Goal: Task Accomplishment & Management: Use online tool/utility

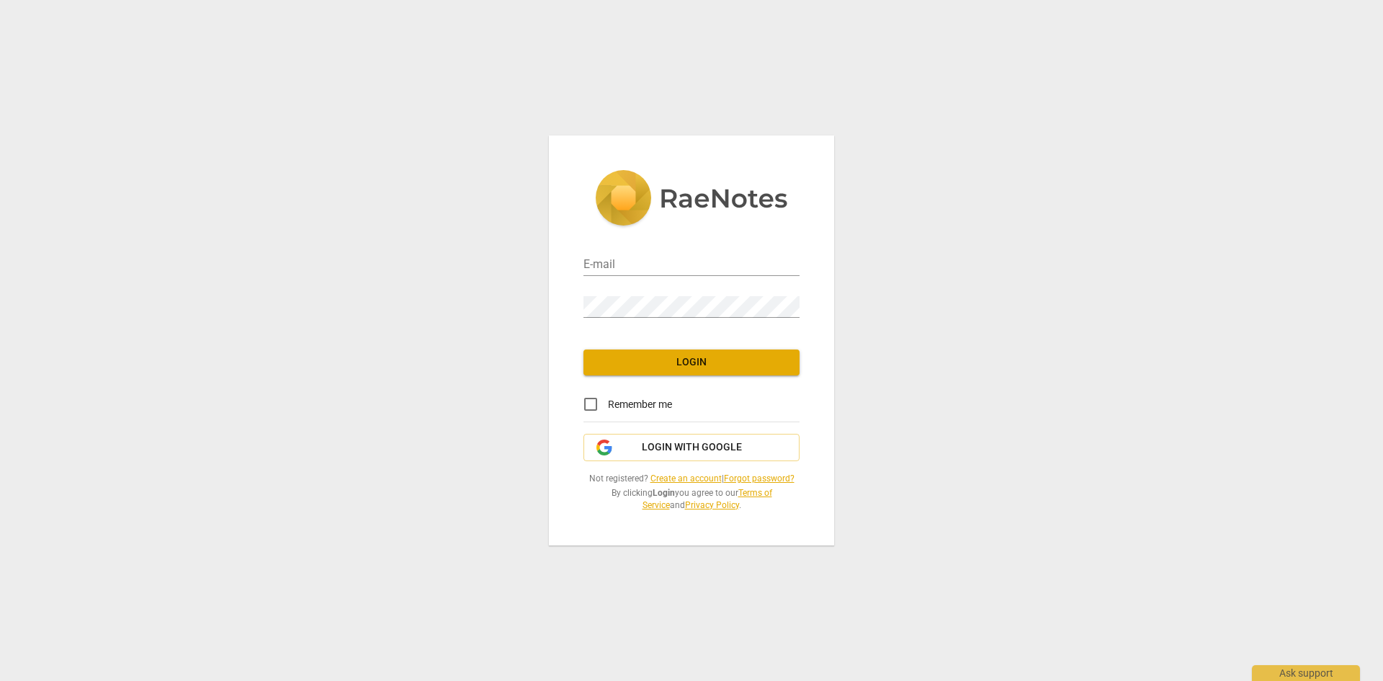
type input "[PERSON_NAME][EMAIL_ADDRESS][DOMAIN_NAME]"
click at [734, 355] on span "Login" at bounding box center [691, 362] width 193 height 14
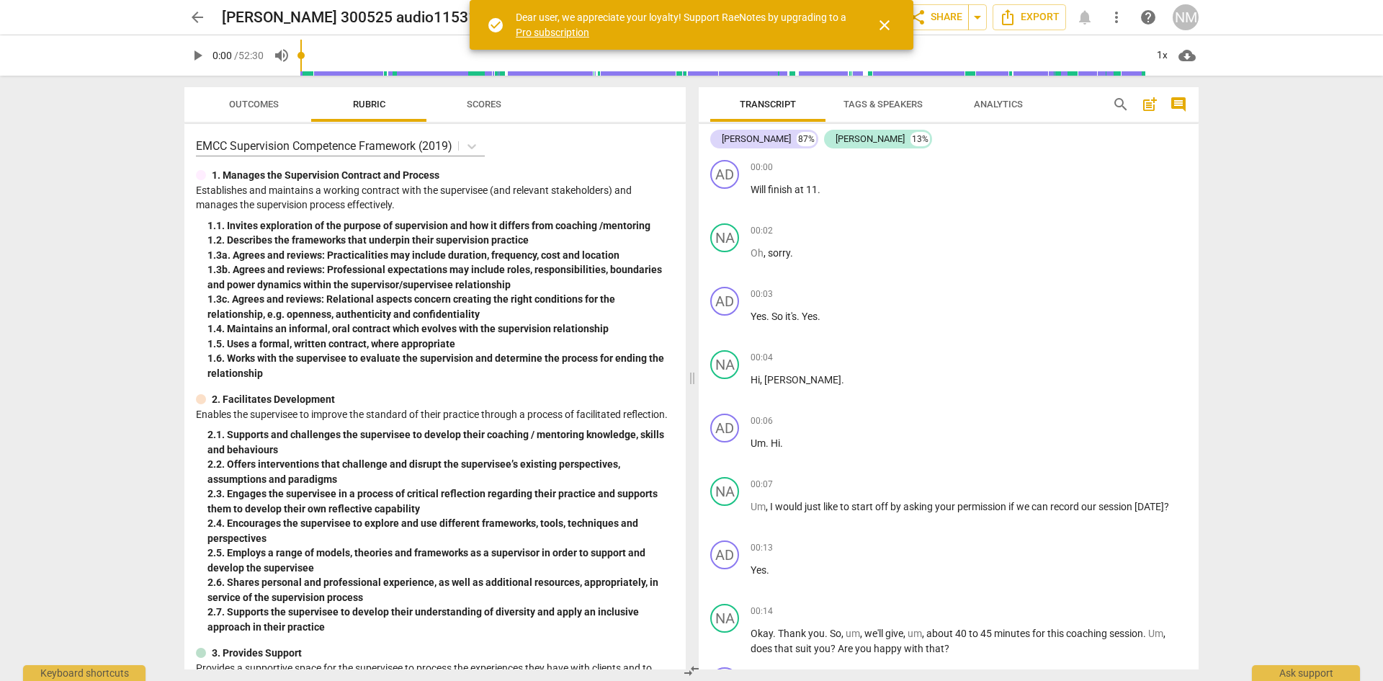
click at [891, 20] on span "close" at bounding box center [884, 25] width 17 height 17
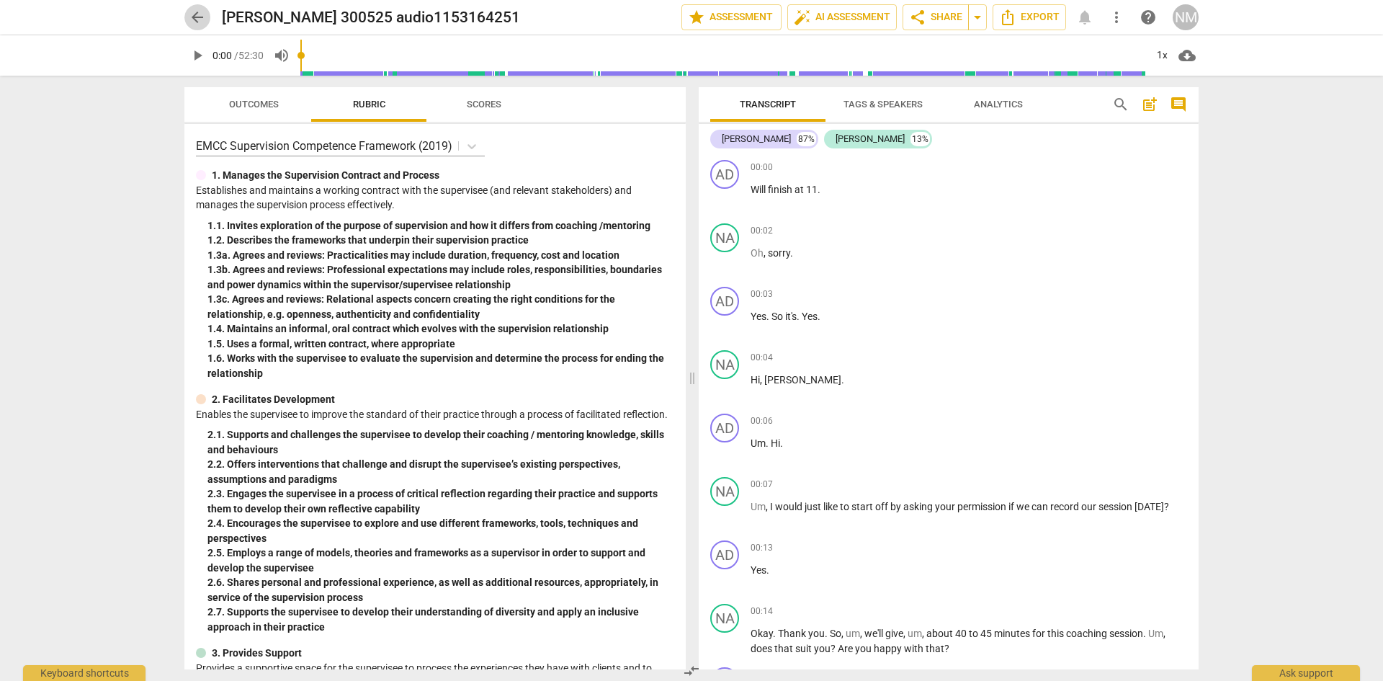
click at [190, 17] on span "arrow_back" at bounding box center [197, 17] width 17 height 17
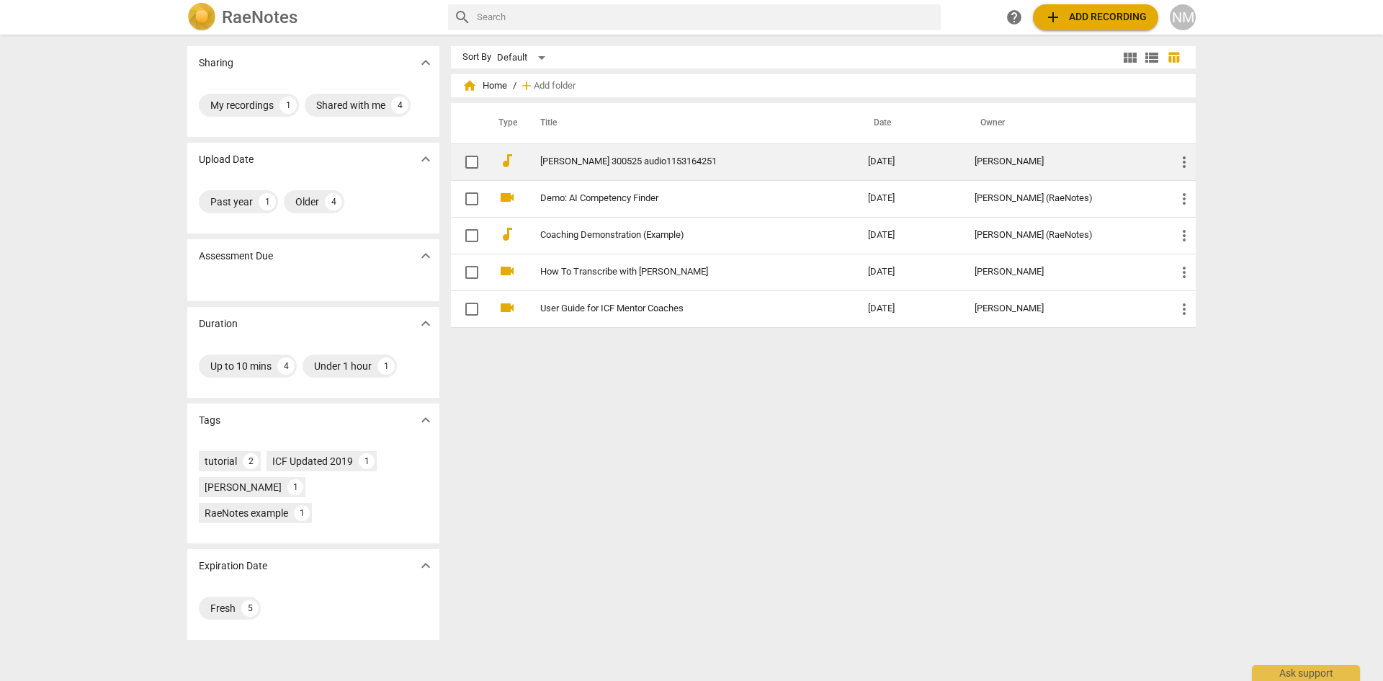
click at [628, 155] on td "Adriana 300525 audio1153164251" at bounding box center [690, 161] width 334 height 37
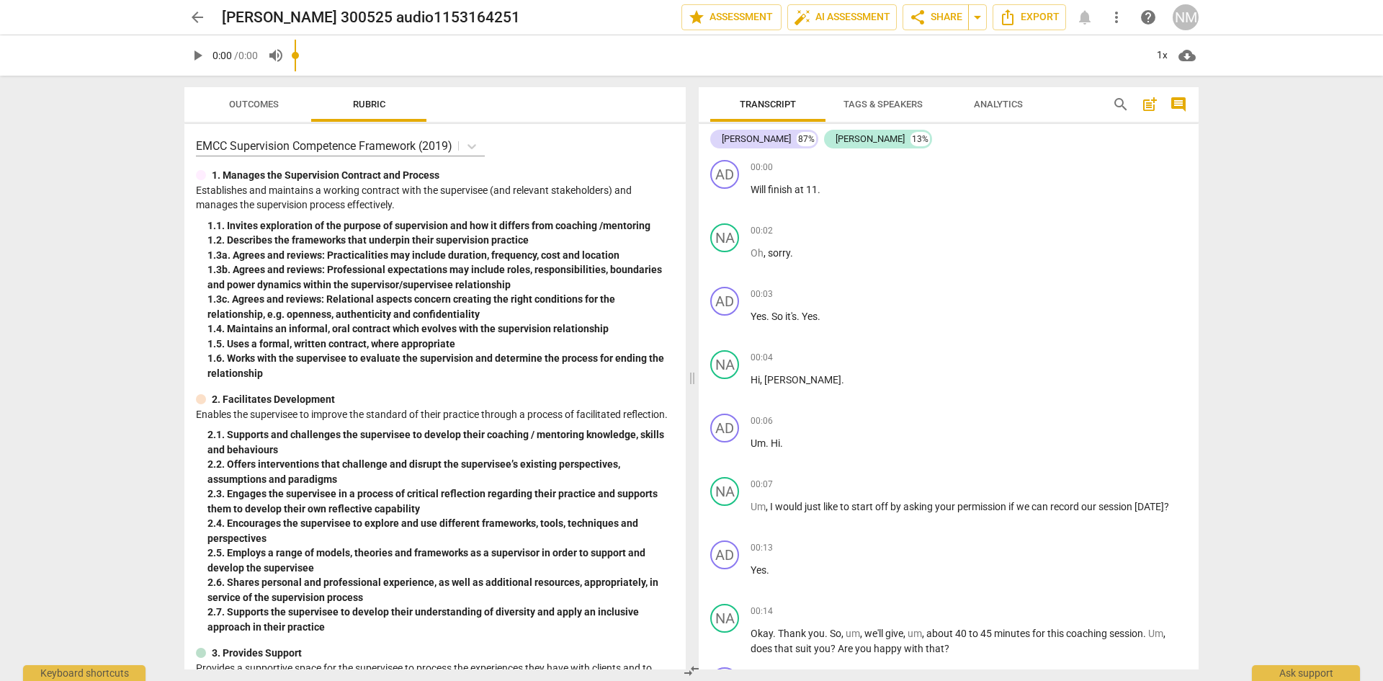
click at [199, 23] on span "arrow_back" at bounding box center [197, 17] width 17 height 17
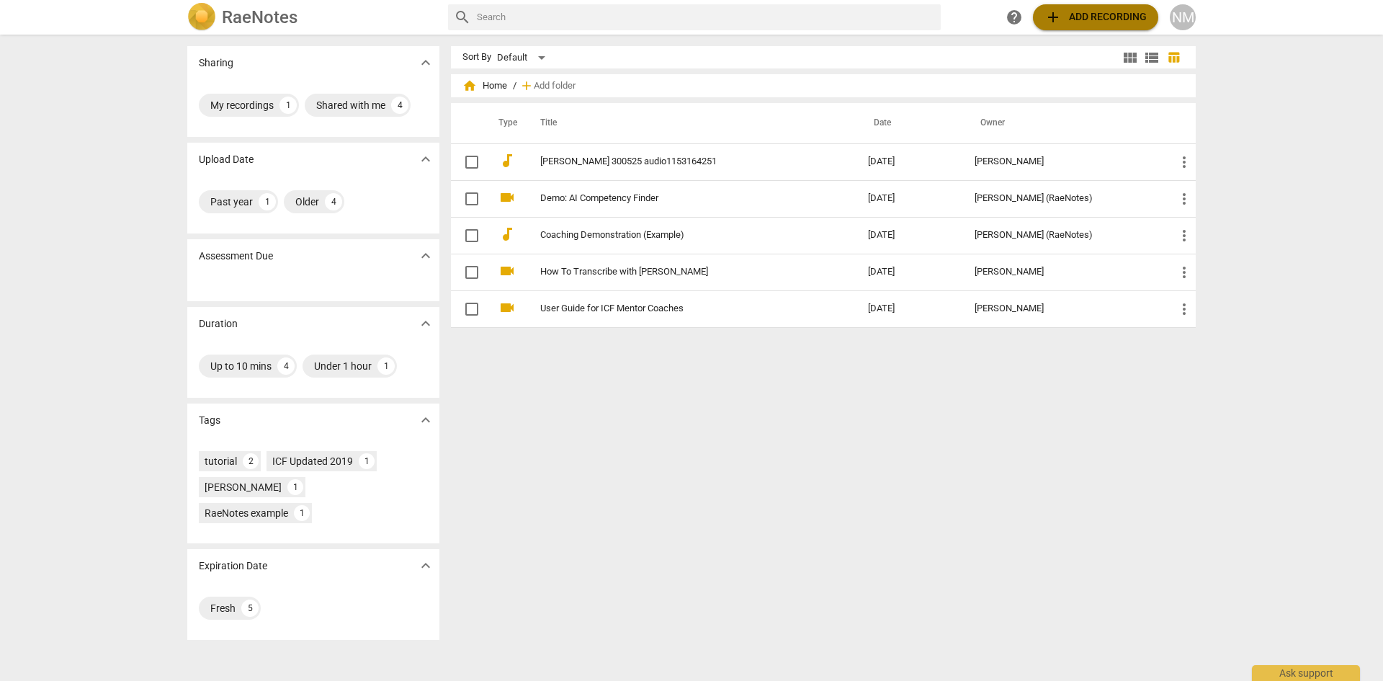
click at [1050, 22] on span "add" at bounding box center [1053, 17] width 17 height 17
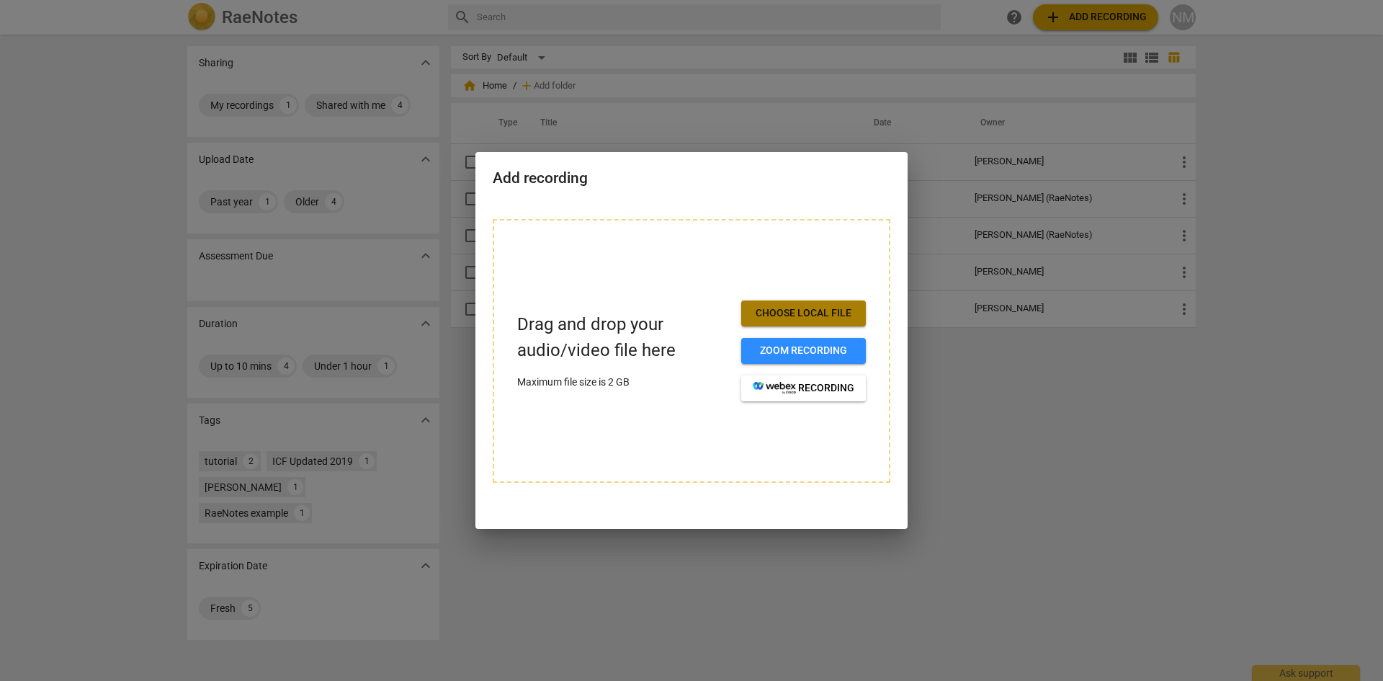
click at [782, 305] on button "Choose local file" at bounding box center [803, 313] width 125 height 26
click at [786, 317] on span "Choose local file" at bounding box center [804, 313] width 102 height 14
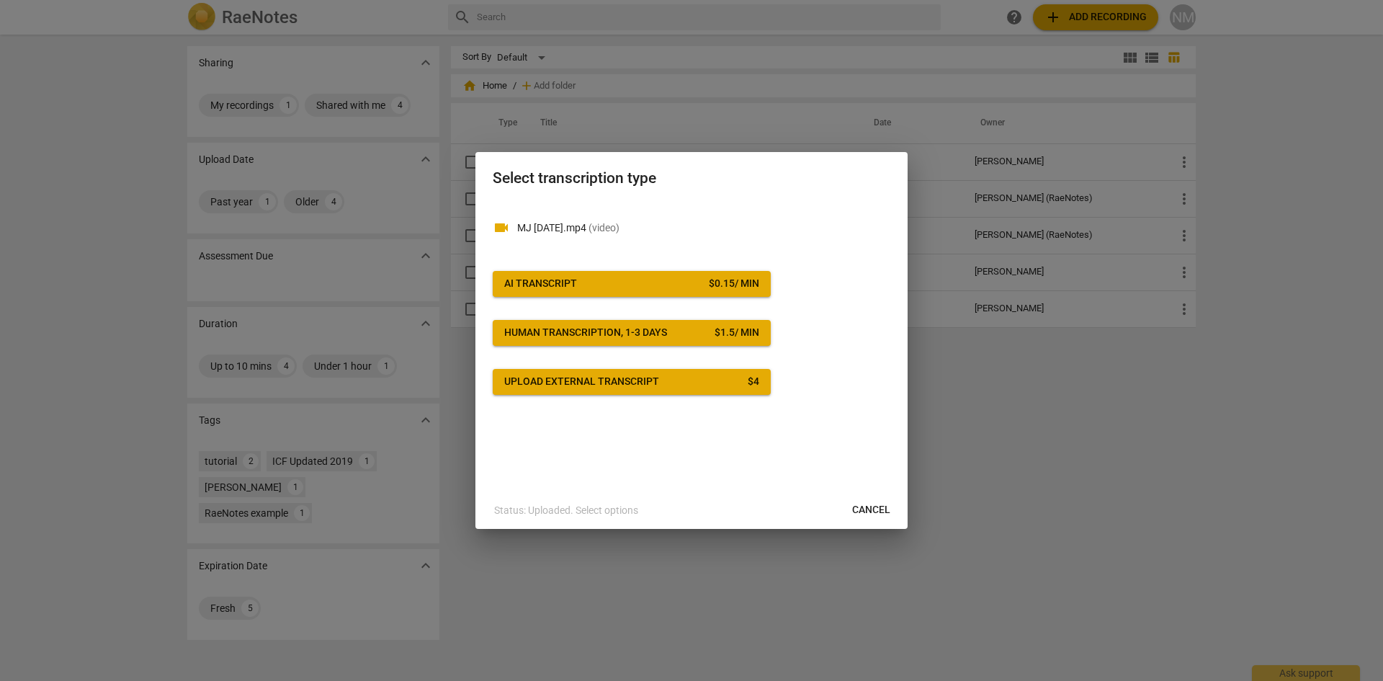
click at [612, 293] on button "AI Transcript $ 0.15 / min" at bounding box center [632, 284] width 278 height 26
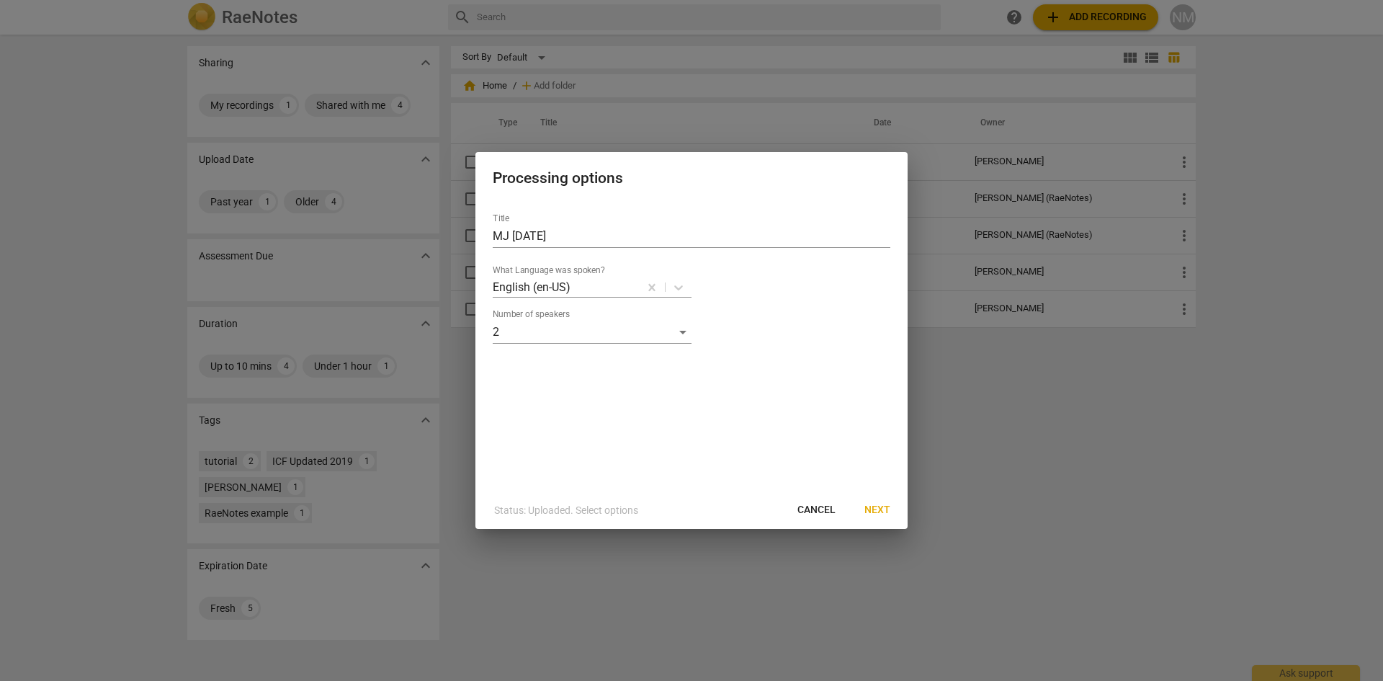
click at [731, 396] on div "Title MJ 22Sept25 What Language was spoken? English (en-US) Number of speakers 2" at bounding box center [692, 347] width 432 height 290
click at [868, 507] on span "Next" at bounding box center [878, 510] width 26 height 14
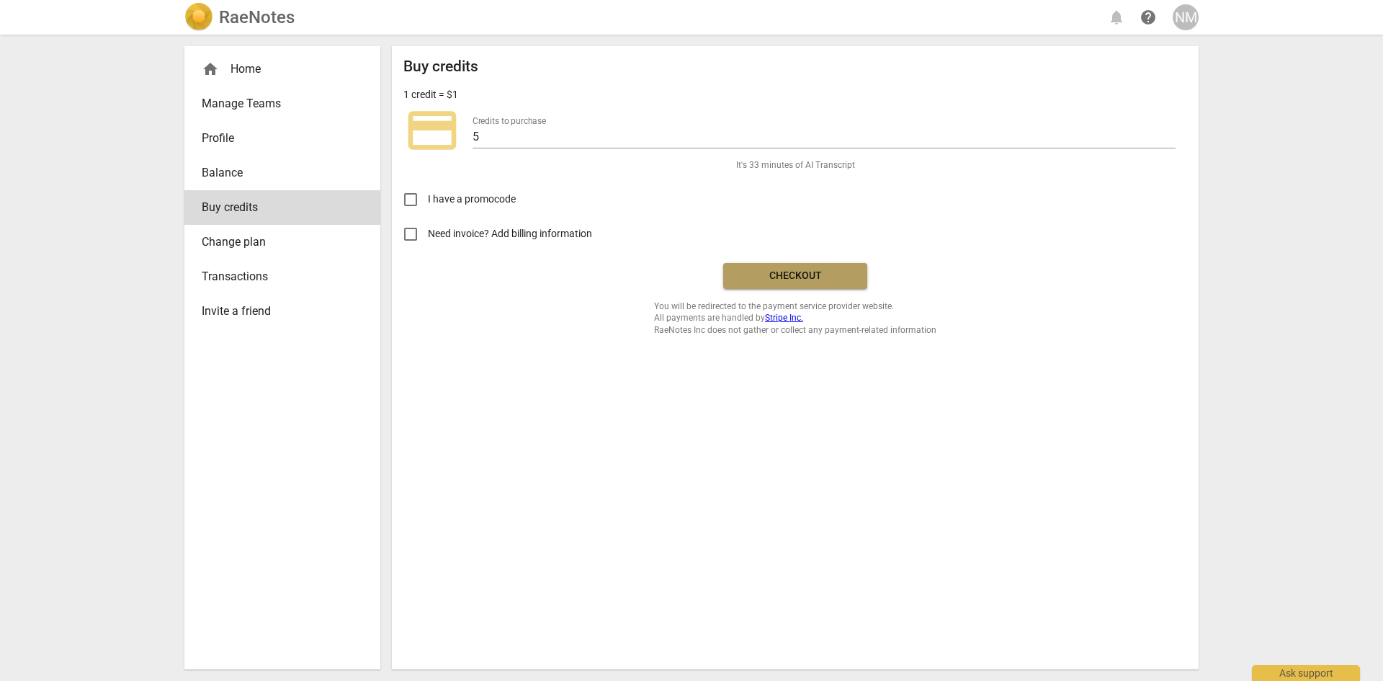
click at [788, 272] on span "Checkout" at bounding box center [795, 276] width 121 height 14
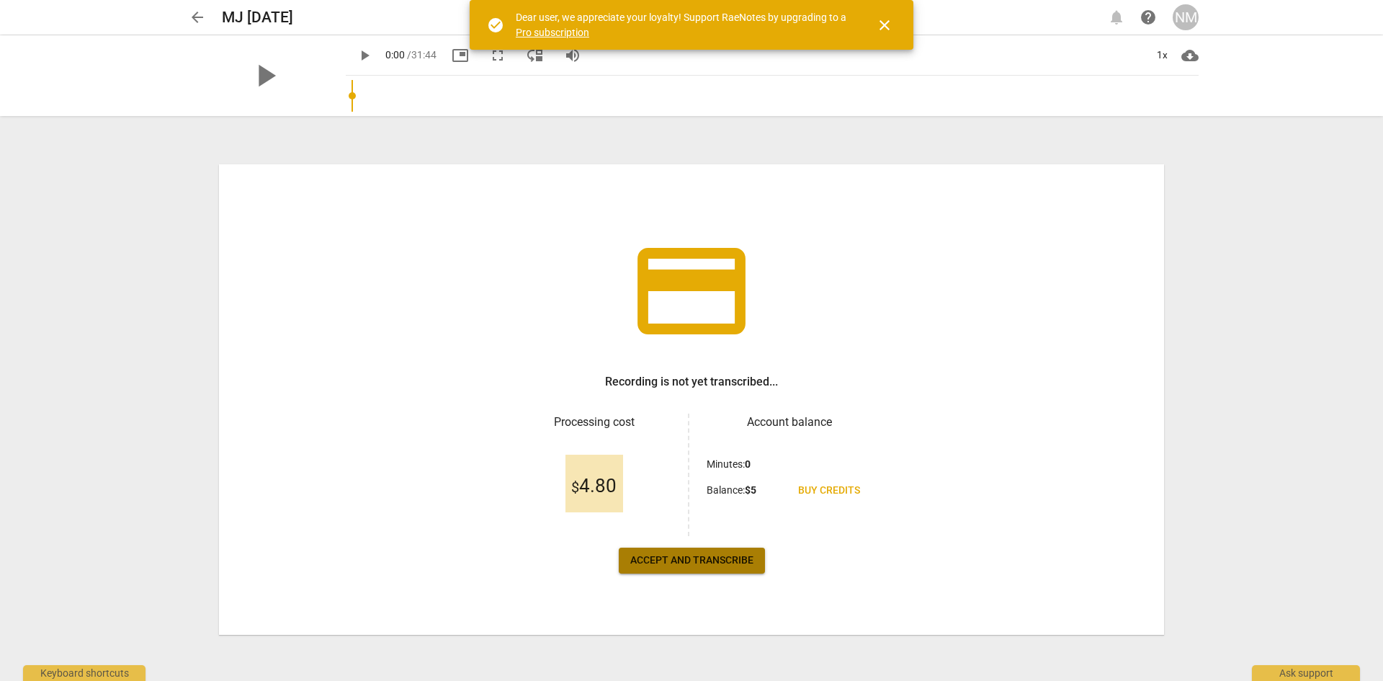
click at [674, 553] on span "Accept and transcribe" at bounding box center [691, 560] width 123 height 14
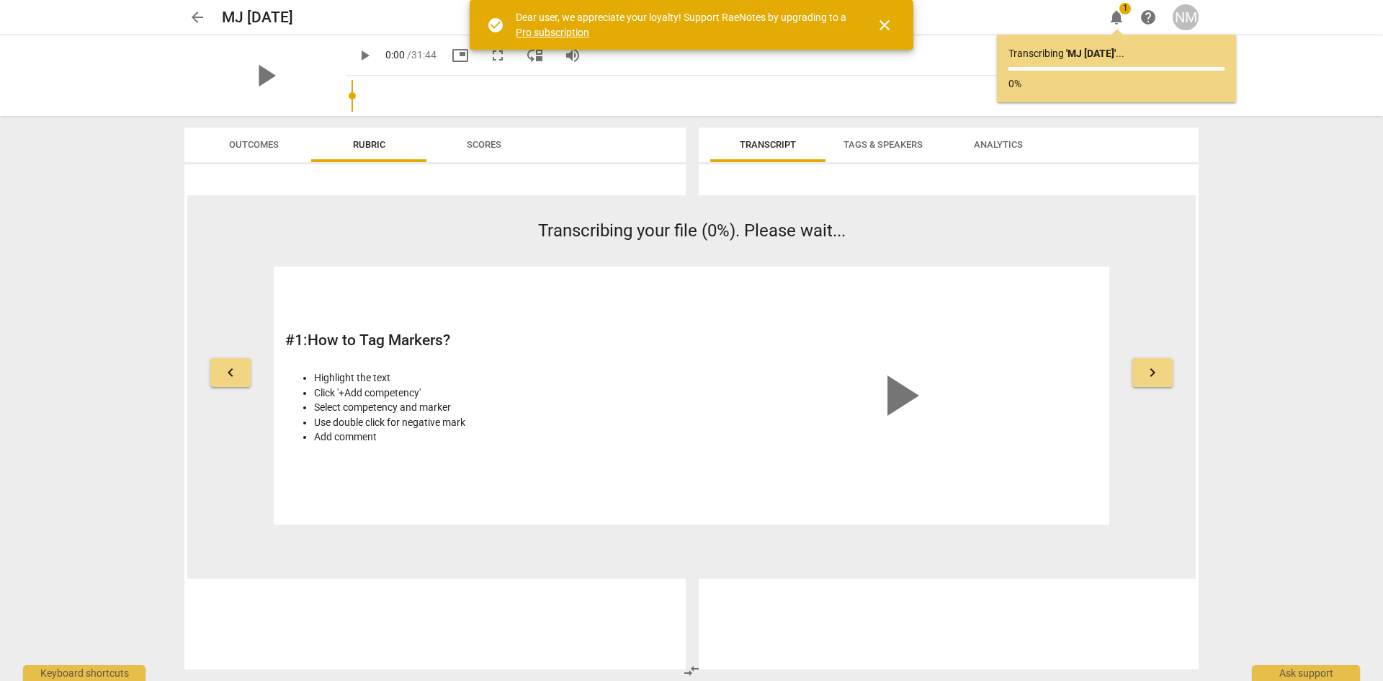
click at [885, 22] on span "close" at bounding box center [884, 25] width 17 height 17
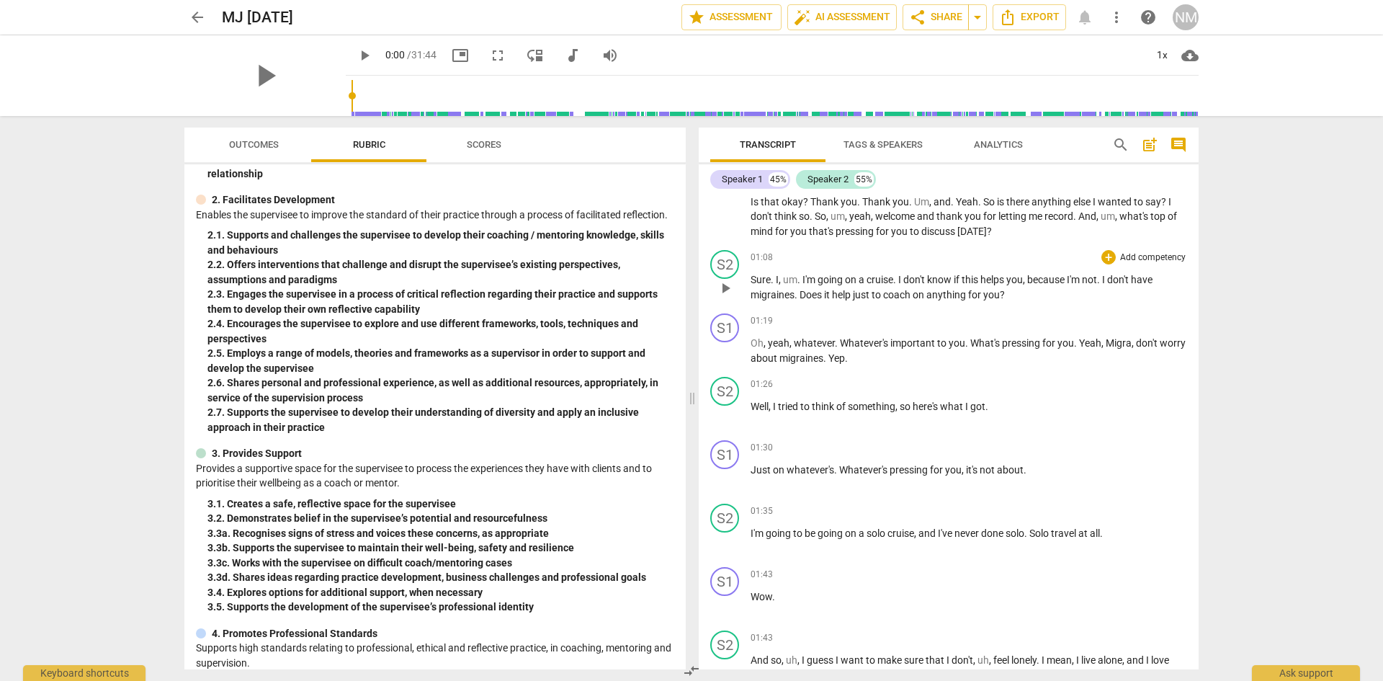
scroll to position [240, 0]
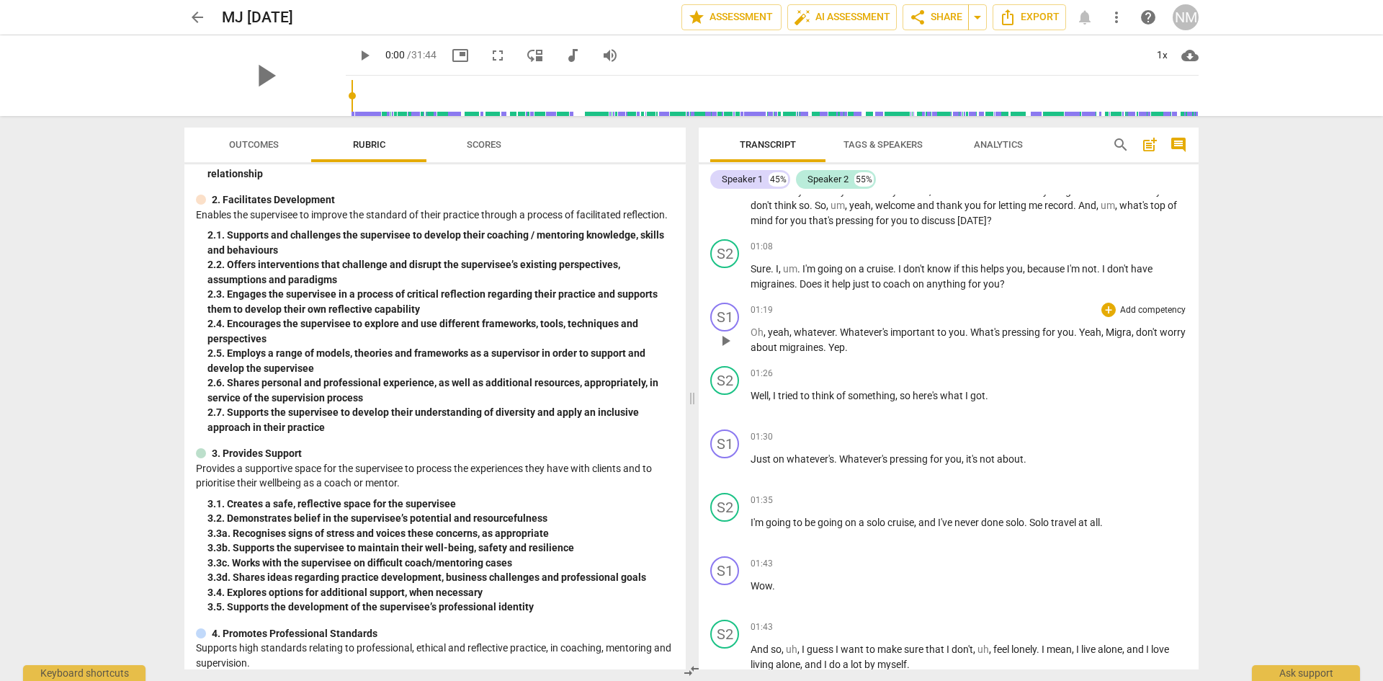
click at [1102, 338] on span "Yeah" at bounding box center [1090, 332] width 22 height 12
click at [1132, 338] on span "Migra" at bounding box center [1119, 332] width 26 height 12
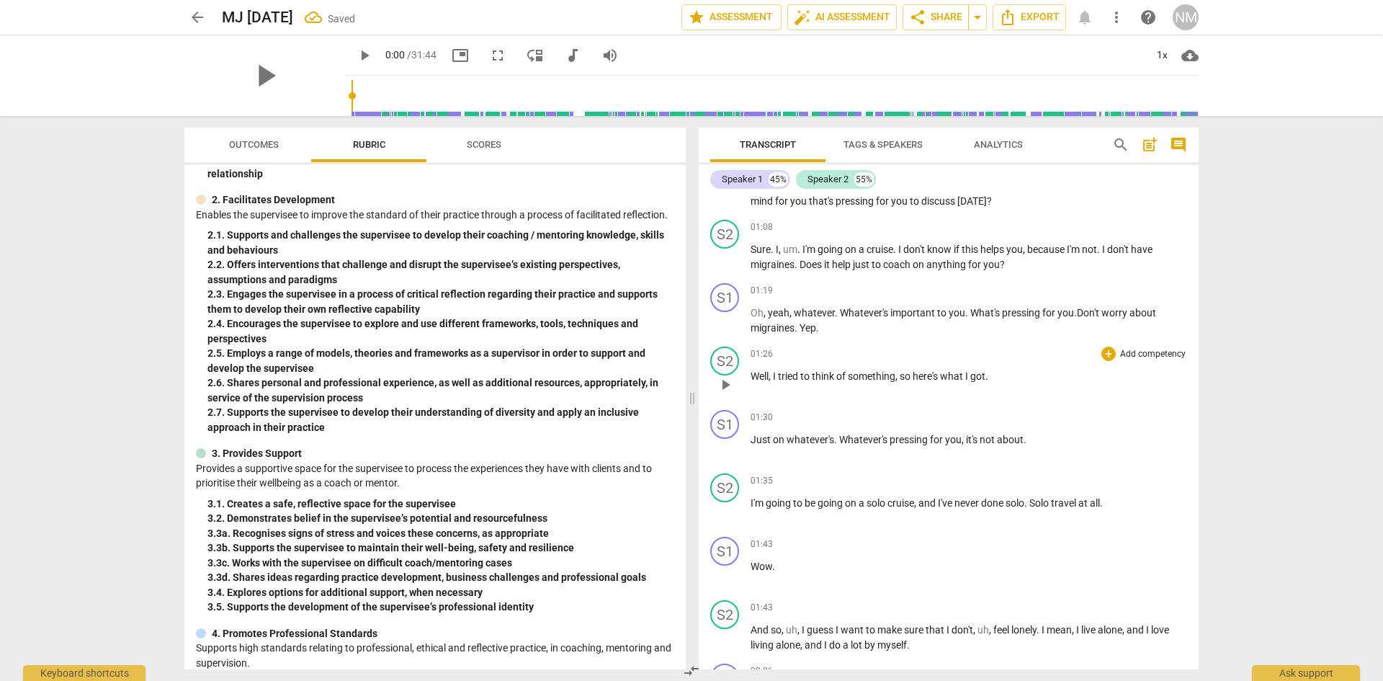
scroll to position [264, 0]
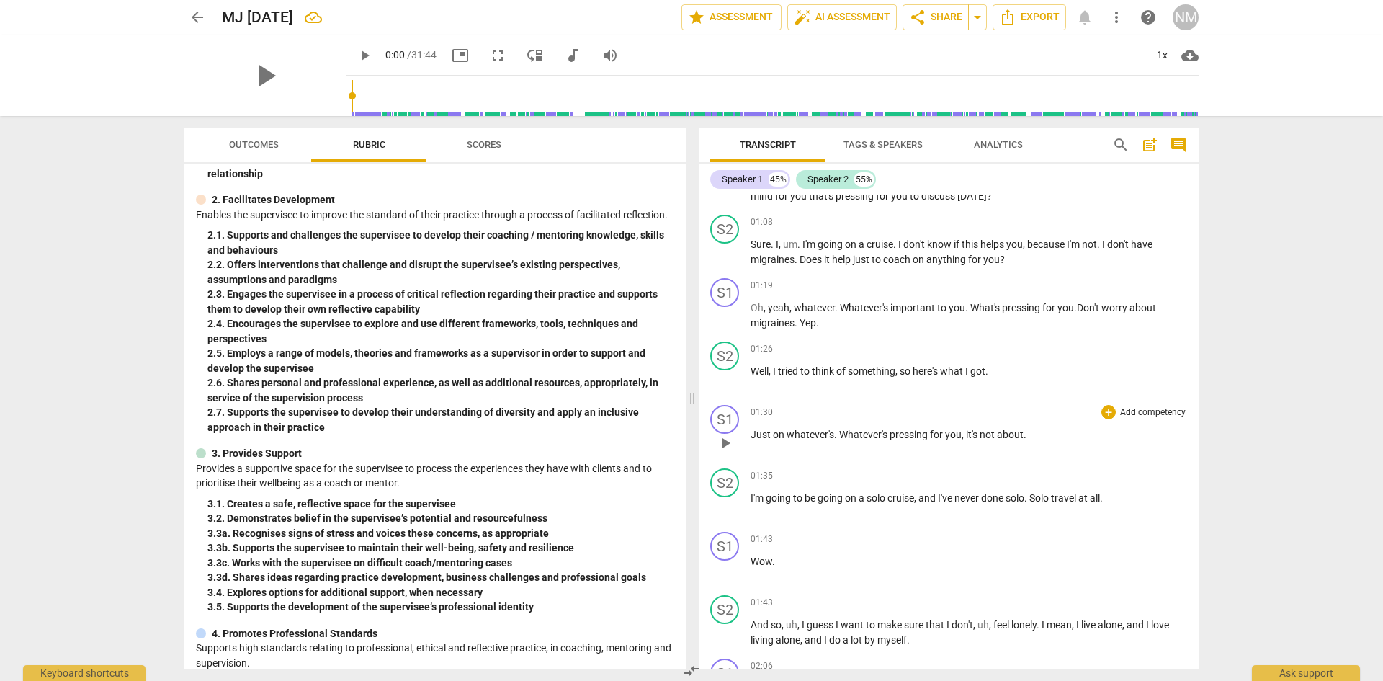
click at [844, 440] on span "Whatever's" at bounding box center [864, 435] width 50 height 12
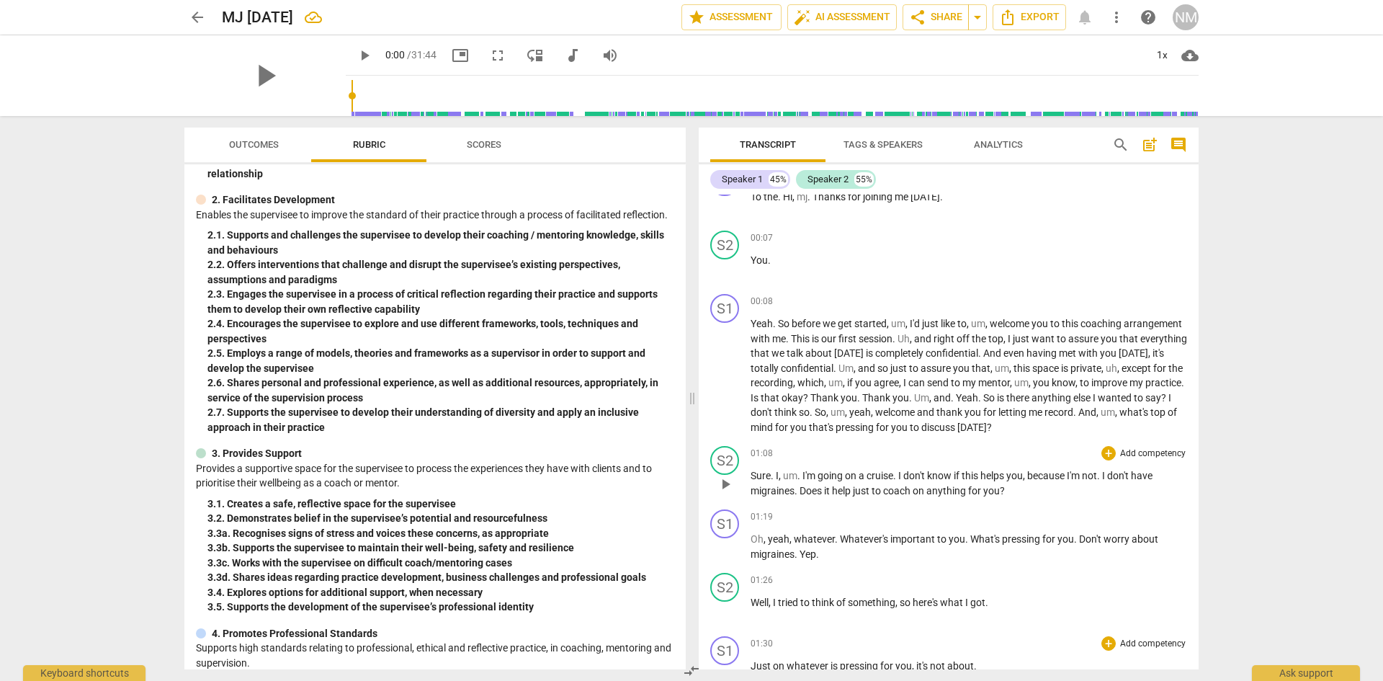
scroll to position [0, 0]
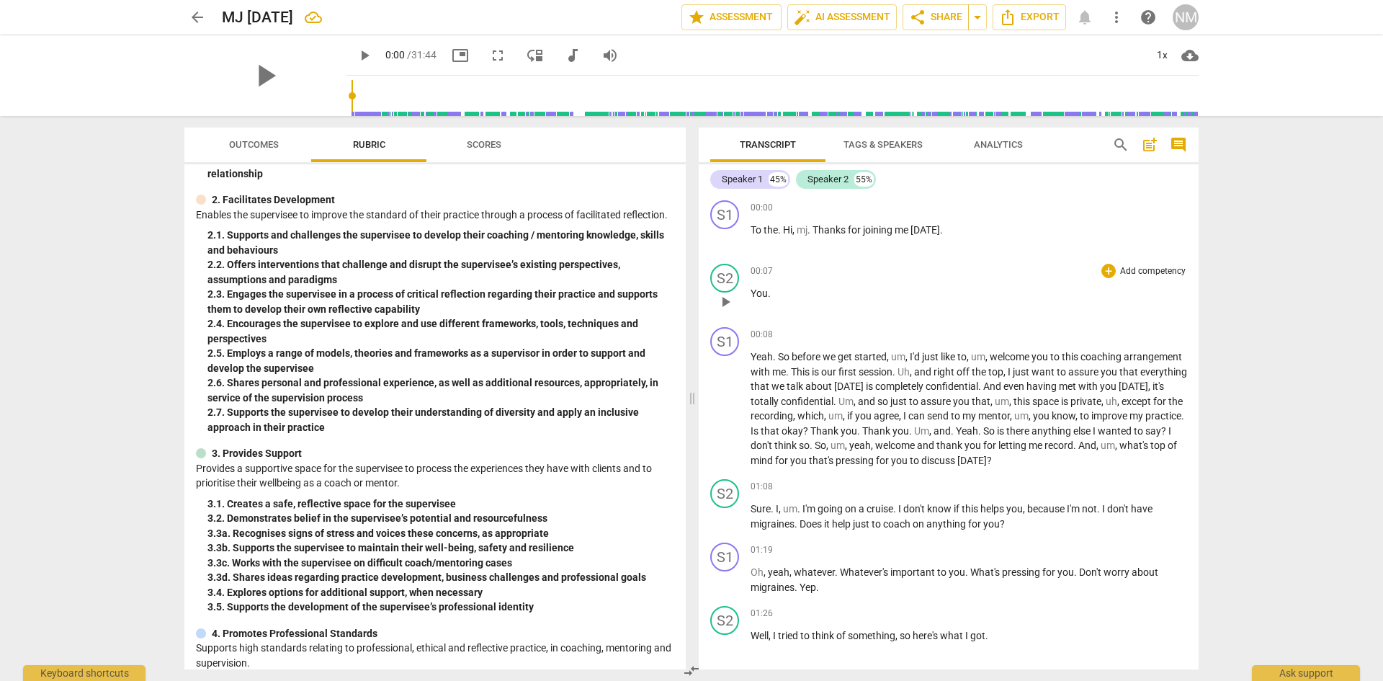
click at [749, 290] on div "S2 play_arrow pause" at bounding box center [730, 290] width 40 height 52
click at [753, 292] on span "You" at bounding box center [759, 294] width 17 height 12
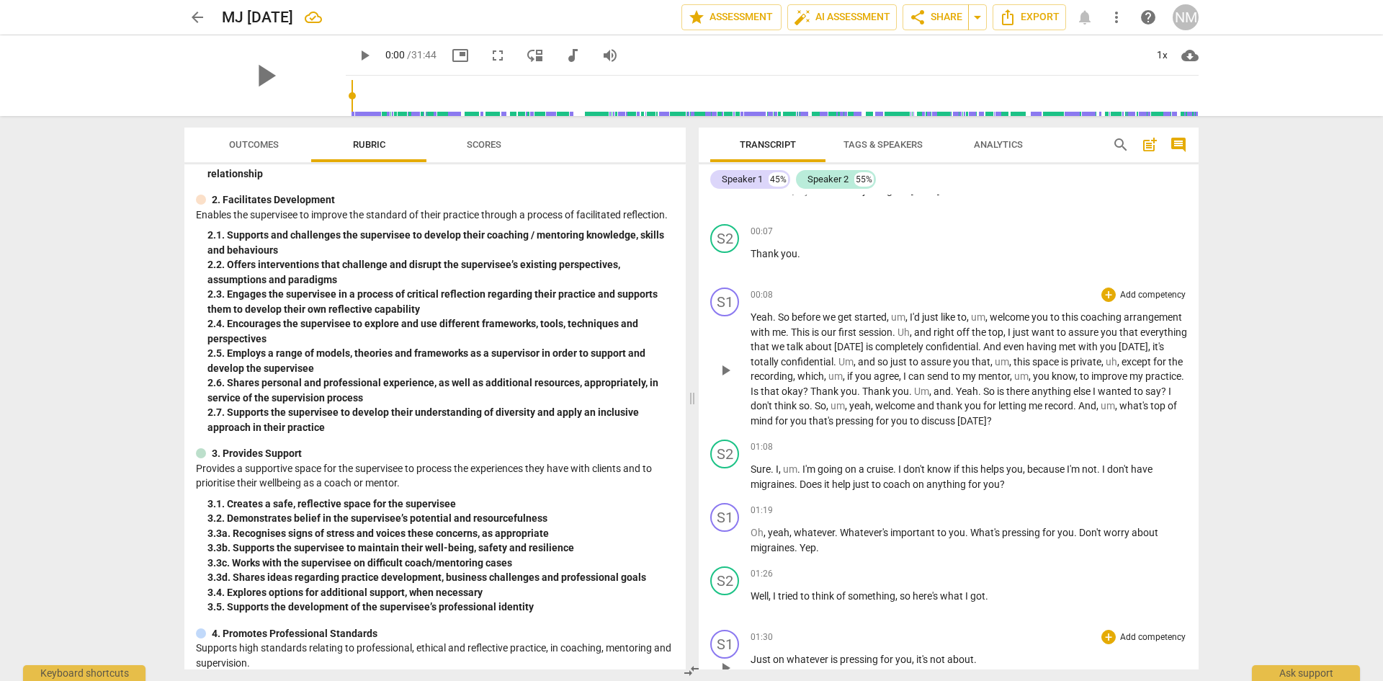
scroll to position [48, 0]
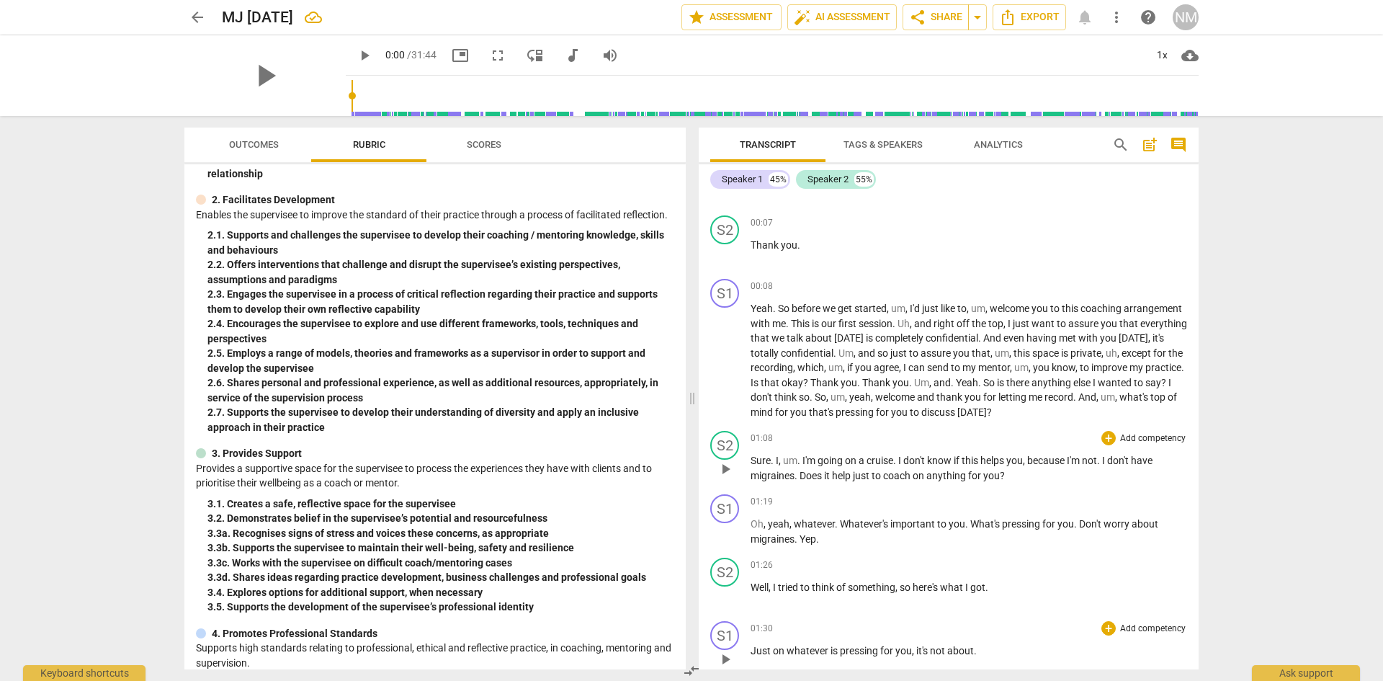
click at [803, 466] on span "." at bounding box center [800, 461] width 5 height 12
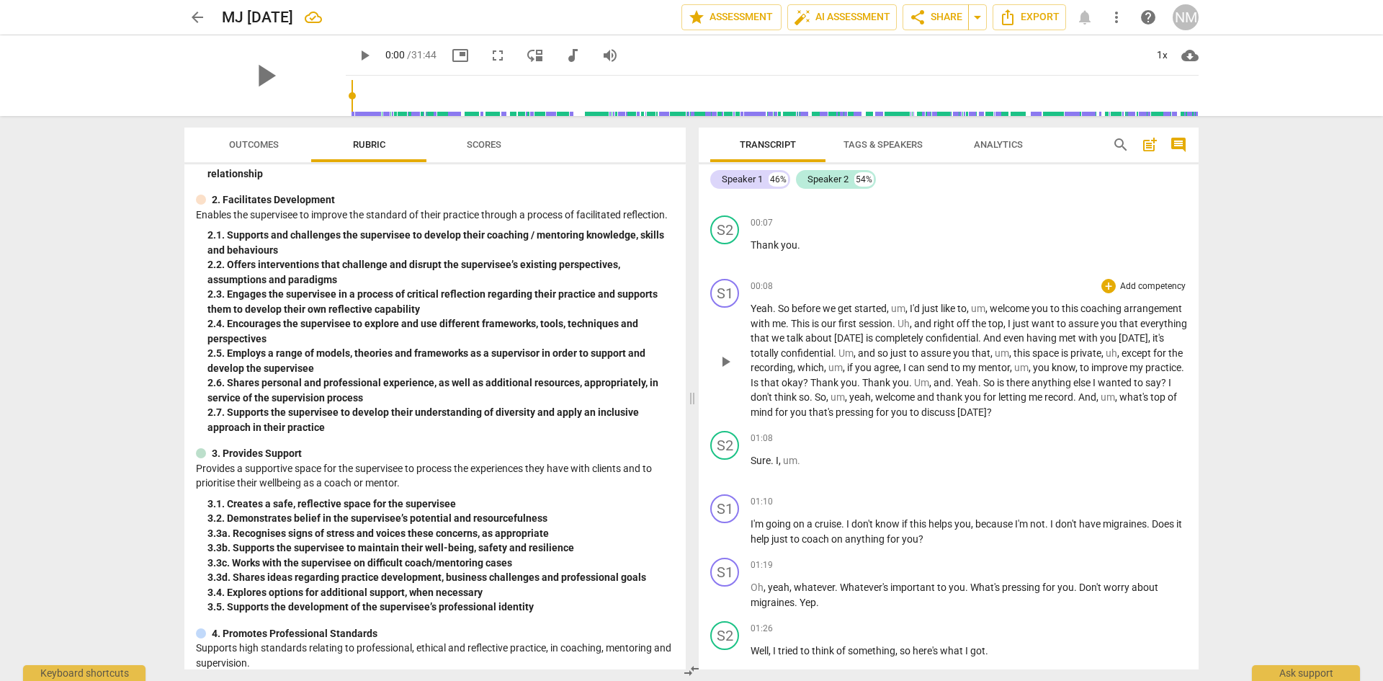
click at [841, 386] on span "Thank" at bounding box center [826, 383] width 30 height 12
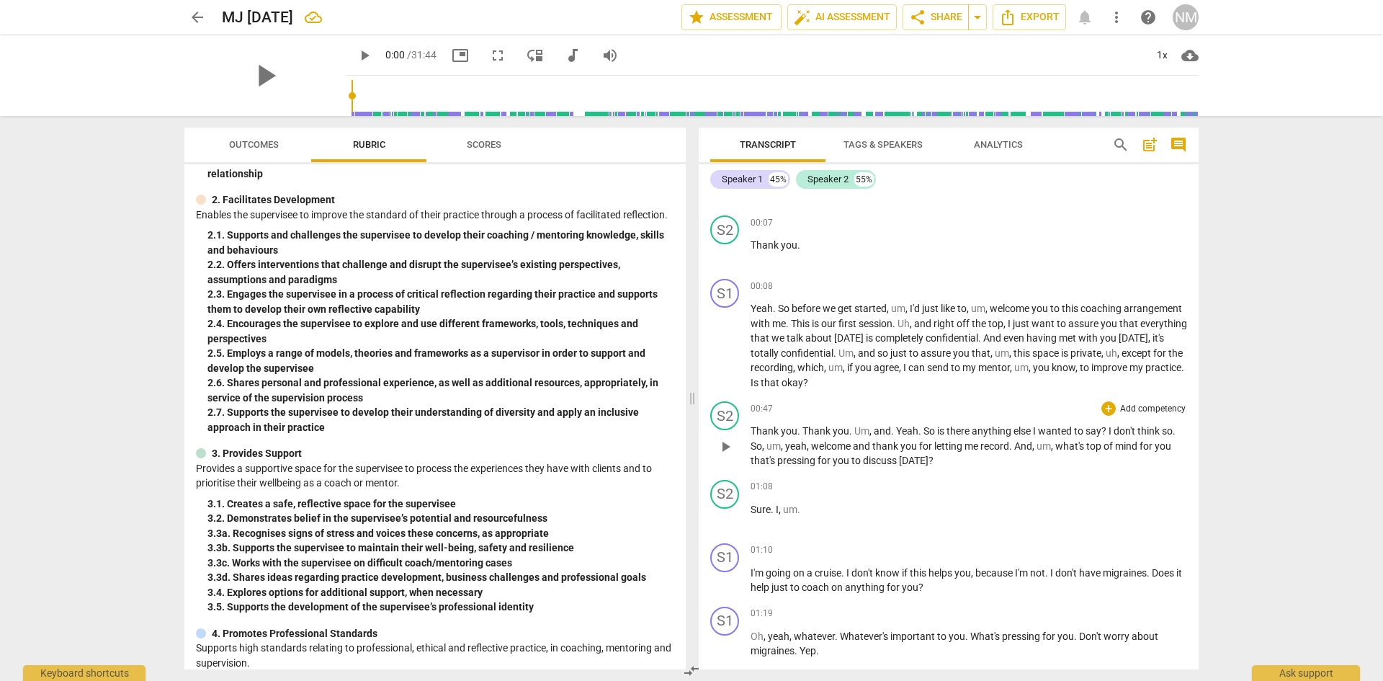
click at [757, 412] on span "00:47" at bounding box center [762, 409] width 22 height 12
click at [724, 452] on span "pause" at bounding box center [725, 446] width 17 height 17
type input "50"
click at [865, 148] on span "Tags & Speakers" at bounding box center [883, 144] width 79 height 11
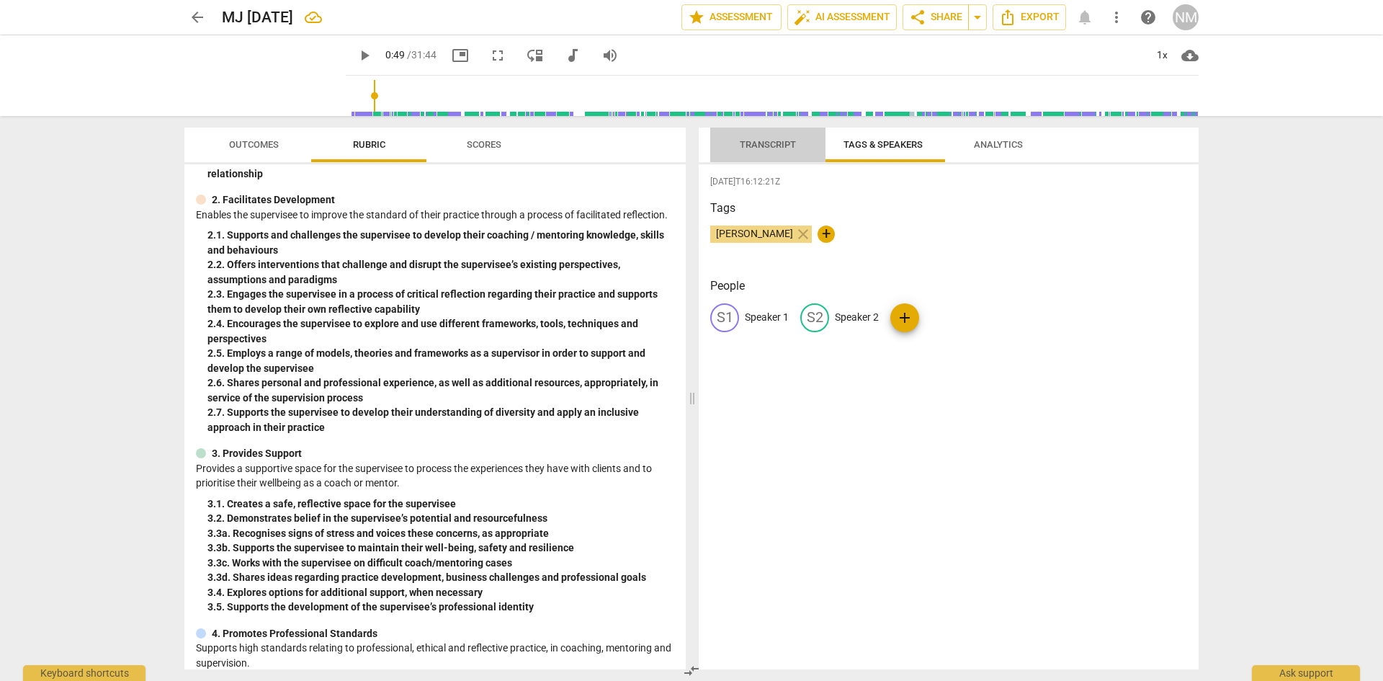
click at [767, 142] on span "Transcript" at bounding box center [768, 144] width 56 height 11
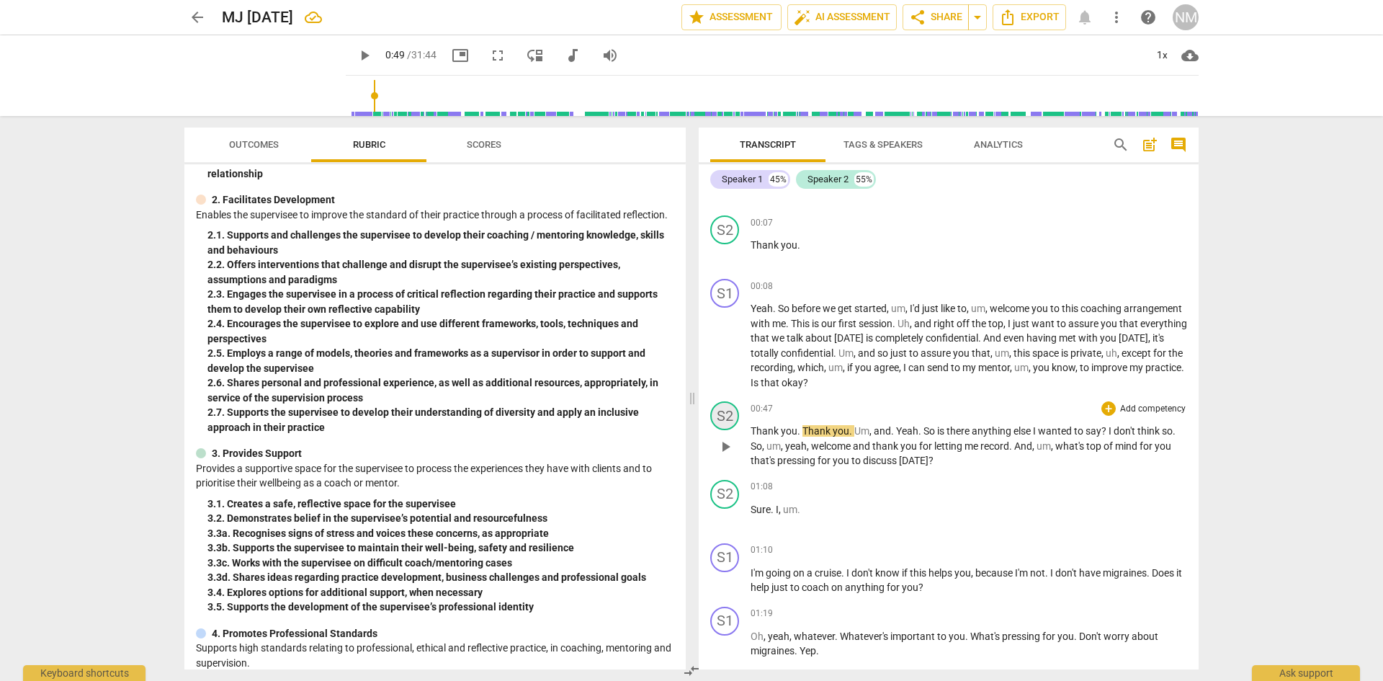
click at [721, 426] on div "S2" at bounding box center [724, 415] width 29 height 29
click at [721, 426] on div at bounding box center [691, 340] width 1383 height 681
click at [721, 426] on div "S2" at bounding box center [724, 415] width 29 height 29
click at [721, 426] on div at bounding box center [691, 340] width 1383 height 681
drag, startPoint x: 733, startPoint y: 507, endPoint x: 723, endPoint y: 424, distance: 82.8
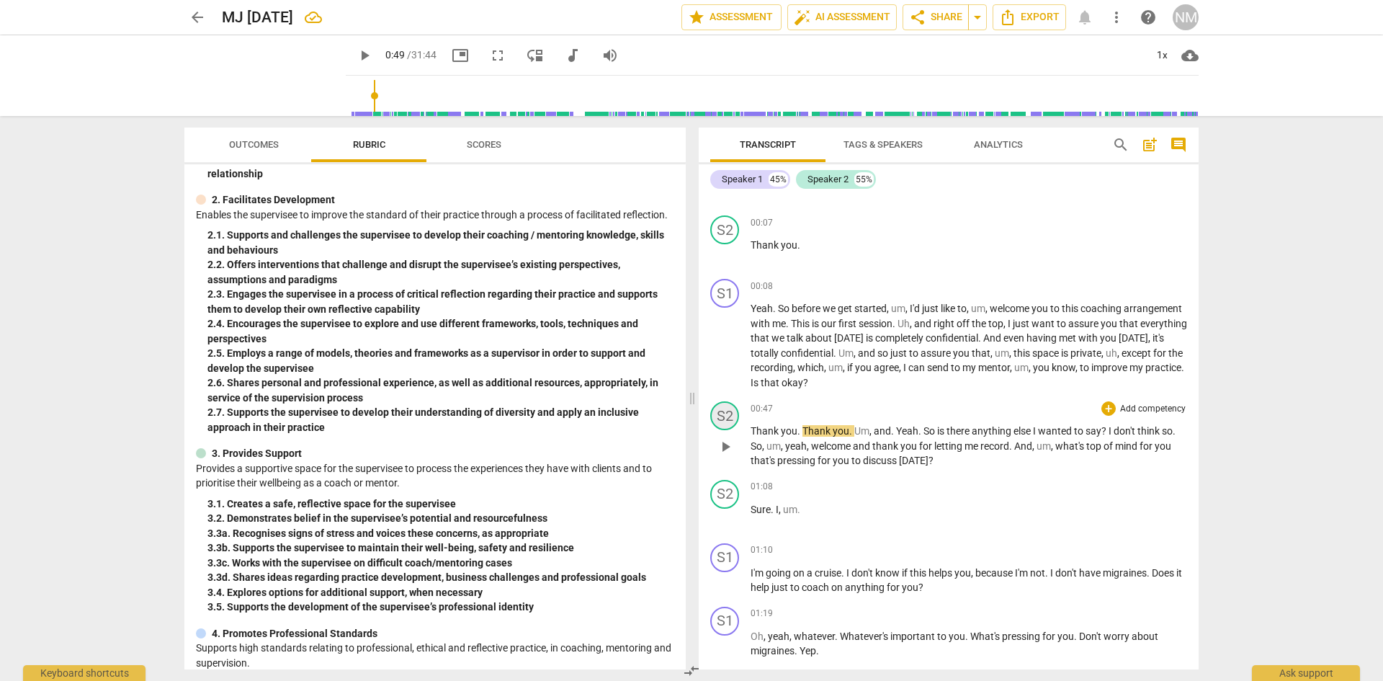
click at [723, 424] on div "S1 play_arrow pause 00:00 + Add competency keyboard_arrow_right To the . Hi , m…" at bounding box center [949, 432] width 500 height 475
click at [754, 433] on span "Thank" at bounding box center [766, 431] width 30 height 12
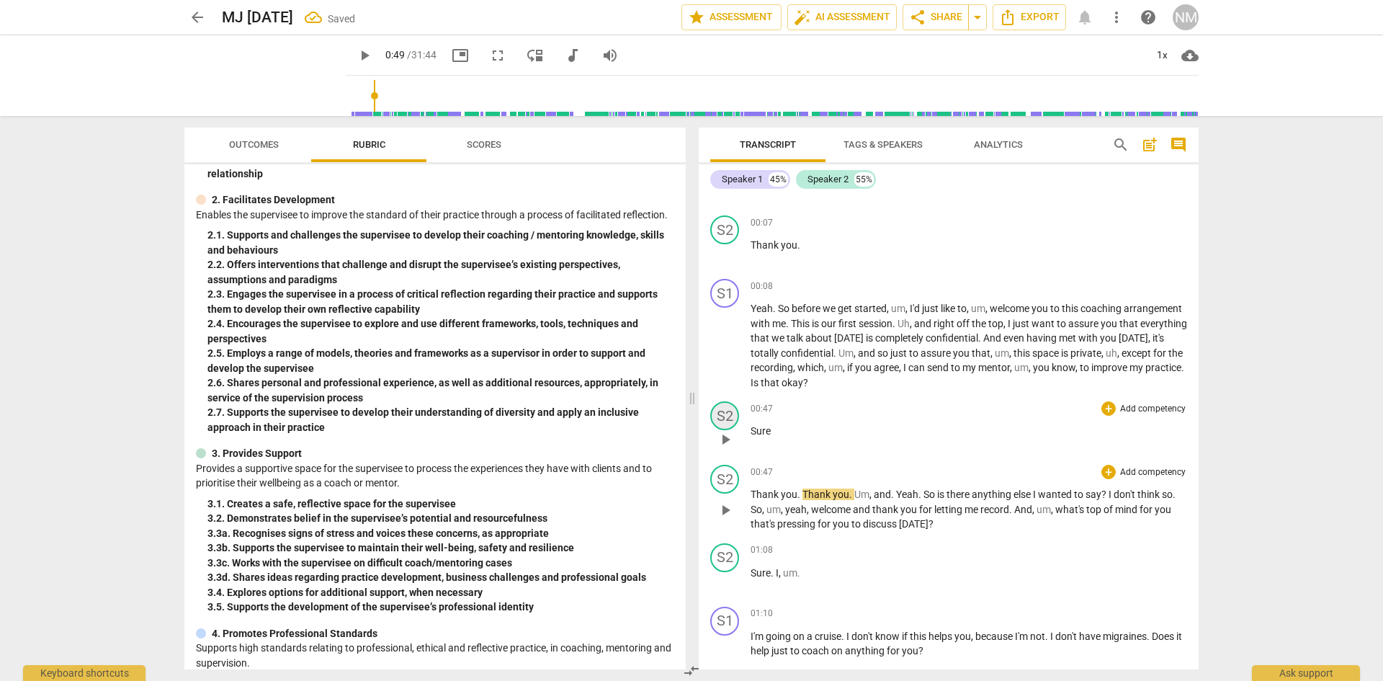
click at [730, 424] on div "S2" at bounding box center [724, 415] width 29 height 29
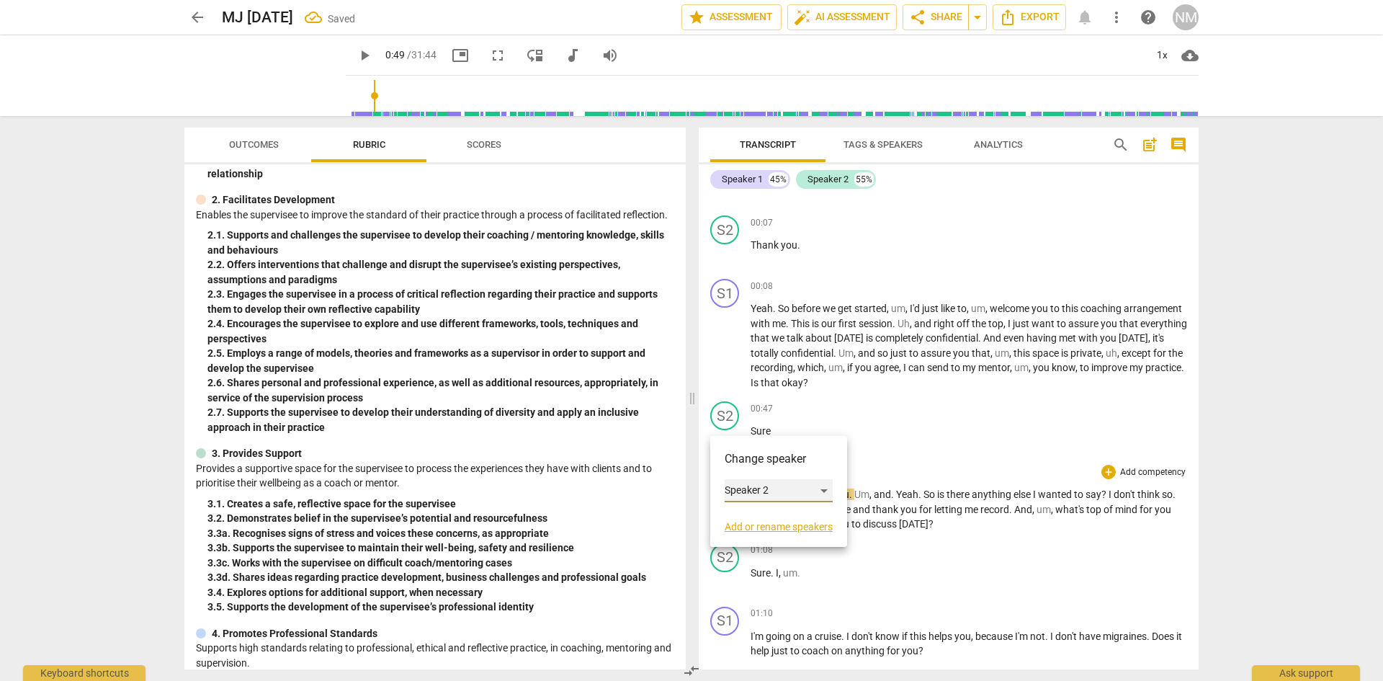
click at [761, 495] on div "Speaker 2" at bounding box center [779, 490] width 108 height 23
click at [766, 491] on li "Speaker 2" at bounding box center [780, 491] width 110 height 27
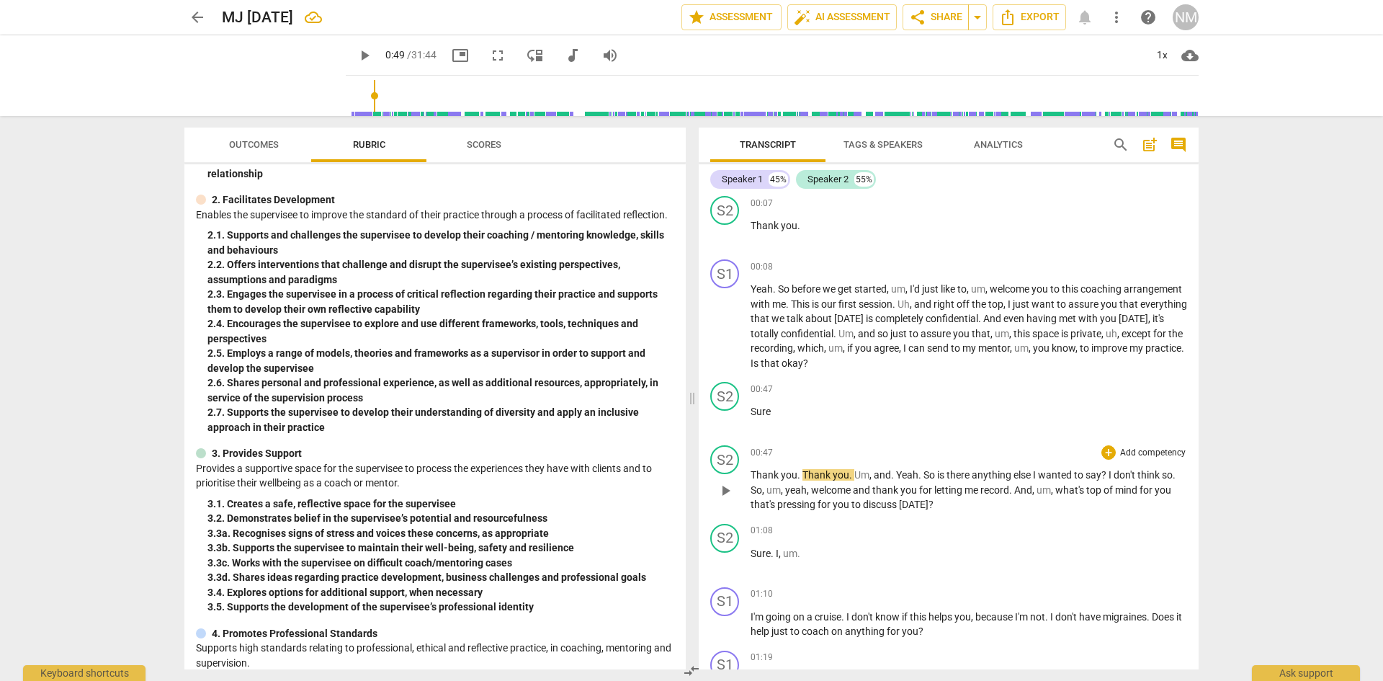
scroll to position [72, 0]
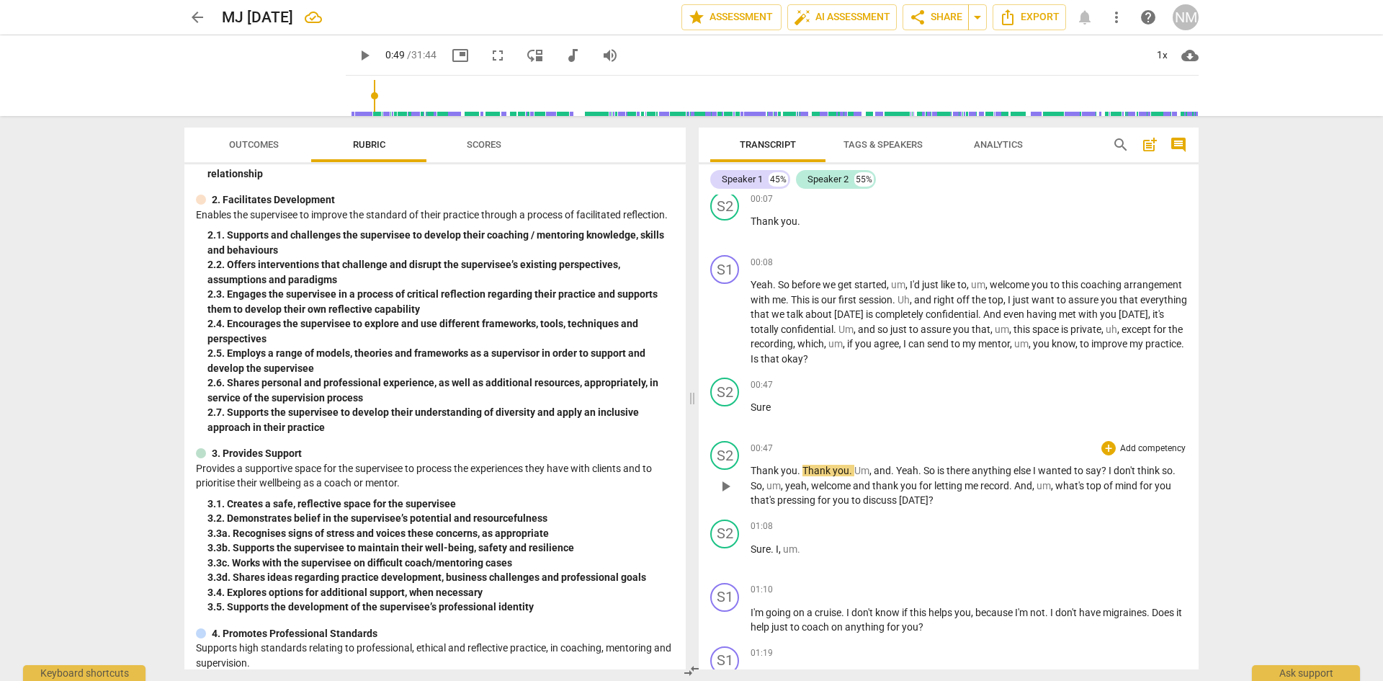
click at [731, 494] on span "play_arrow" at bounding box center [725, 486] width 17 height 17
click at [731, 494] on span "pause" at bounding box center [725, 486] width 17 height 17
click at [726, 466] on div "S2" at bounding box center [724, 455] width 29 height 29
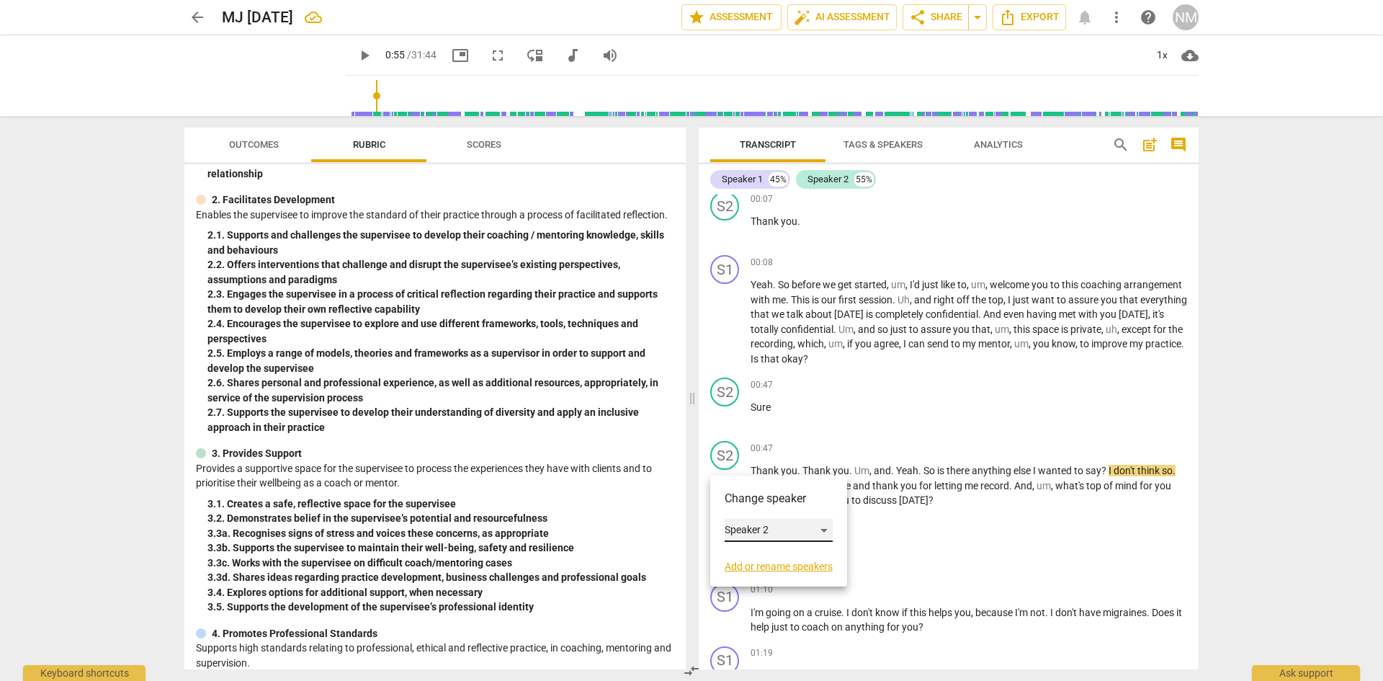
click at [752, 534] on div "Speaker 2" at bounding box center [779, 530] width 108 height 23
click at [749, 509] on li "Speaker 1" at bounding box center [780, 504] width 110 height 27
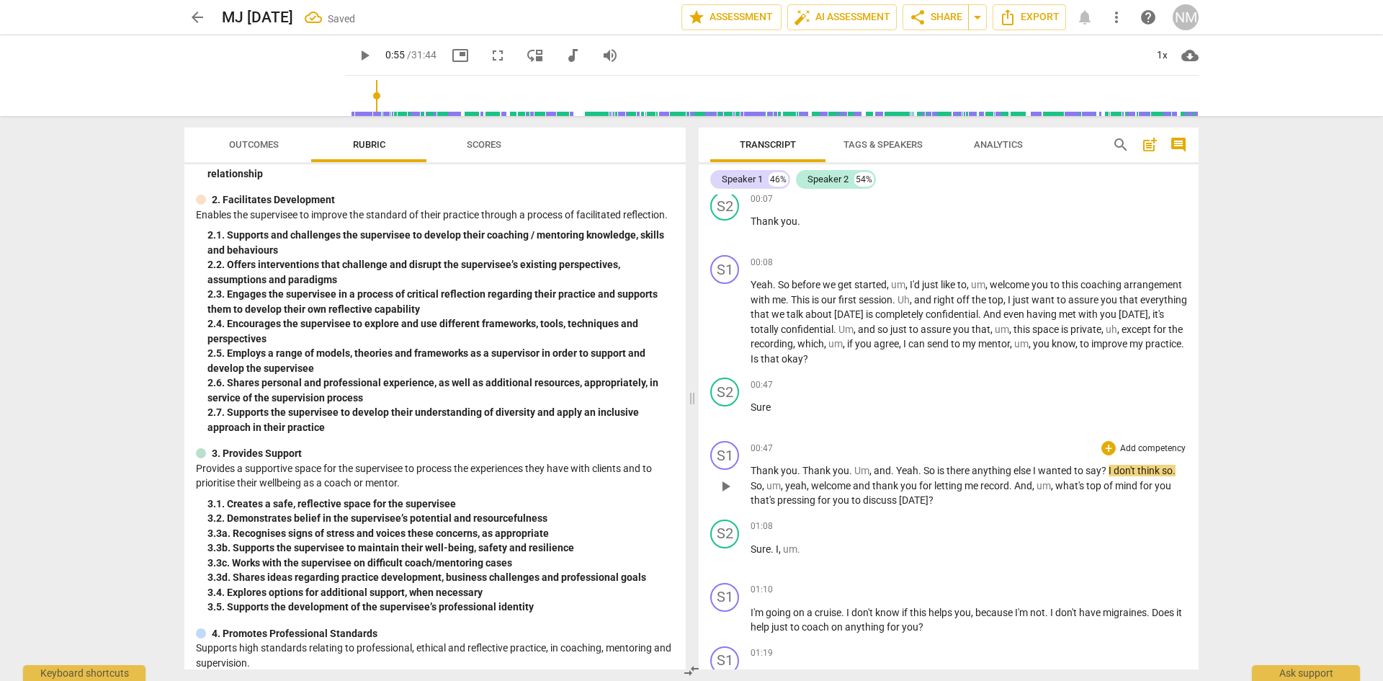
click at [726, 489] on span "play_arrow" at bounding box center [725, 486] width 17 height 17
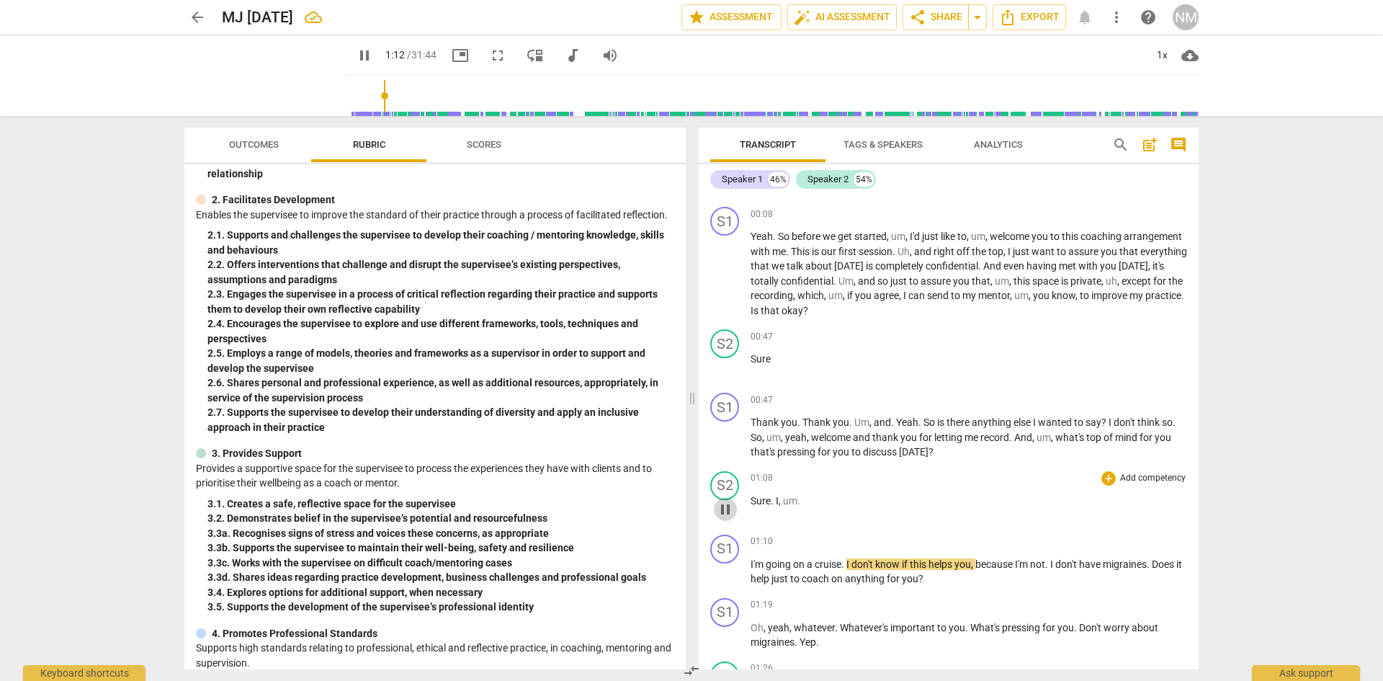
click at [723, 518] on span "pause" at bounding box center [725, 509] width 17 height 17
type input "73"
click at [730, 558] on div "S1" at bounding box center [724, 549] width 29 height 29
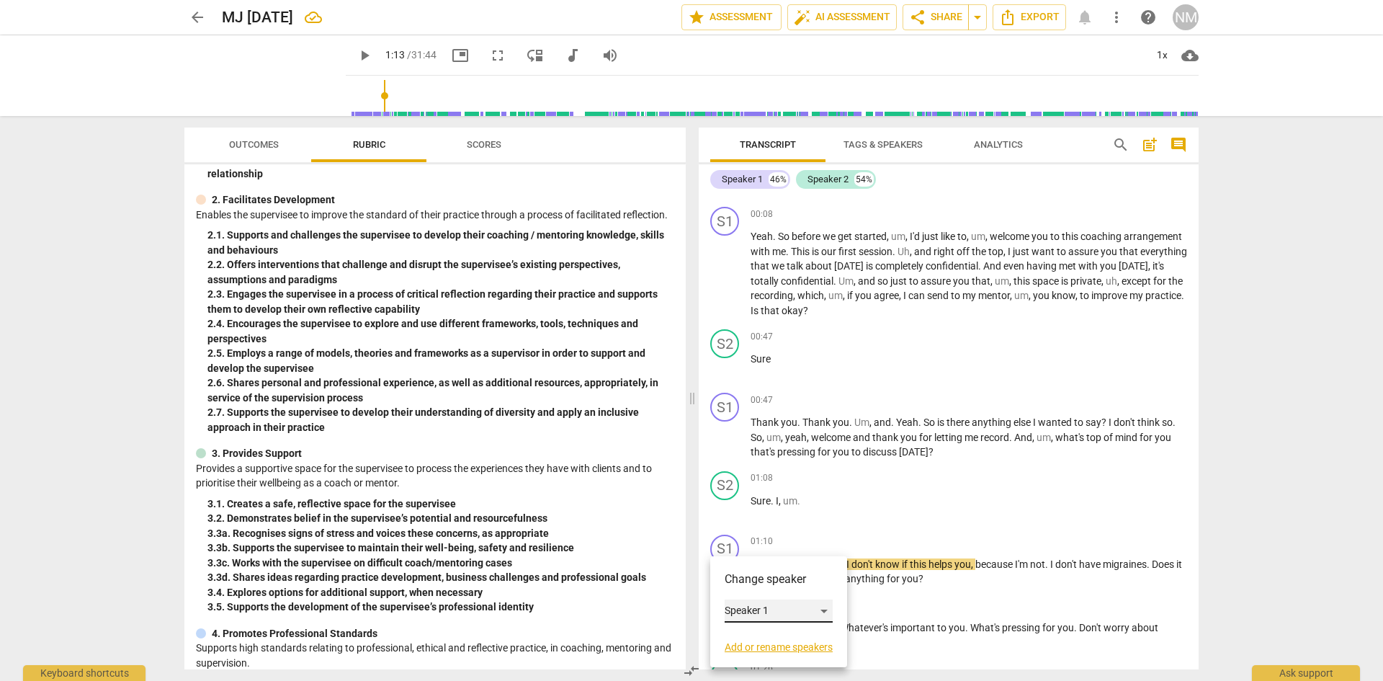
click at [754, 607] on div "Speaker 1" at bounding box center [779, 611] width 108 height 23
click at [768, 641] on li "Speaker 2" at bounding box center [780, 639] width 110 height 27
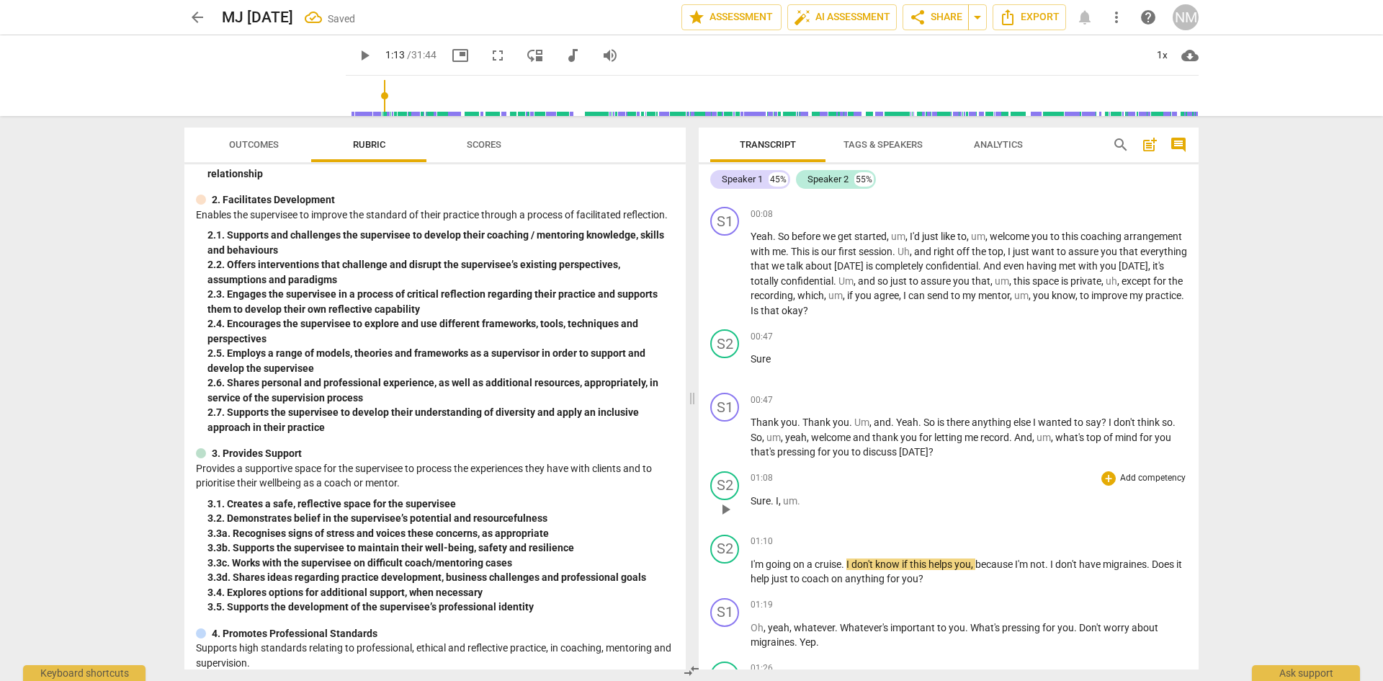
click at [811, 509] on p "Sure . I , um ." at bounding box center [969, 501] width 437 height 15
click at [719, 577] on span "play_arrow" at bounding box center [725, 572] width 17 height 17
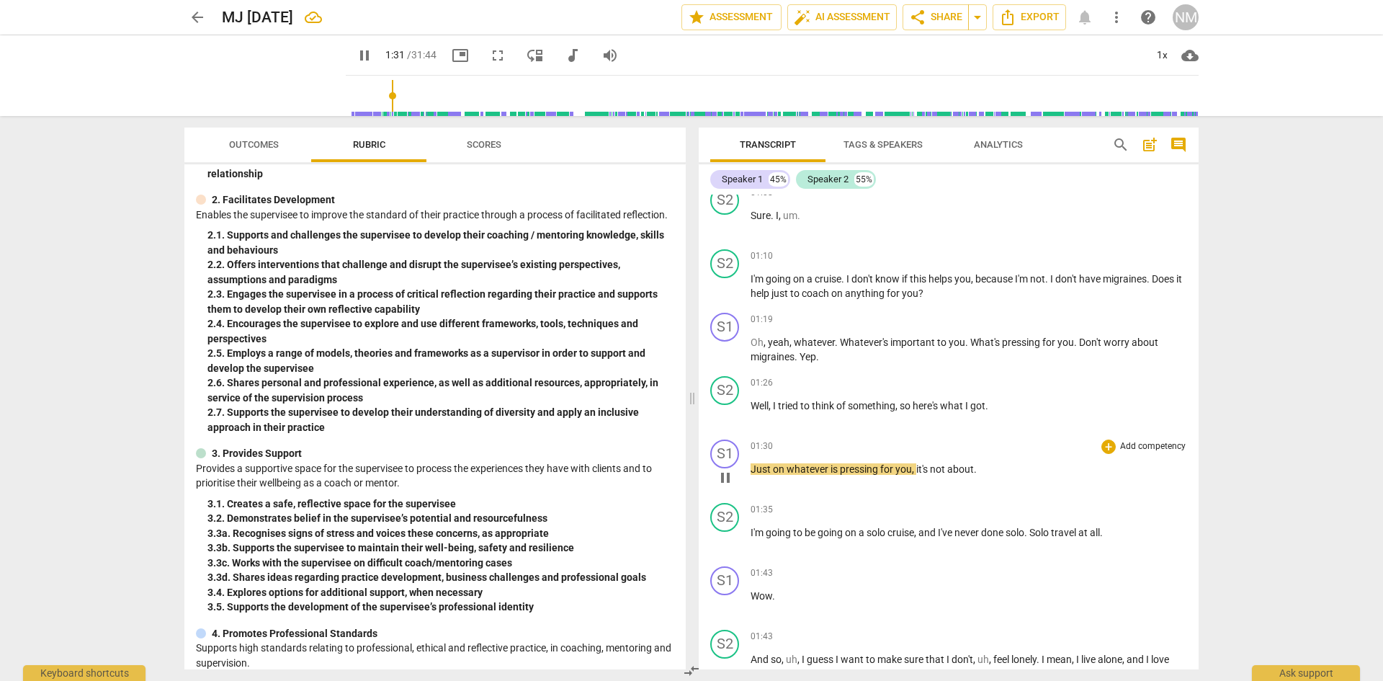
scroll to position [409, 0]
click at [722, 476] on button "pause" at bounding box center [725, 474] width 23 height 23
type input "95"
click at [995, 474] on p "Just on whatever is pressing for you , it's not about ." at bounding box center [969, 466] width 437 height 15
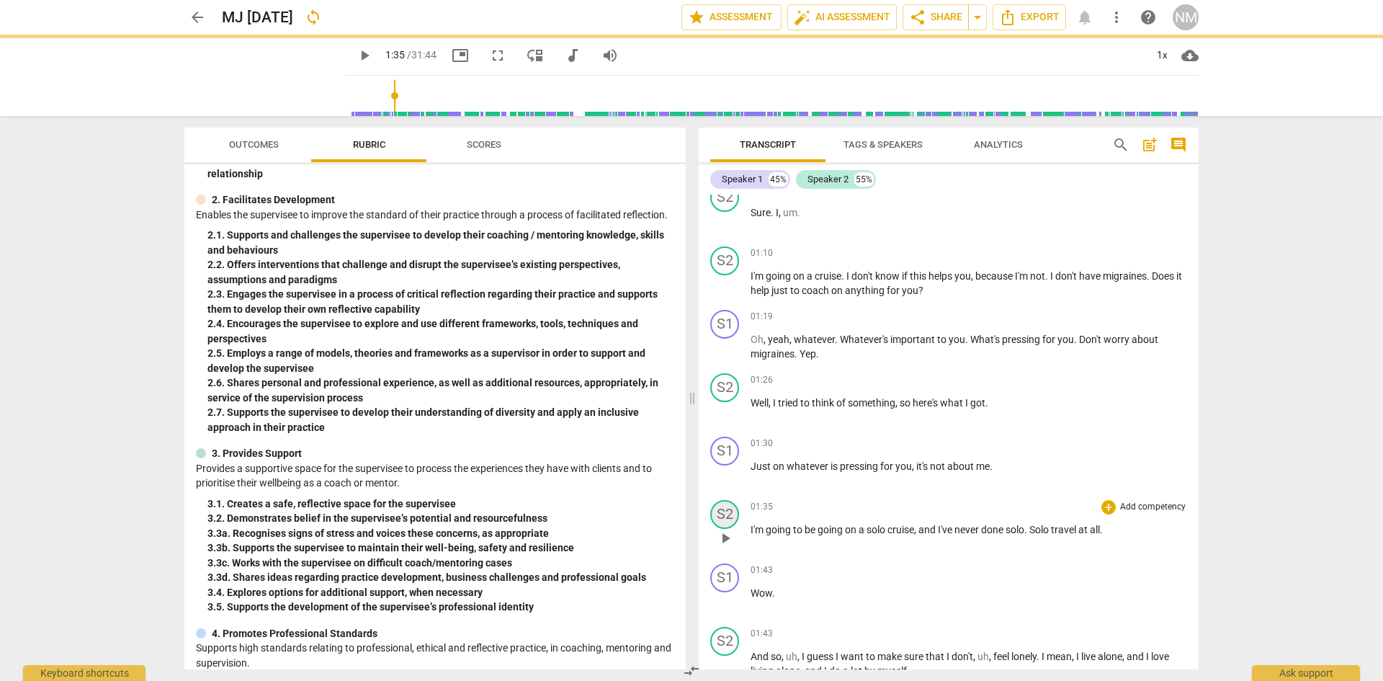
click at [723, 529] on div "S2" at bounding box center [724, 514] width 29 height 29
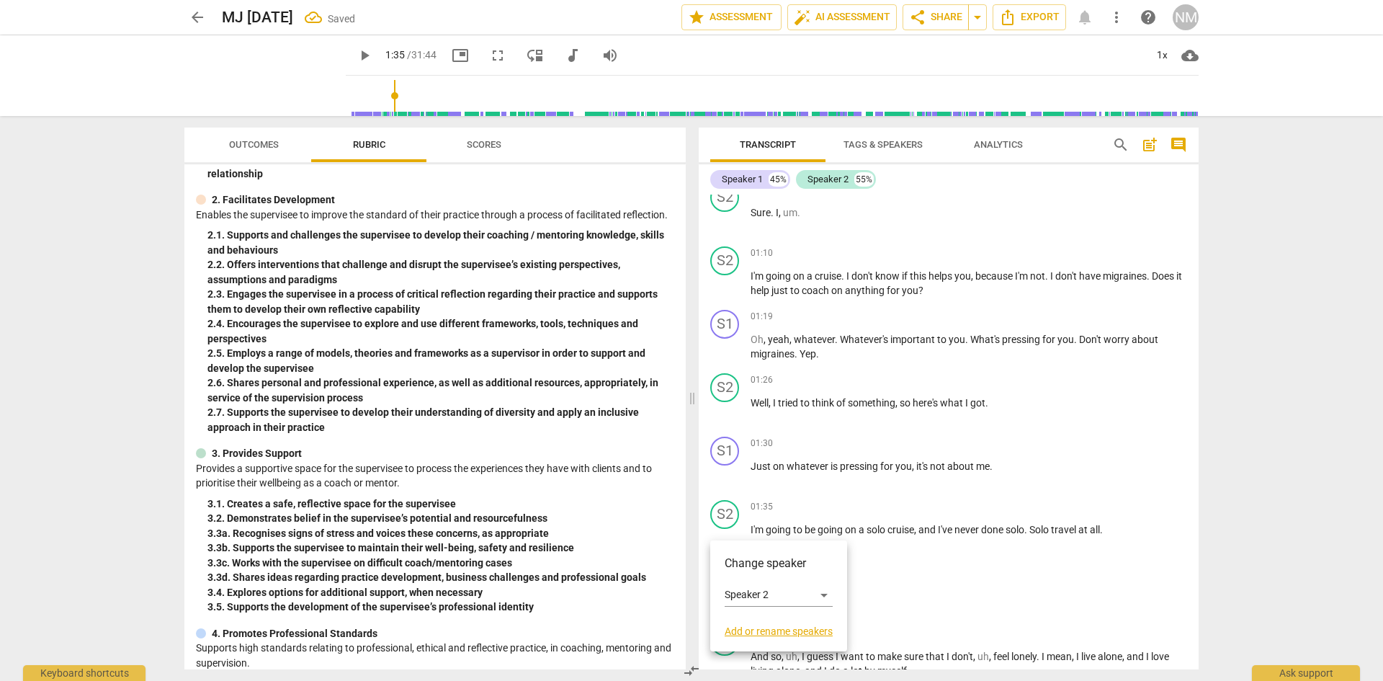
click at [776, 499] on div at bounding box center [691, 340] width 1383 height 681
click at [726, 547] on span "play_arrow" at bounding box center [725, 538] width 17 height 17
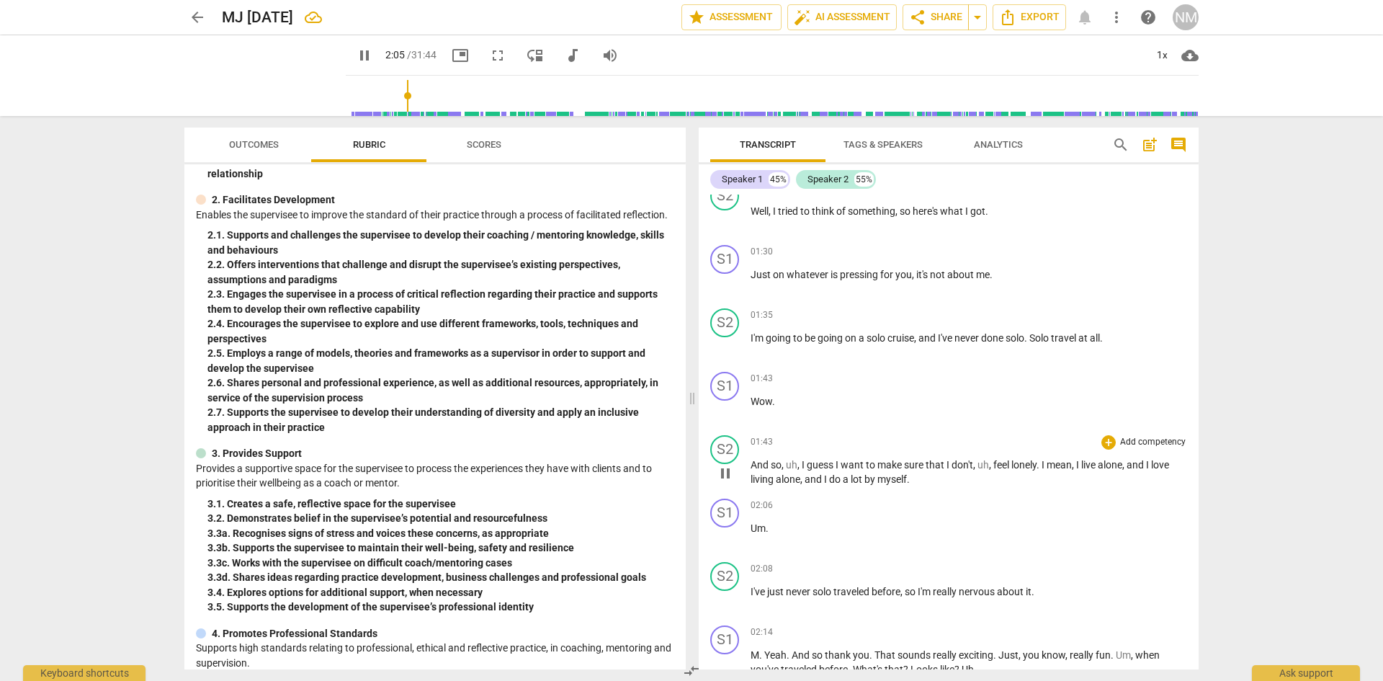
scroll to position [625, 0]
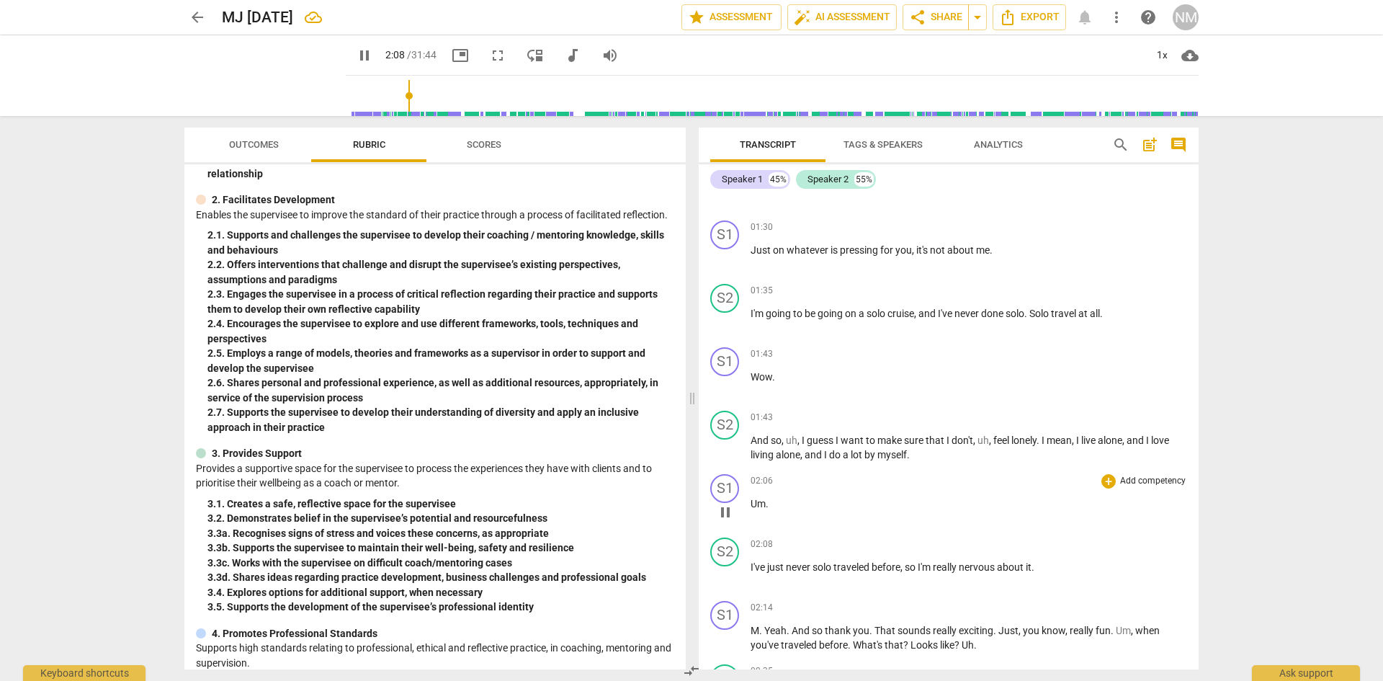
click at [719, 521] on span "pause" at bounding box center [725, 512] width 17 height 17
click at [720, 503] on div "S1" at bounding box center [724, 488] width 29 height 29
click at [741, 568] on div "Speaker 1" at bounding box center [779, 571] width 108 height 23
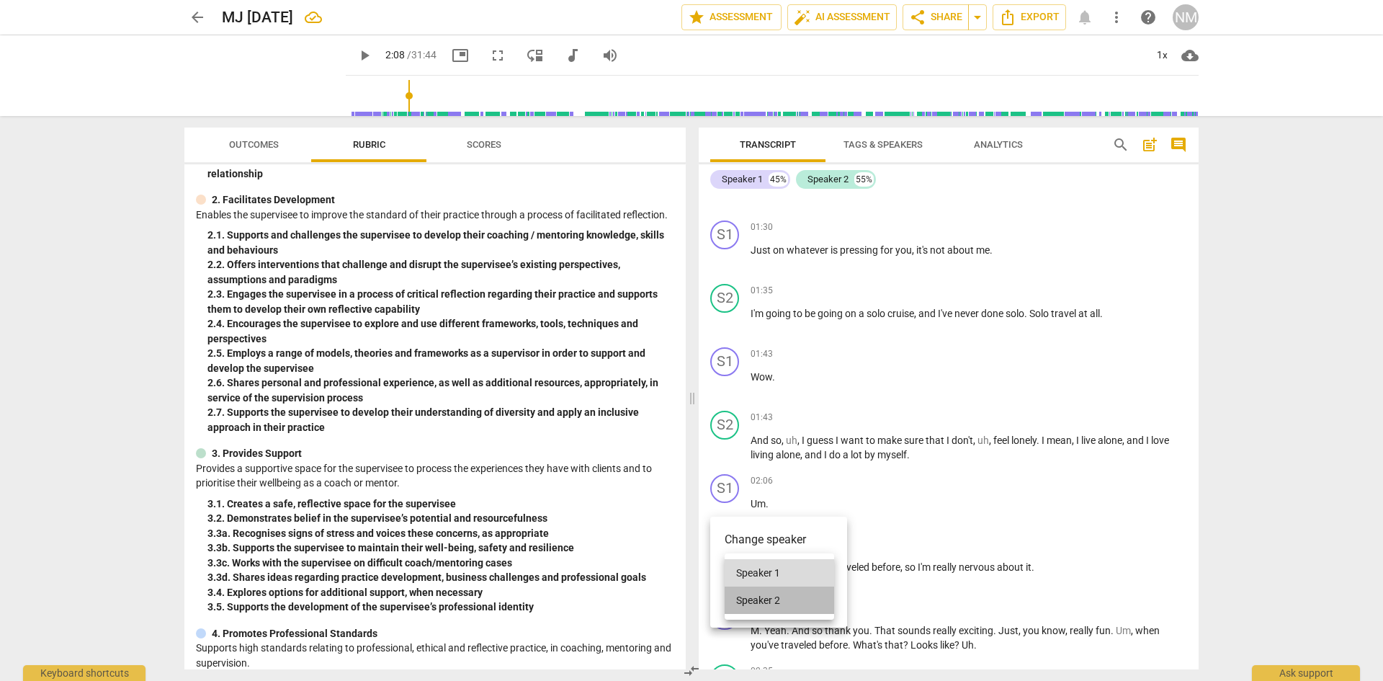
click at [752, 593] on li "Speaker 2" at bounding box center [780, 600] width 110 height 27
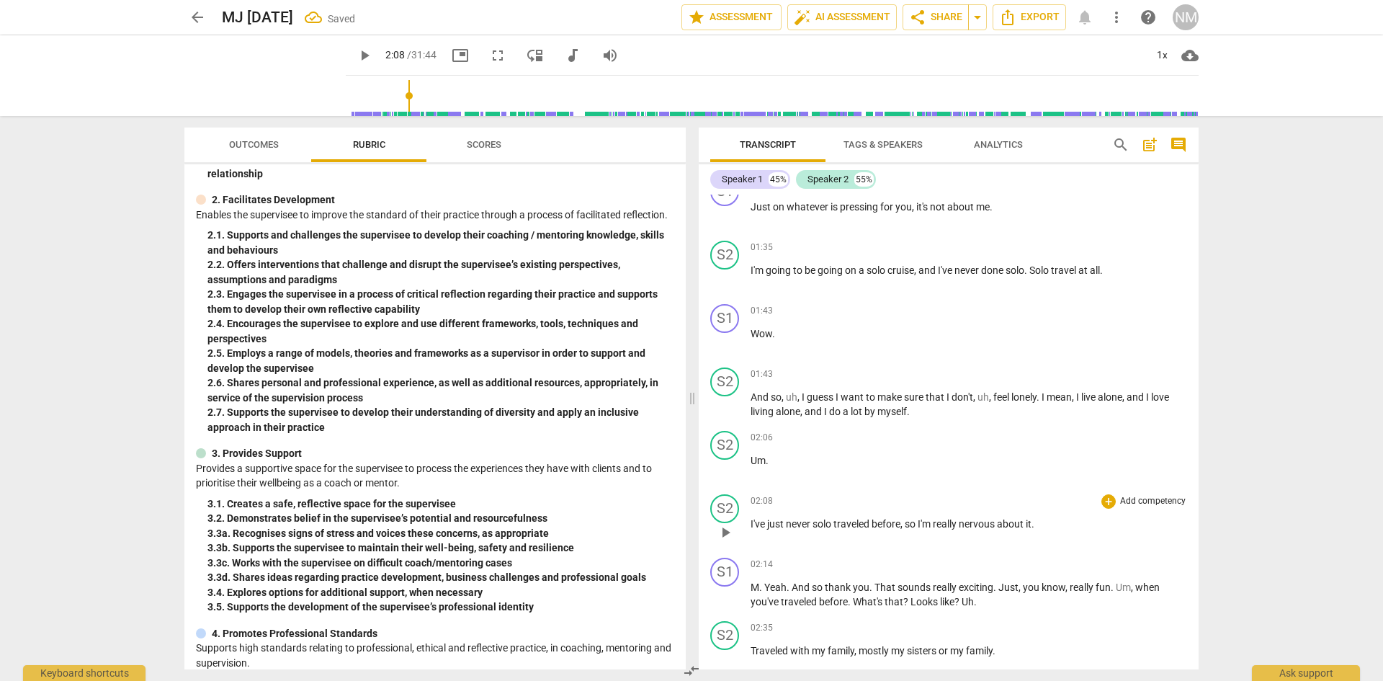
scroll to position [672, 0]
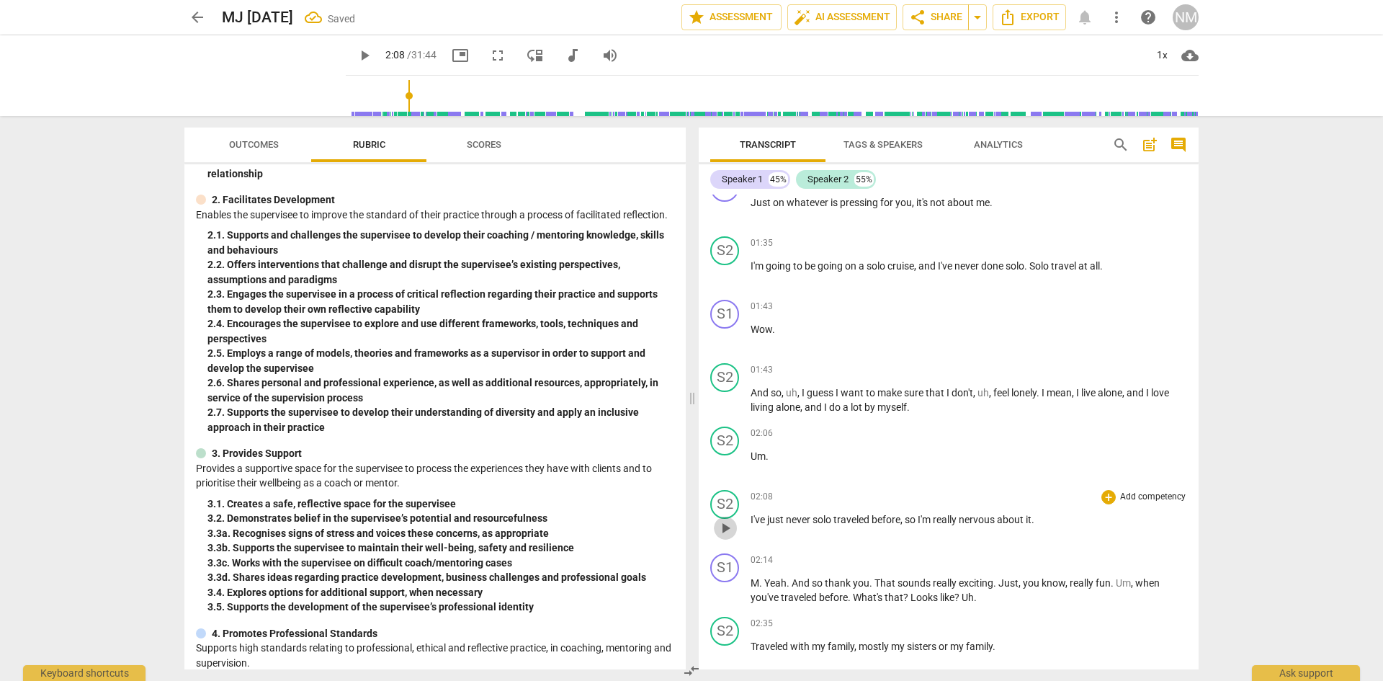
click at [724, 537] on span "play_arrow" at bounding box center [725, 528] width 17 height 17
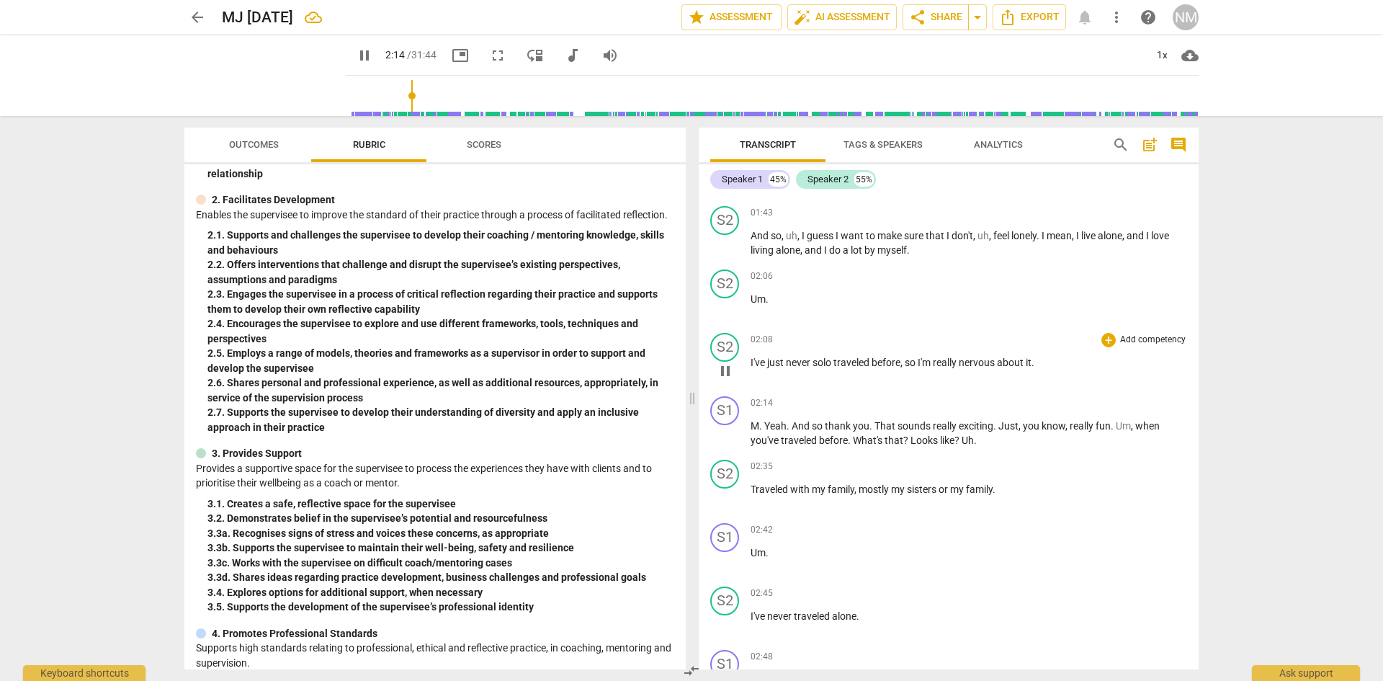
scroll to position [865, 0]
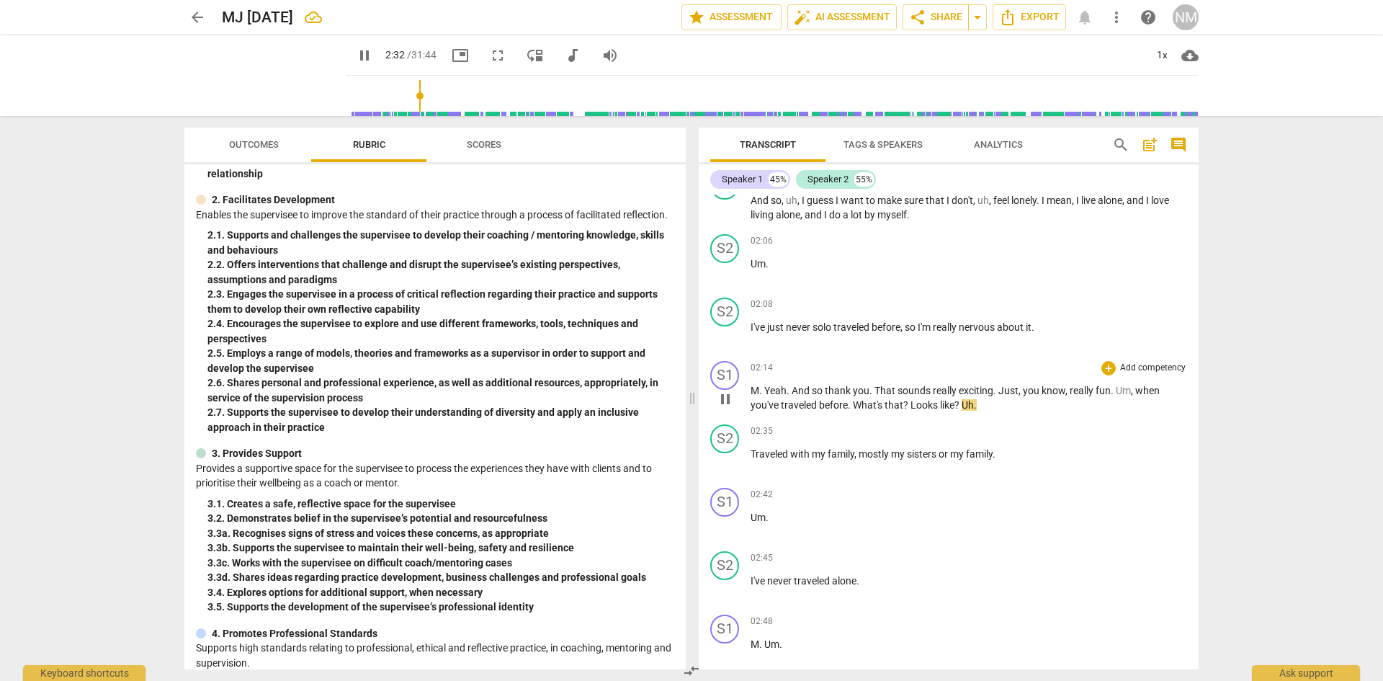
click at [726, 408] on span "pause" at bounding box center [725, 399] width 17 height 17
type input "153"
click at [940, 411] on span "Looks" at bounding box center [926, 405] width 30 height 12
click at [721, 471] on span "play_arrow" at bounding box center [725, 462] width 17 height 17
click at [725, 517] on div "S1" at bounding box center [724, 502] width 29 height 29
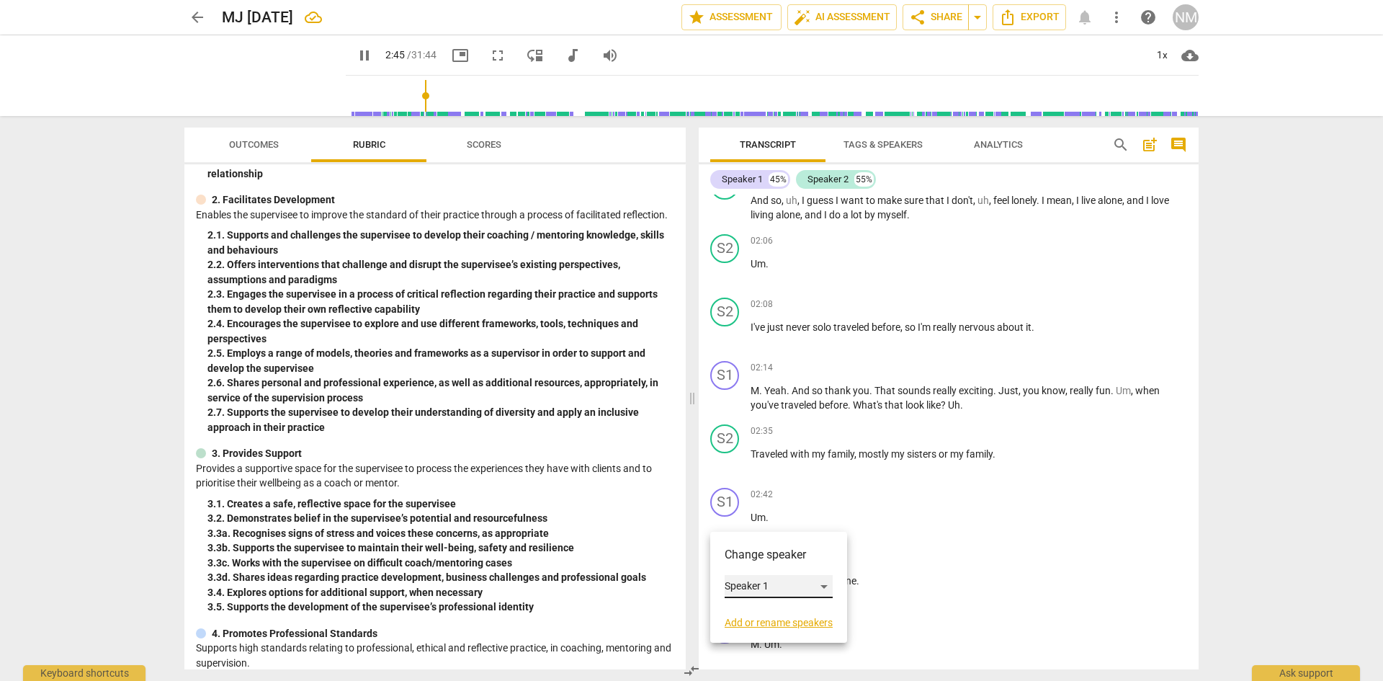
click at [752, 584] on div "Speaker 1" at bounding box center [779, 586] width 108 height 23
click at [765, 612] on li "Speaker 2" at bounding box center [780, 615] width 110 height 27
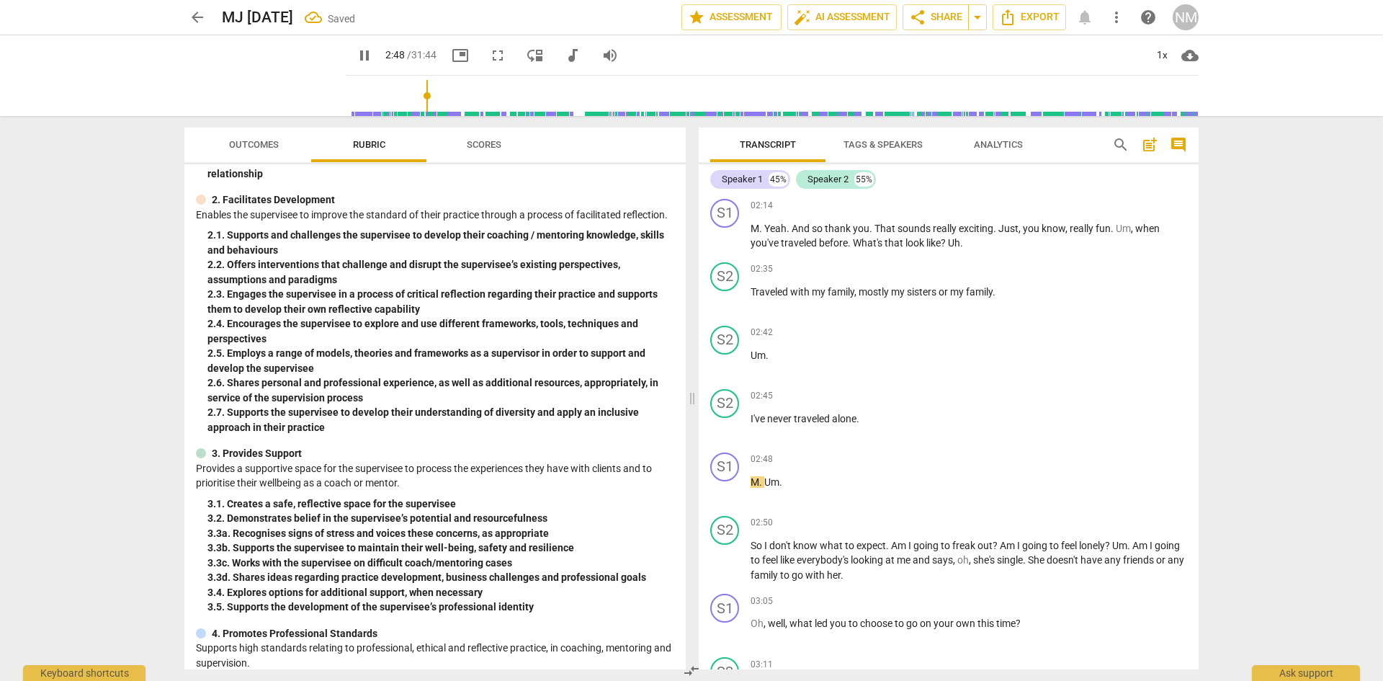
scroll to position [1033, 0]
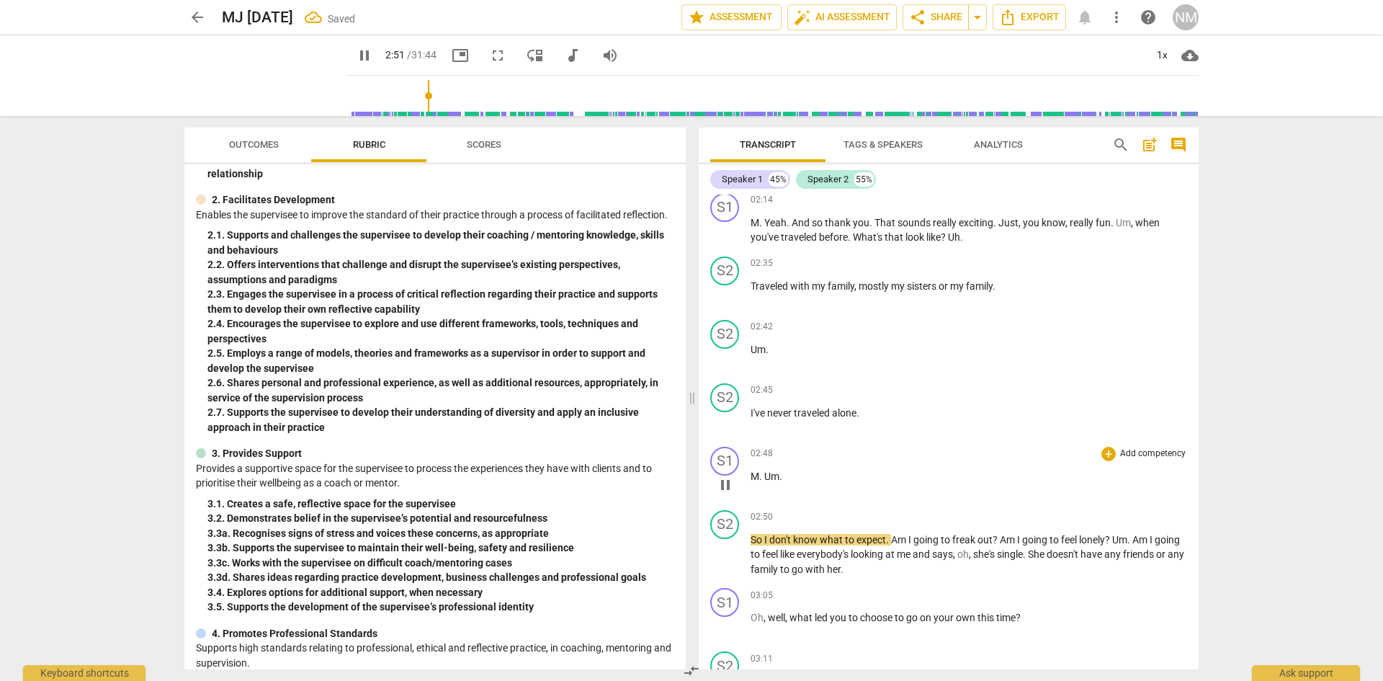
click at [767, 482] on span "Um" at bounding box center [772, 477] width 15 height 12
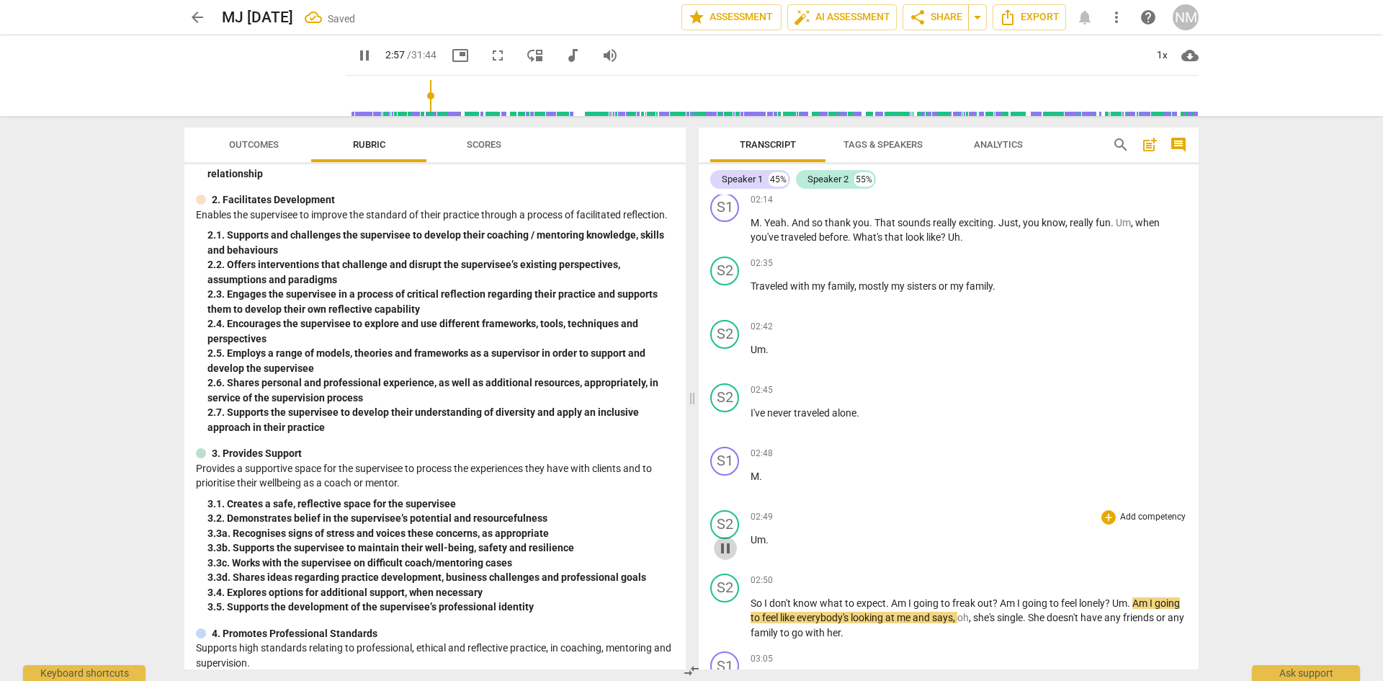
click at [725, 557] on span "pause" at bounding box center [725, 548] width 17 height 17
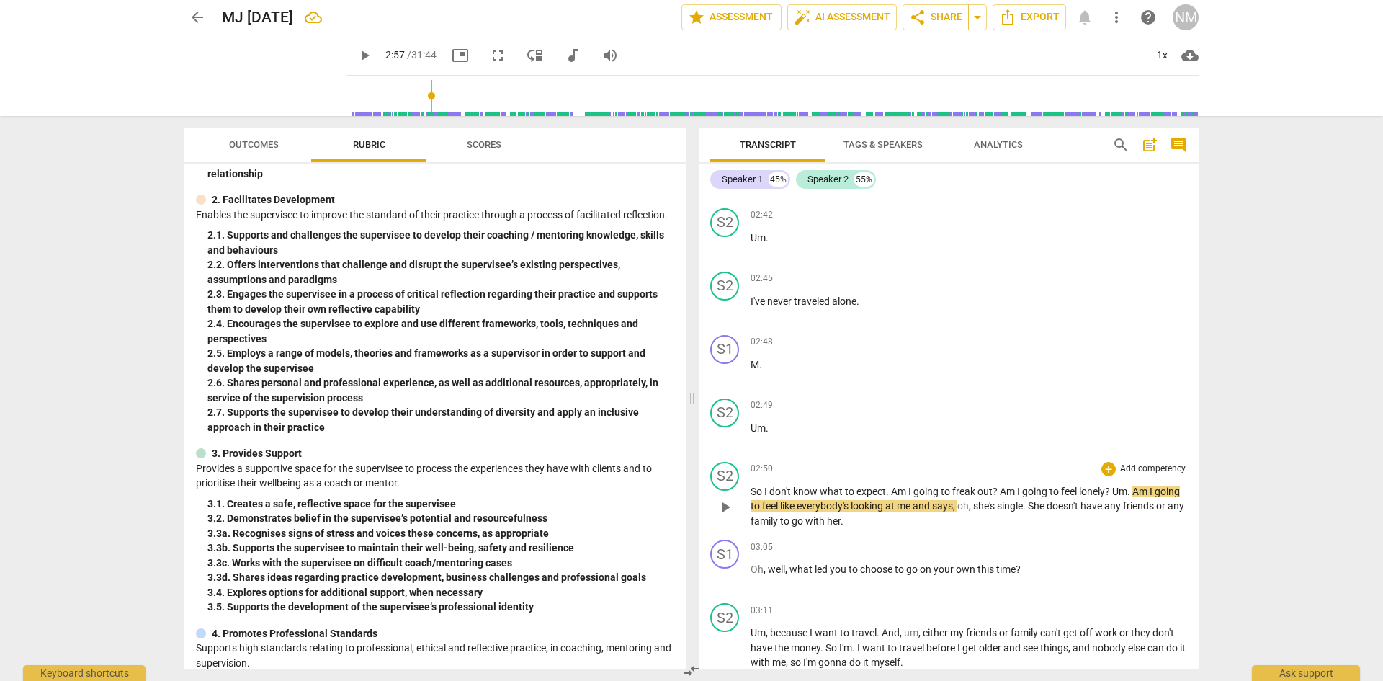
scroll to position [1153, 0]
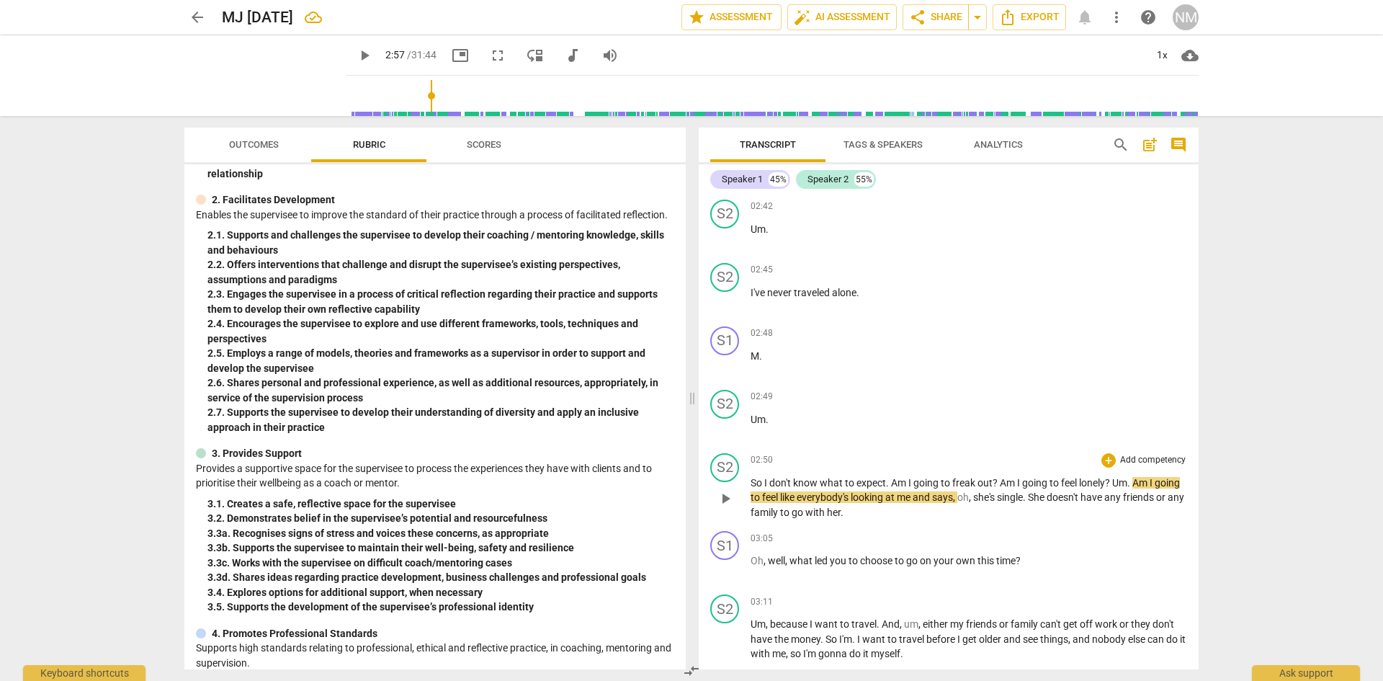
click at [724, 507] on span "play_arrow" at bounding box center [725, 498] width 17 height 17
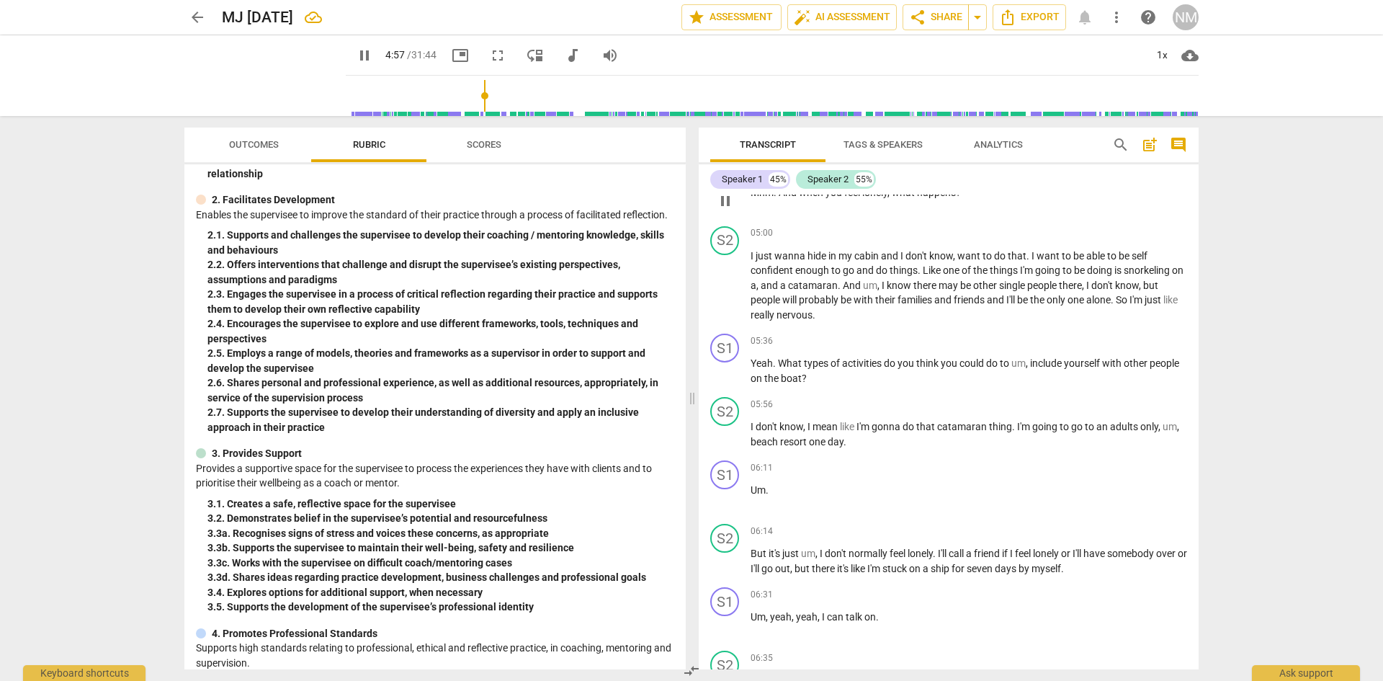
scroll to position [1850, 0]
click at [728, 489] on div "S1" at bounding box center [724, 474] width 29 height 29
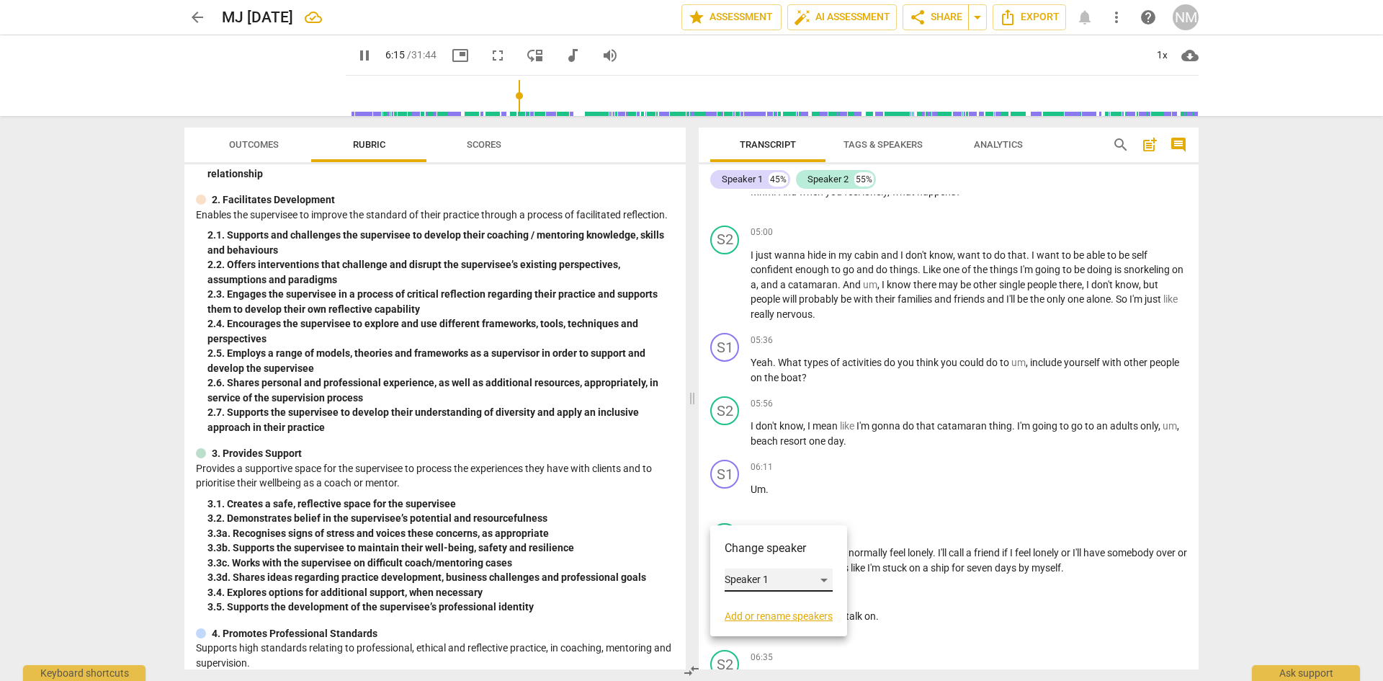
click at [759, 585] on div "Speaker 1" at bounding box center [779, 580] width 108 height 23
click at [769, 612] on li "Speaker 2" at bounding box center [780, 608] width 110 height 27
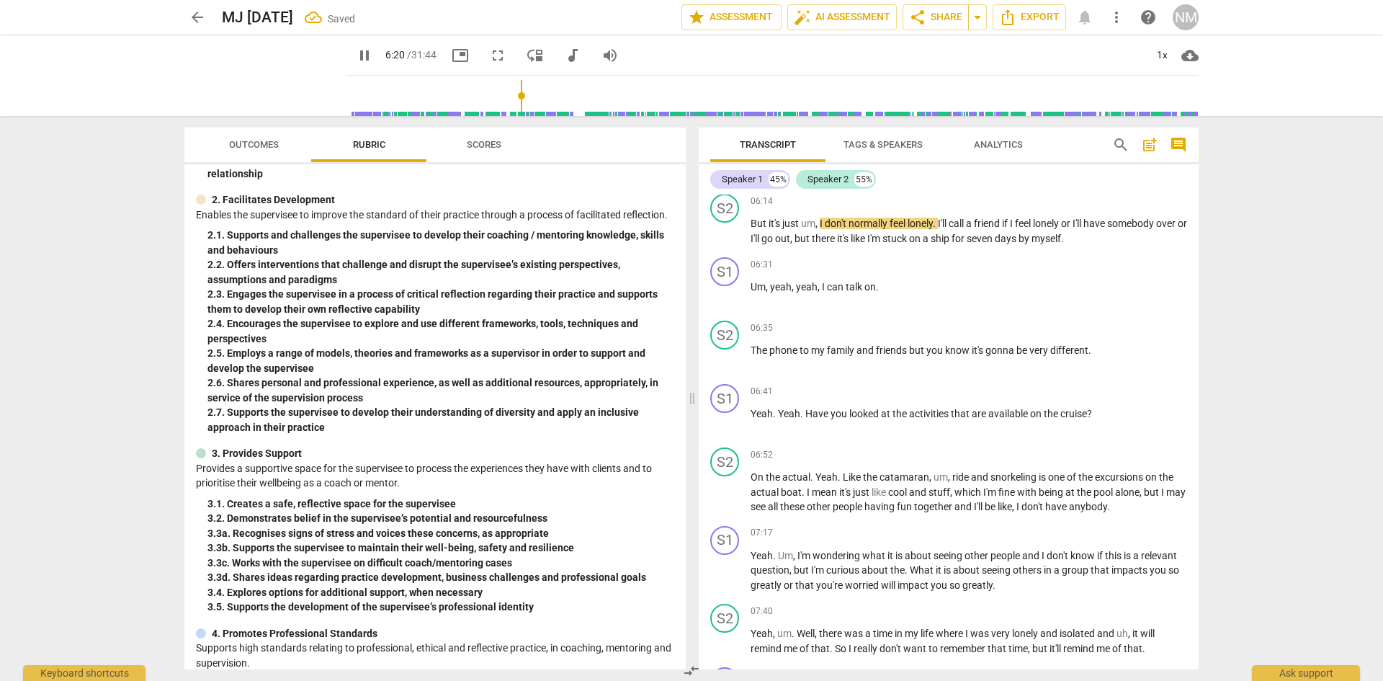
scroll to position [2185, 0]
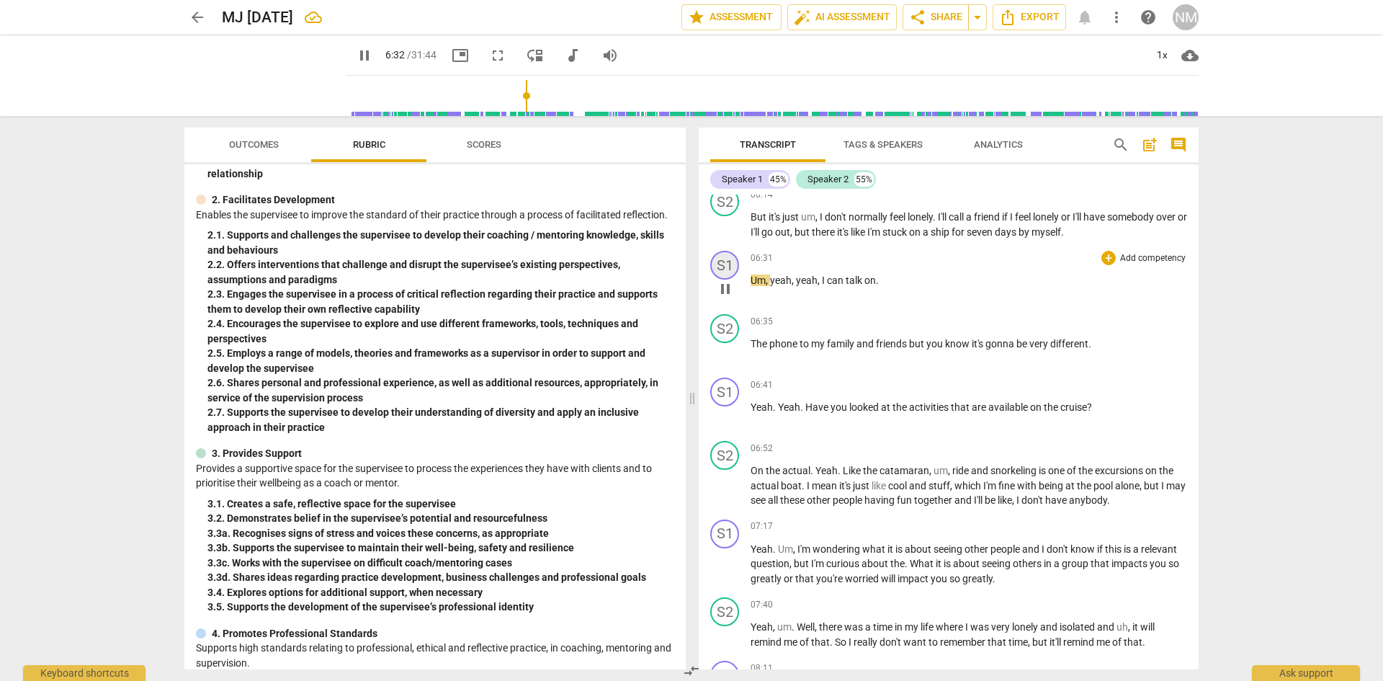
click at [728, 280] on div "S1" at bounding box center [724, 265] width 29 height 29
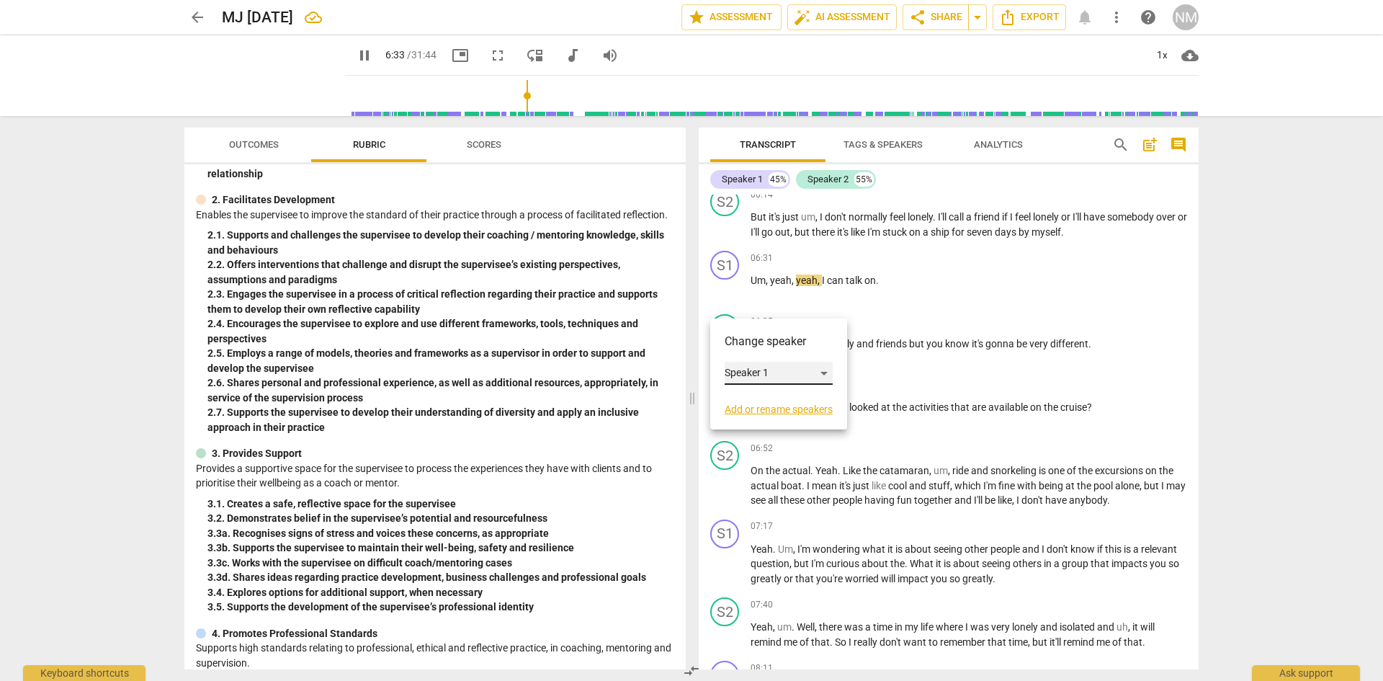
click at [757, 371] on div "Speaker 1" at bounding box center [779, 373] width 108 height 23
click at [767, 400] on li "Speaker 2" at bounding box center [780, 401] width 110 height 27
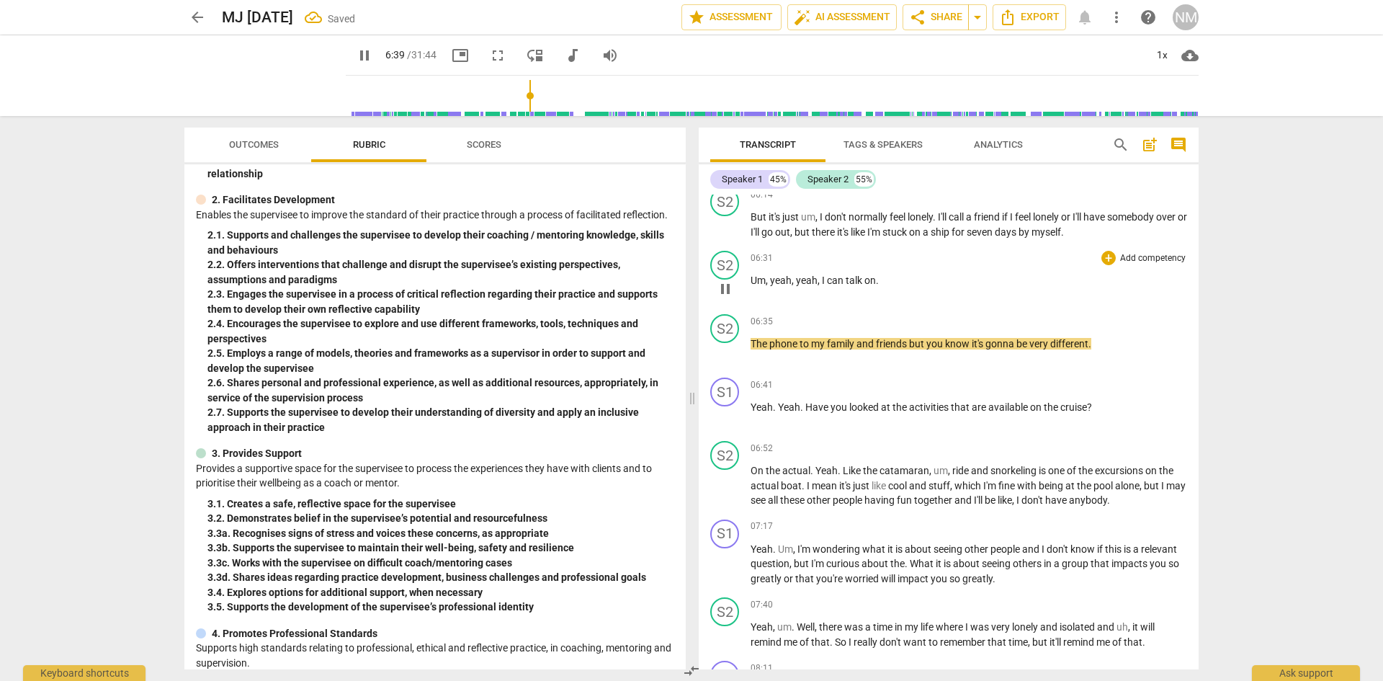
click at [728, 298] on span "pause" at bounding box center [725, 288] width 17 height 17
type input "400"
click at [721, 280] on div "S2" at bounding box center [724, 265] width 29 height 29
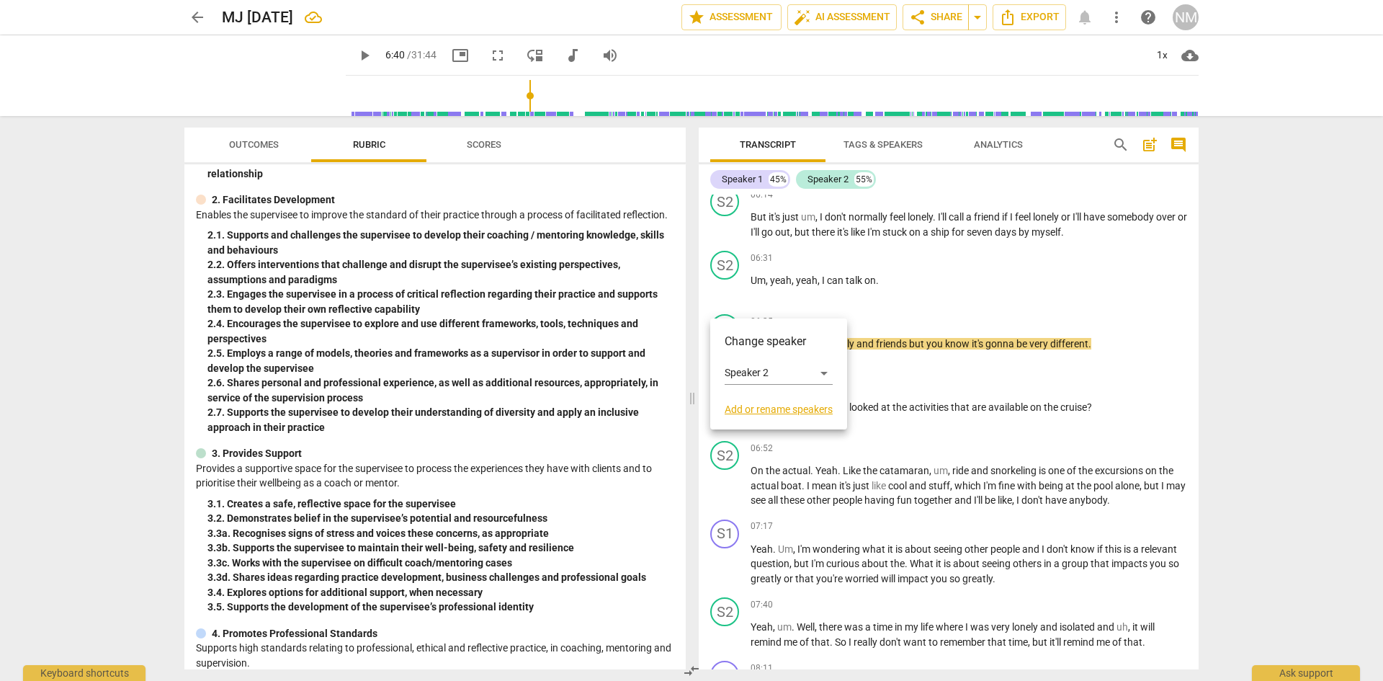
click at [730, 300] on div at bounding box center [691, 340] width 1383 height 681
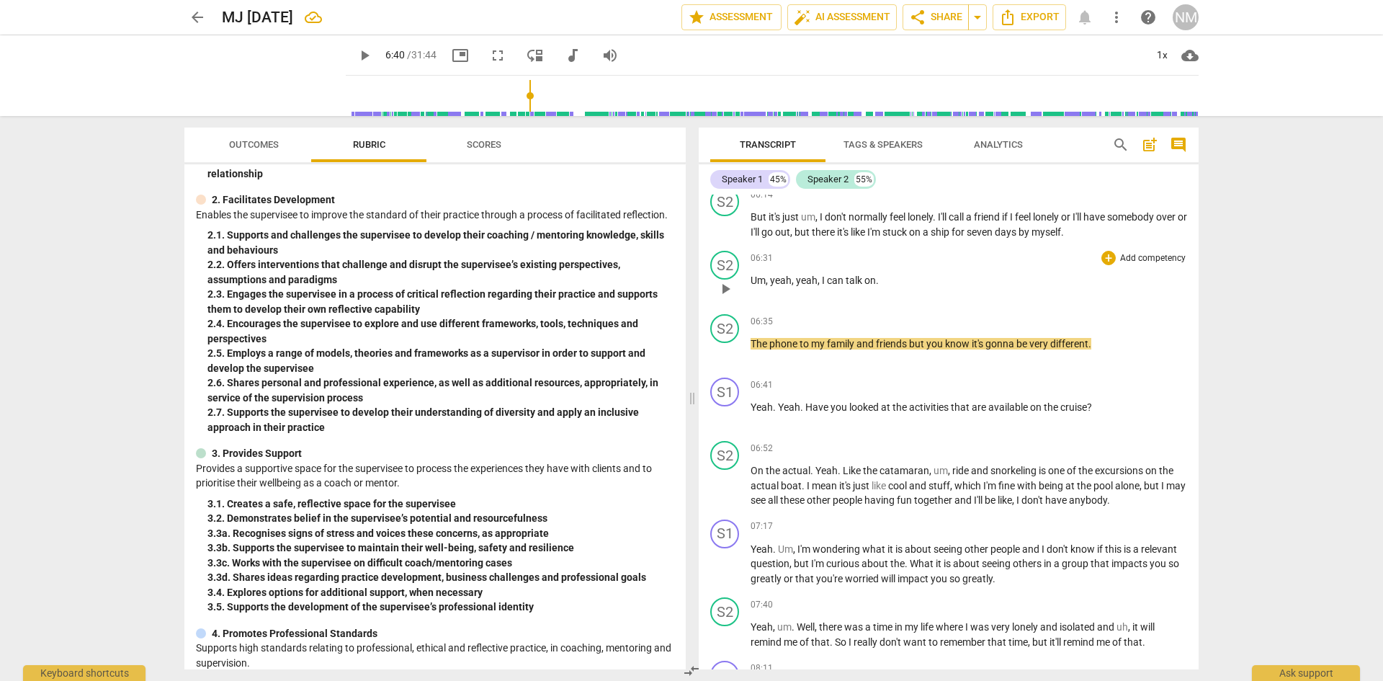
click at [822, 286] on span "," at bounding box center [820, 281] width 4 height 12
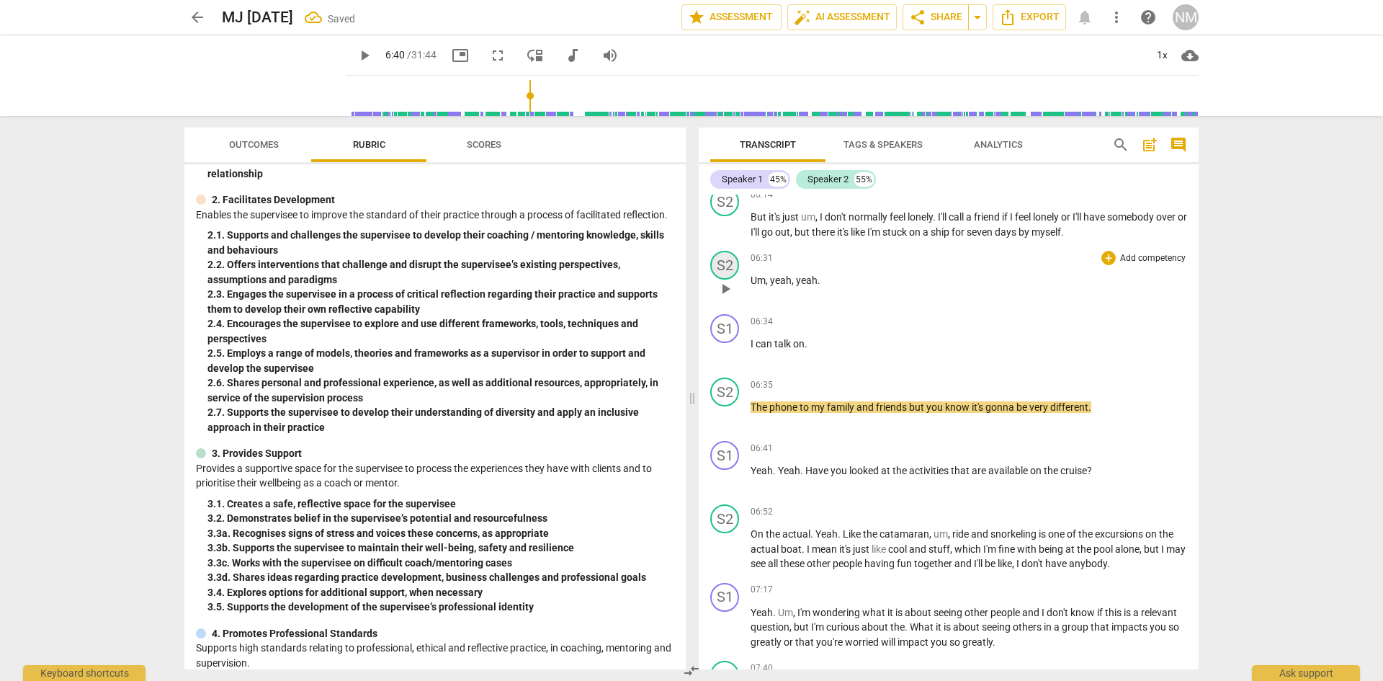
click at [731, 280] on div "S2" at bounding box center [724, 265] width 29 height 29
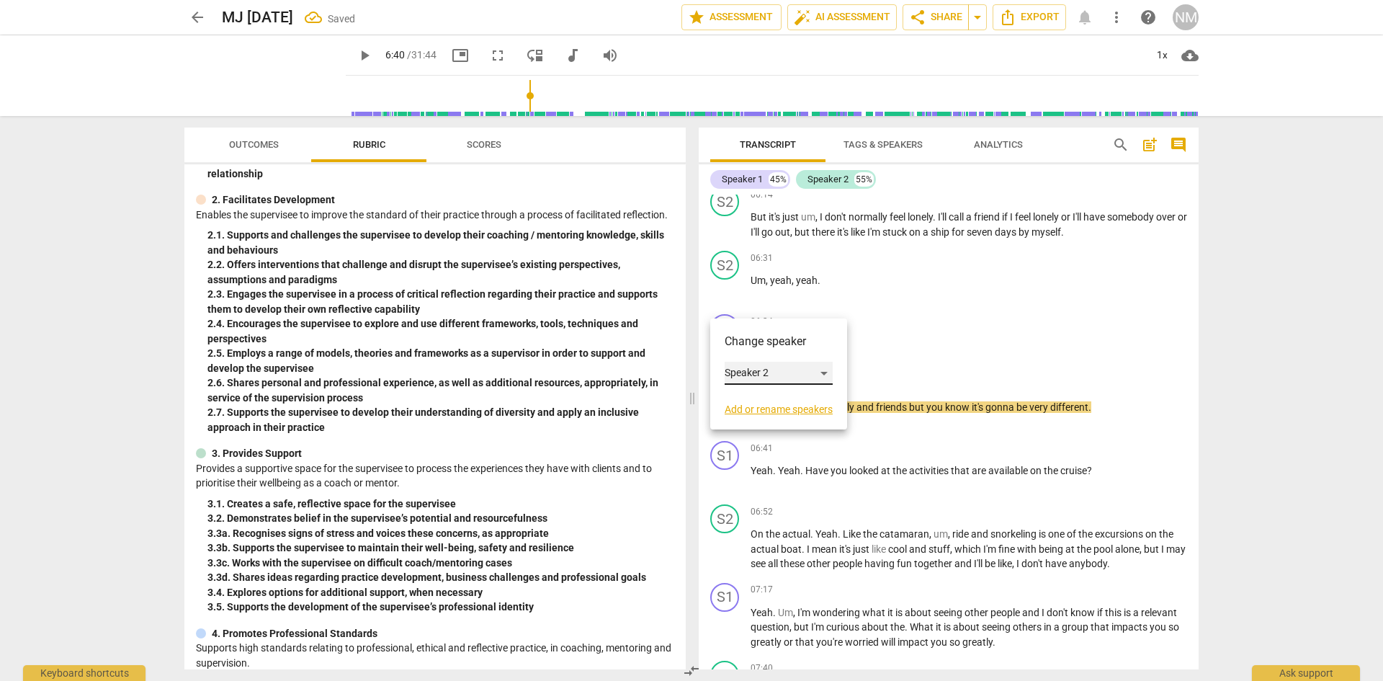
click at [744, 372] on div "Speaker 2" at bounding box center [779, 373] width 108 height 23
click at [752, 351] on li "Speaker 1" at bounding box center [780, 347] width 110 height 27
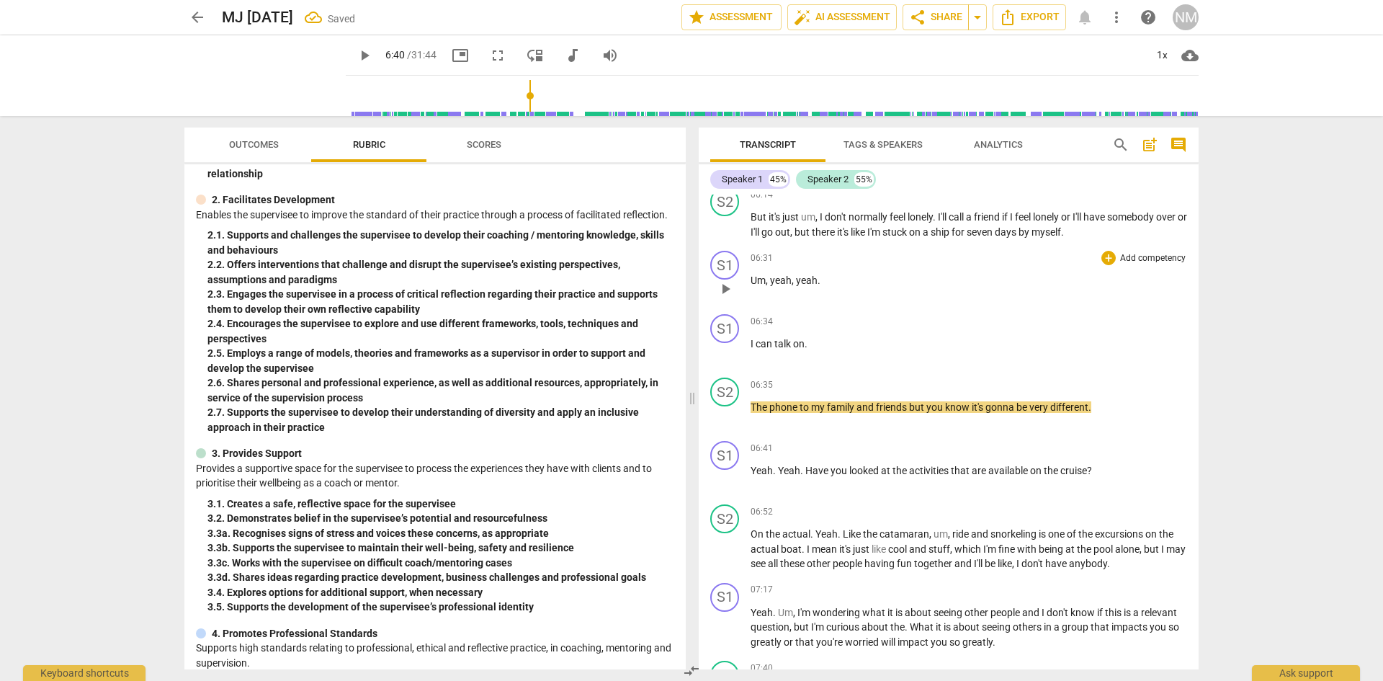
click at [776, 286] on span "yeah" at bounding box center [781, 281] width 22 height 12
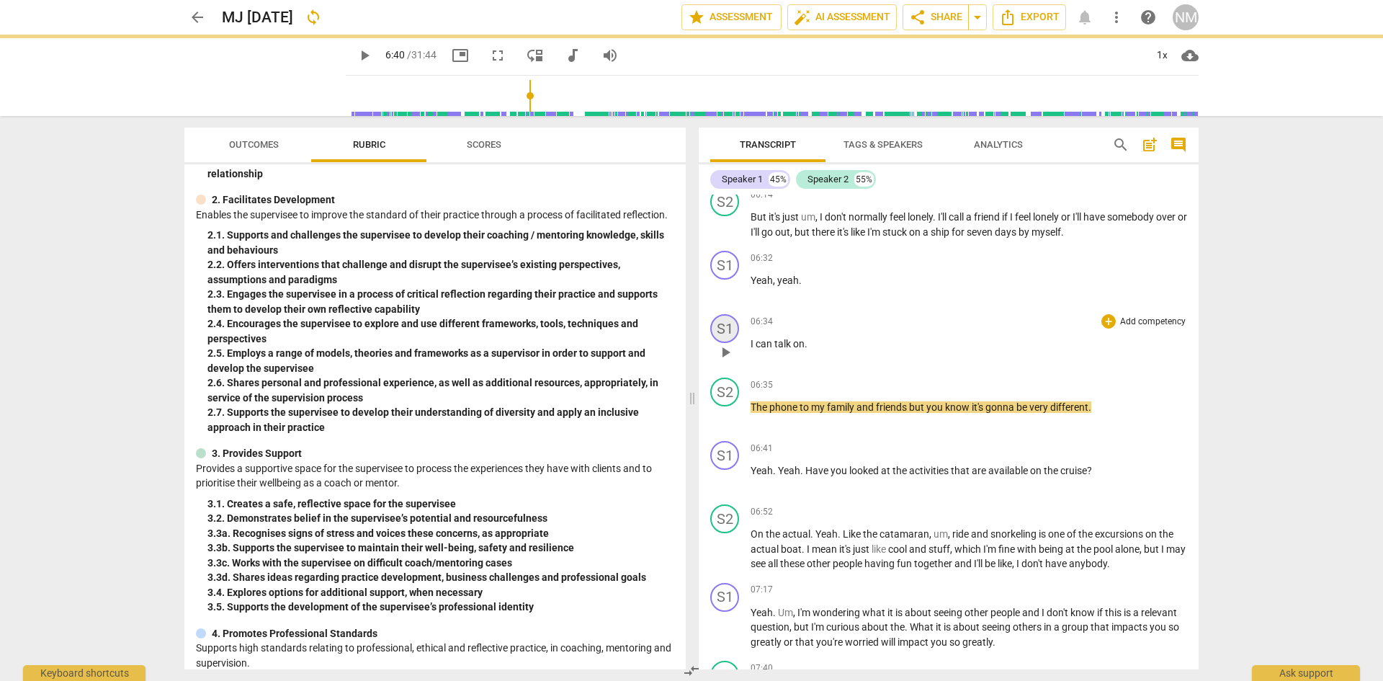
click at [730, 343] on div "S1" at bounding box center [724, 328] width 29 height 29
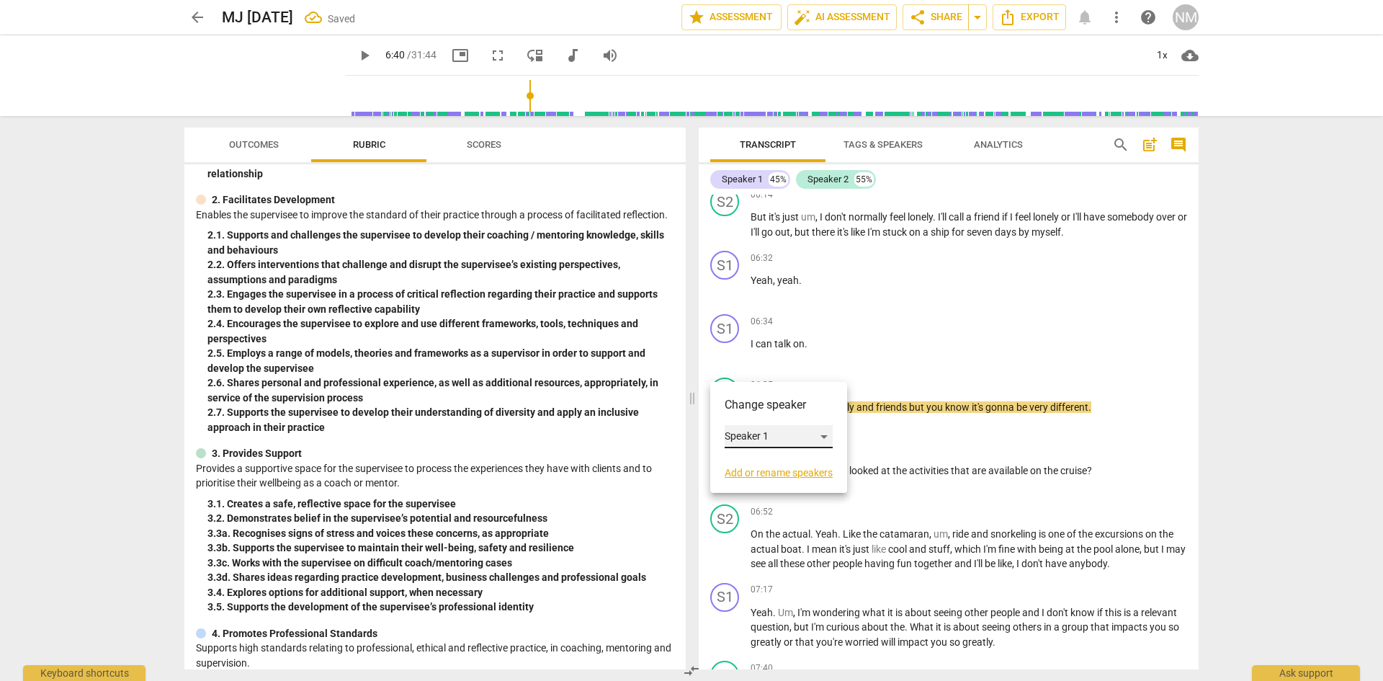
click at [749, 436] on div "Speaker 1" at bounding box center [779, 436] width 108 height 23
click at [757, 461] on li "Speaker 2" at bounding box center [780, 465] width 110 height 27
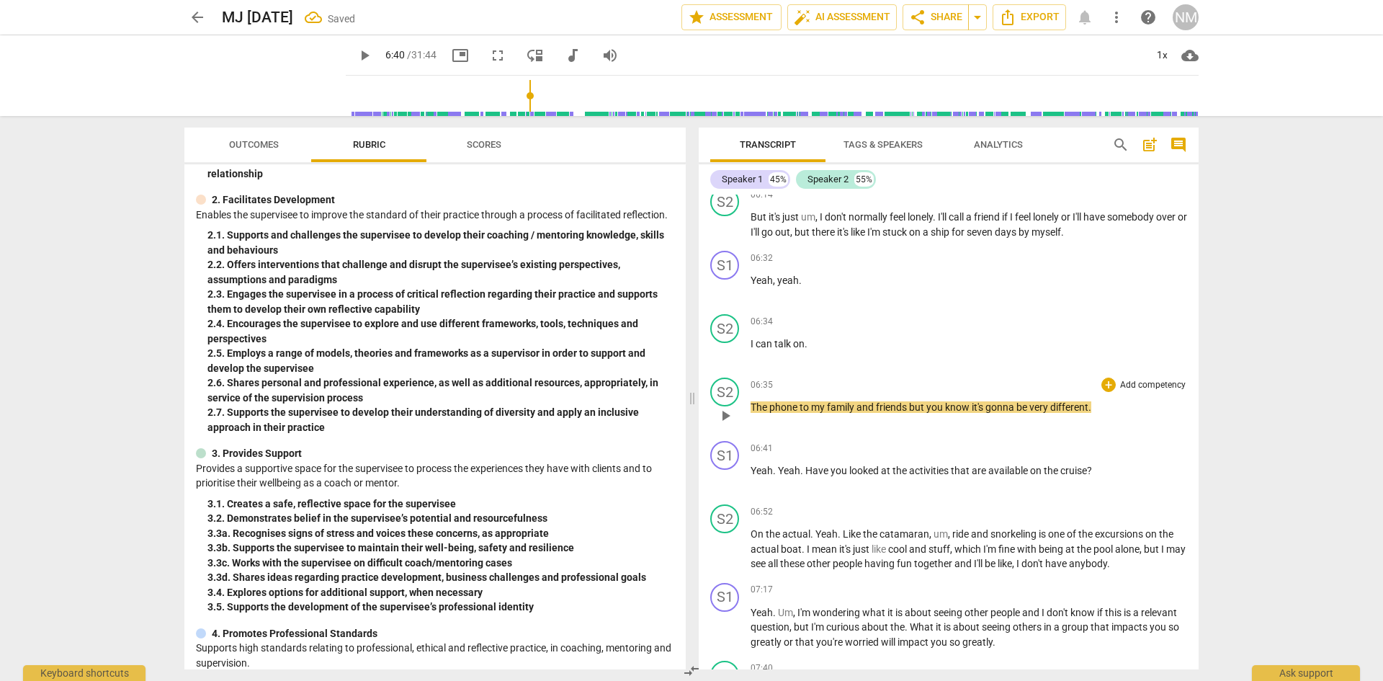
click at [726, 424] on span "play_arrow" at bounding box center [725, 415] width 17 height 17
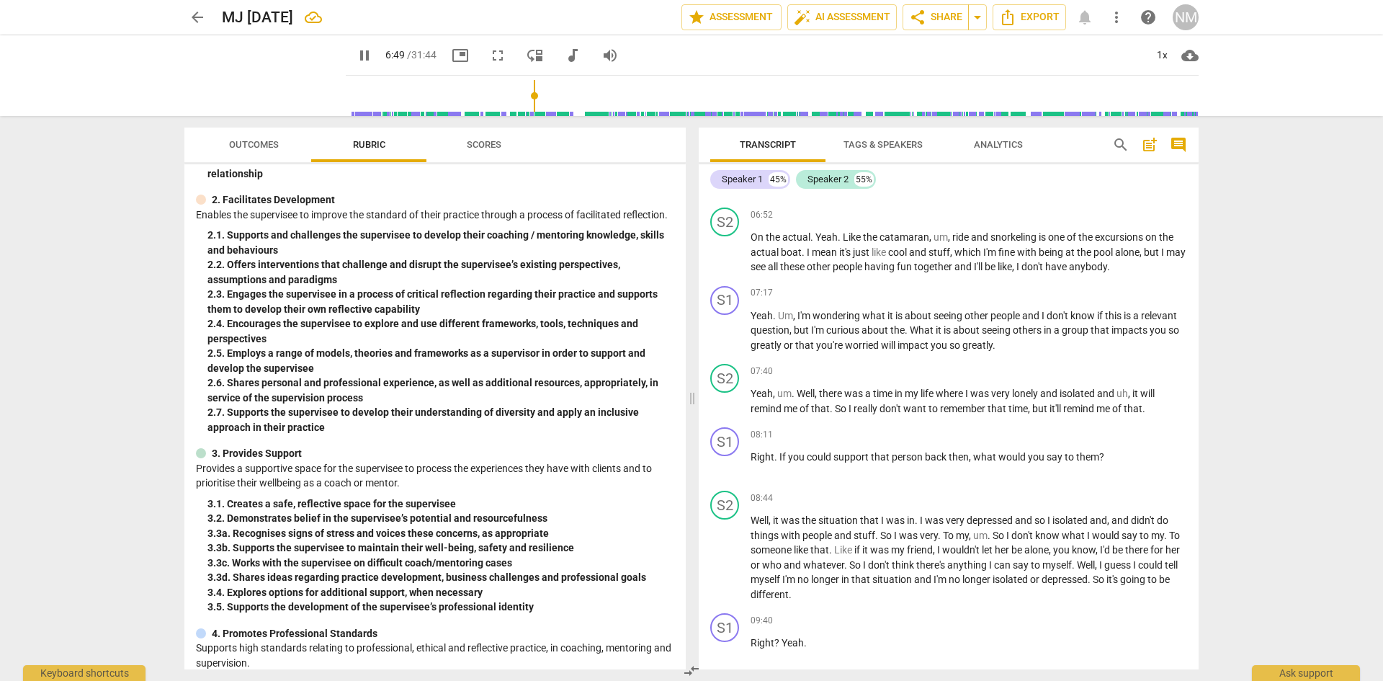
scroll to position [2498, 0]
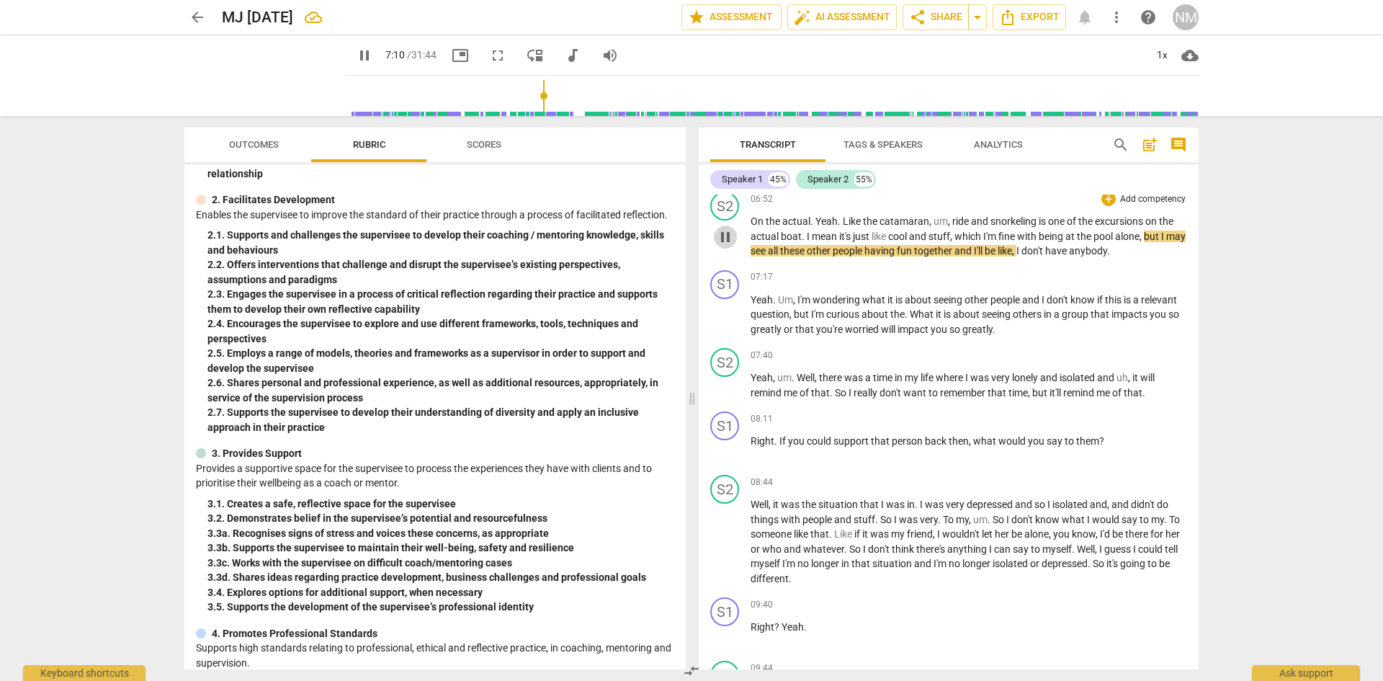
click at [733, 246] on span "pause" at bounding box center [725, 236] width 17 height 17
type input "431"
click at [930, 259] on p "On the actual . Yeah . Like the catamaran , um , ride and snorkeling is one of …" at bounding box center [969, 236] width 437 height 45
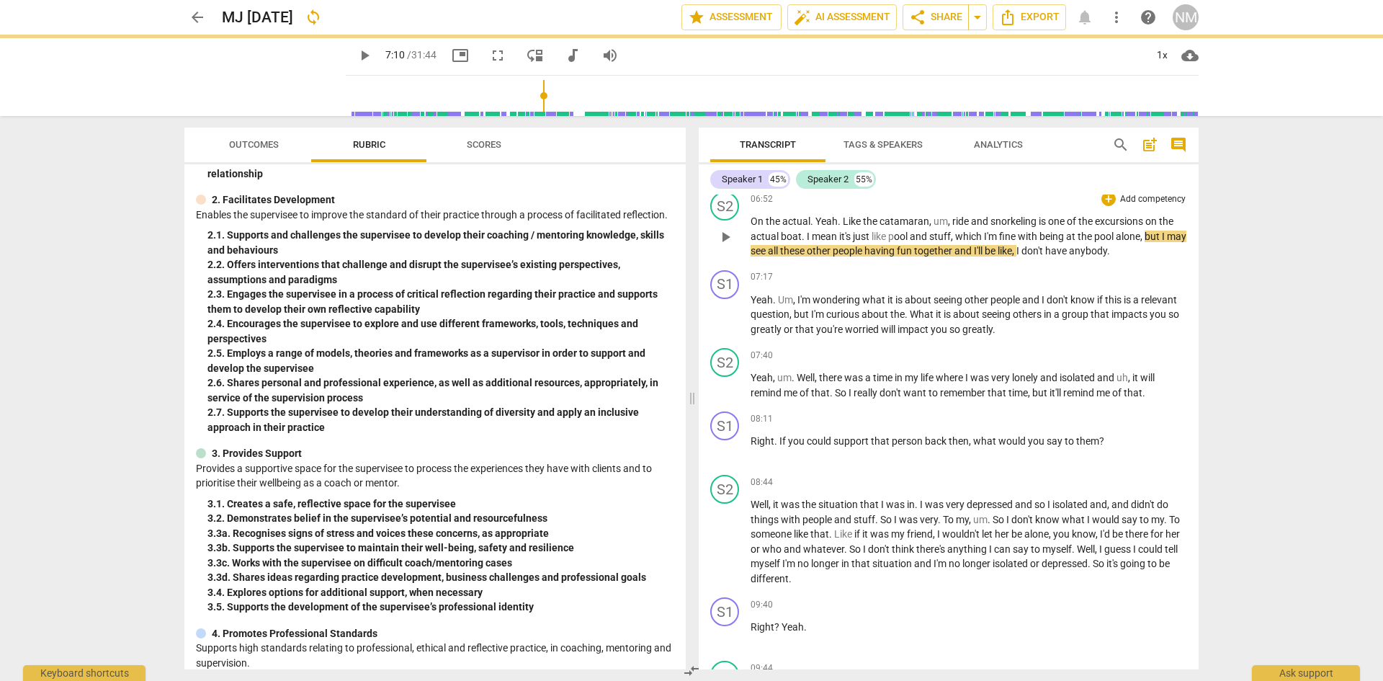
click at [726, 246] on span "play_arrow" at bounding box center [725, 236] width 17 height 17
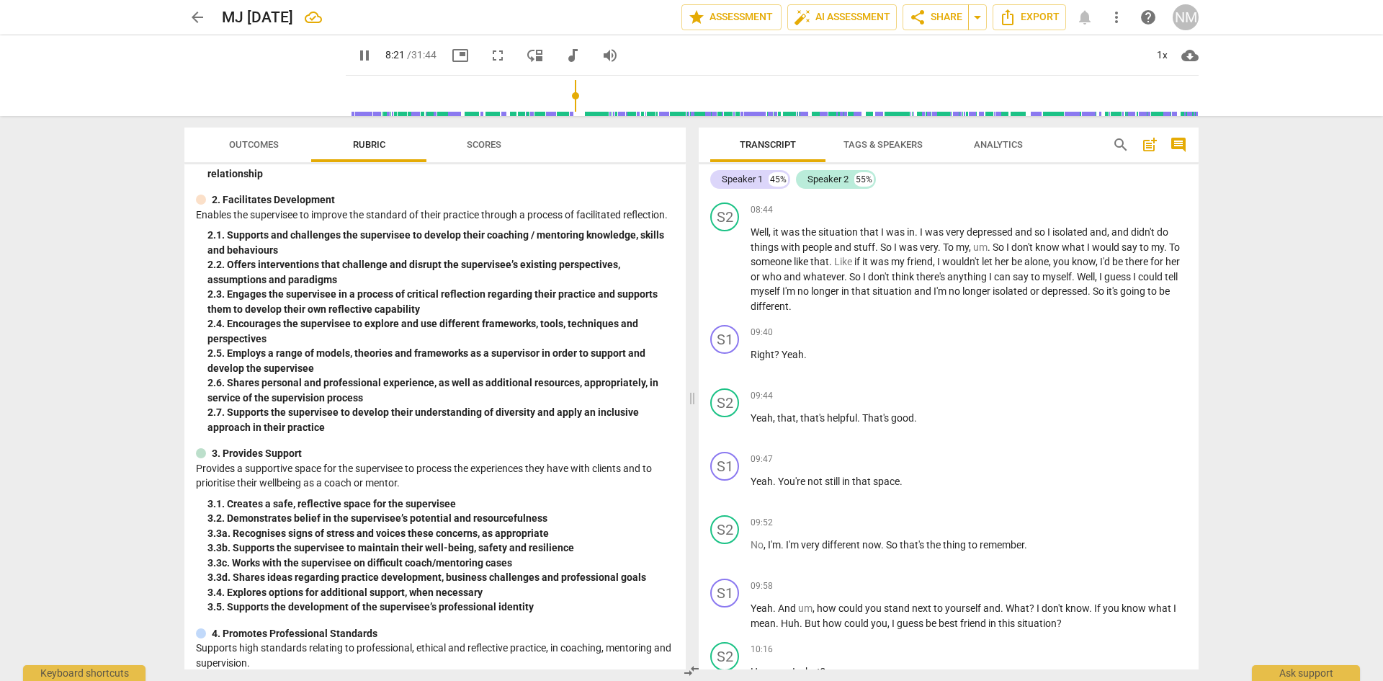
scroll to position [2786, 0]
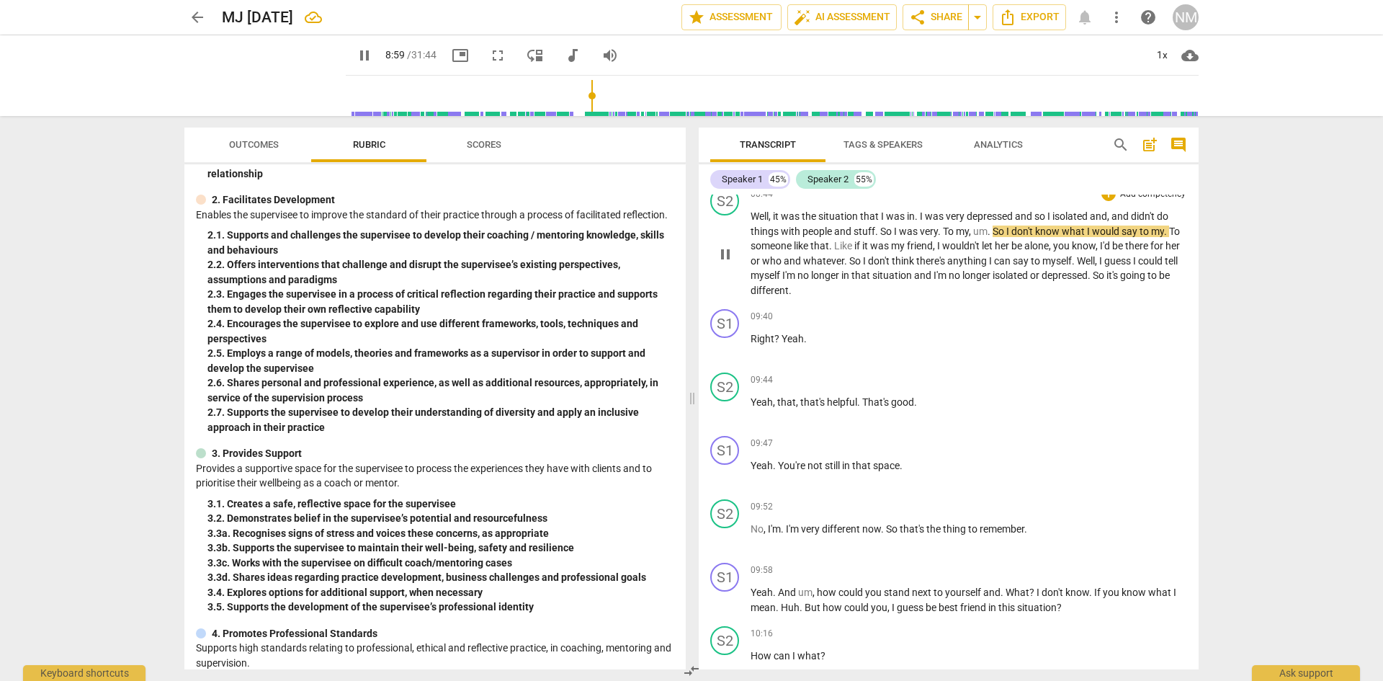
click at [729, 263] on span "pause" at bounding box center [725, 254] width 17 height 17
type input "540"
click at [969, 237] on span "my" at bounding box center [962, 232] width 13 height 12
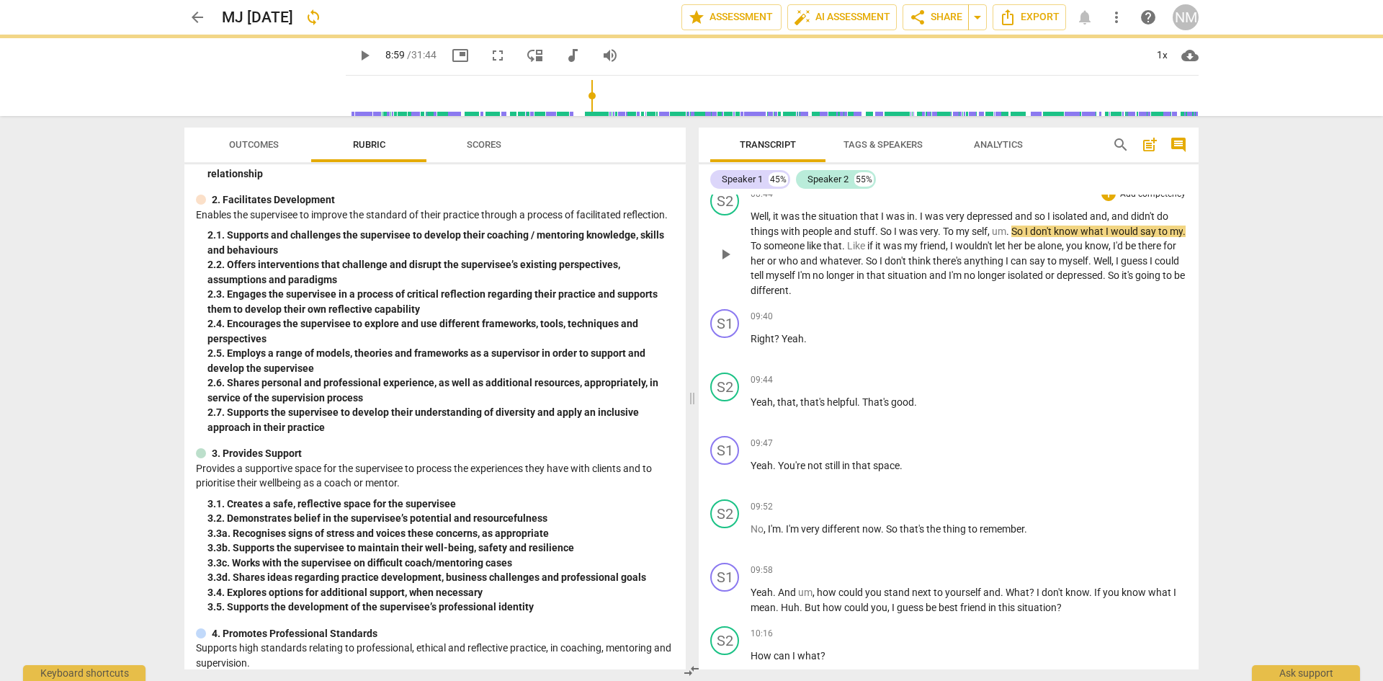
click at [728, 263] on span "play_arrow" at bounding box center [725, 254] width 17 height 17
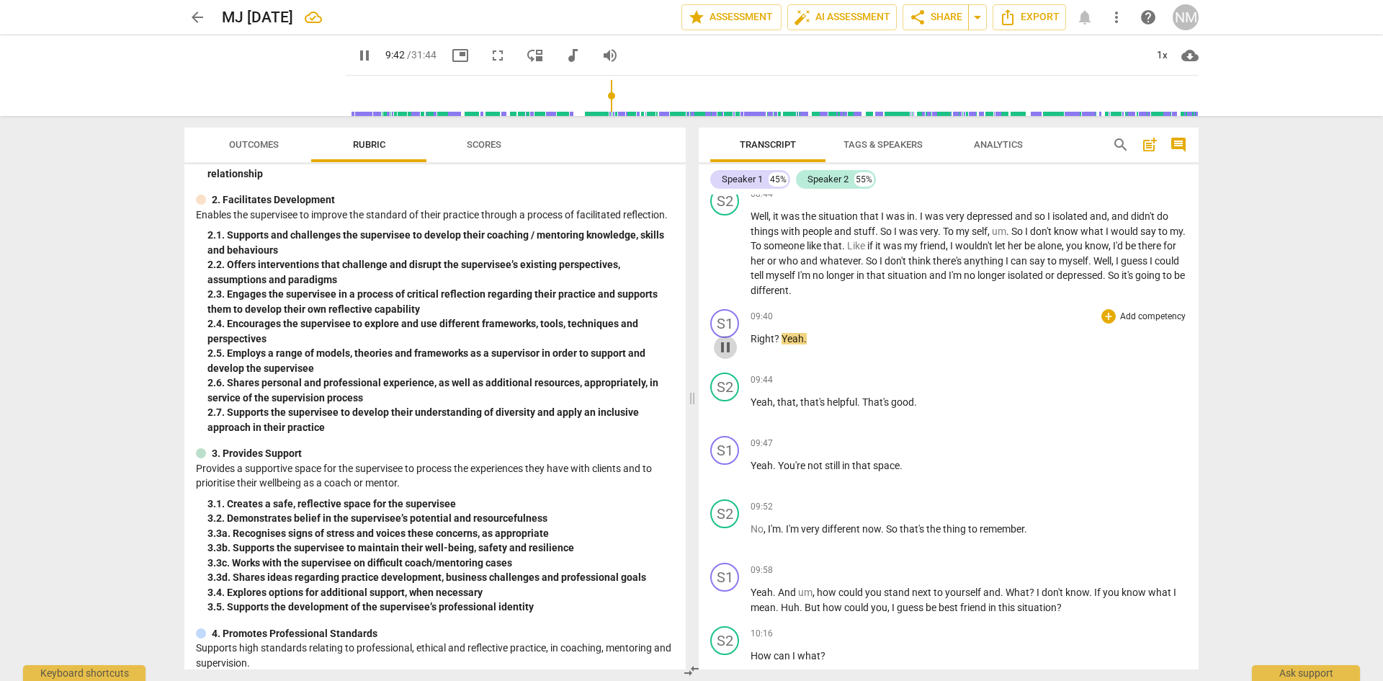
click at [726, 356] on span "pause" at bounding box center [725, 347] width 17 height 17
type input "583"
click at [776, 347] on p "Right ? Yeah ." at bounding box center [969, 338] width 437 height 15
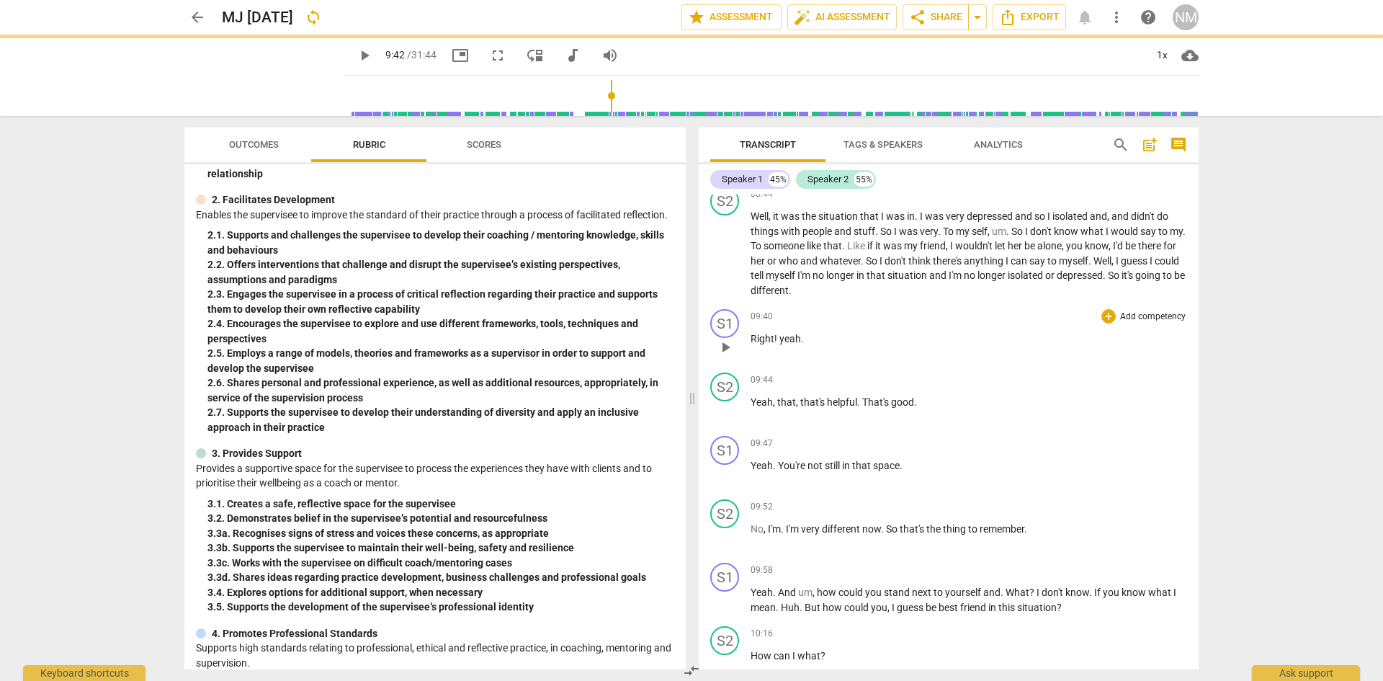
click at [716, 356] on span "play_arrow" at bounding box center [725, 347] width 23 height 17
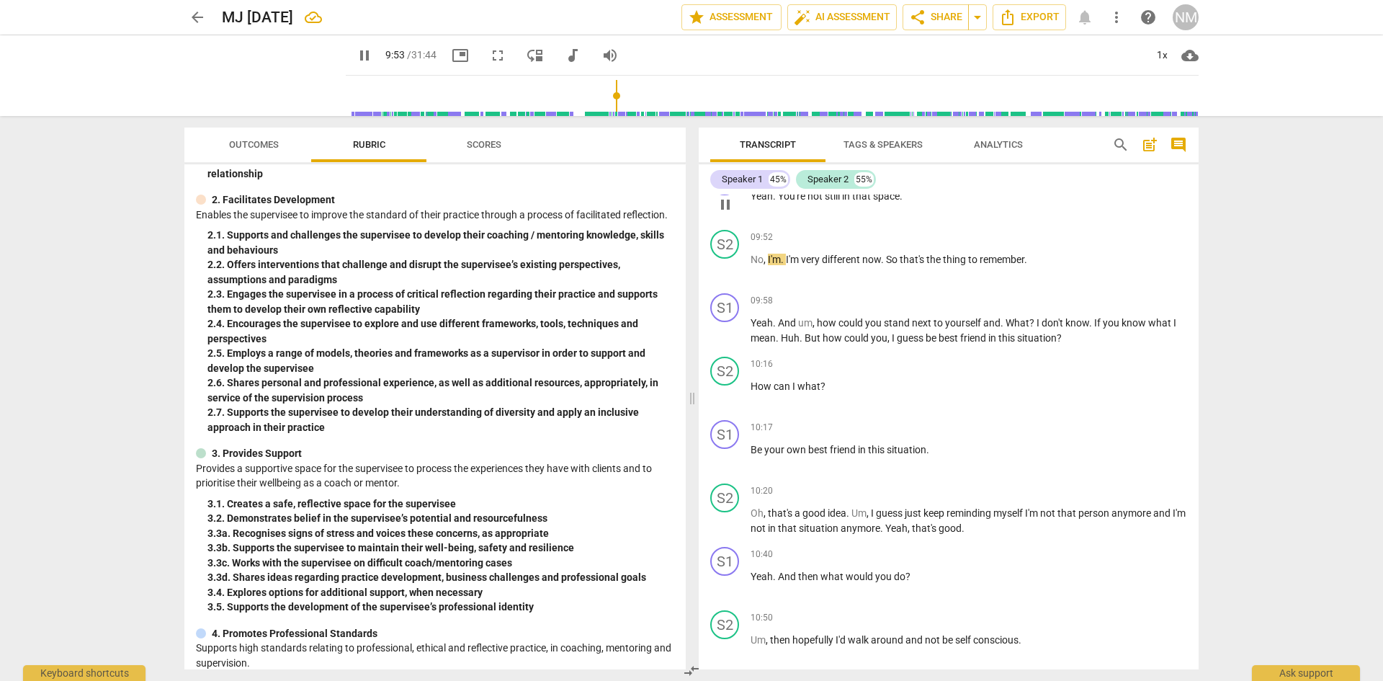
scroll to position [3098, 0]
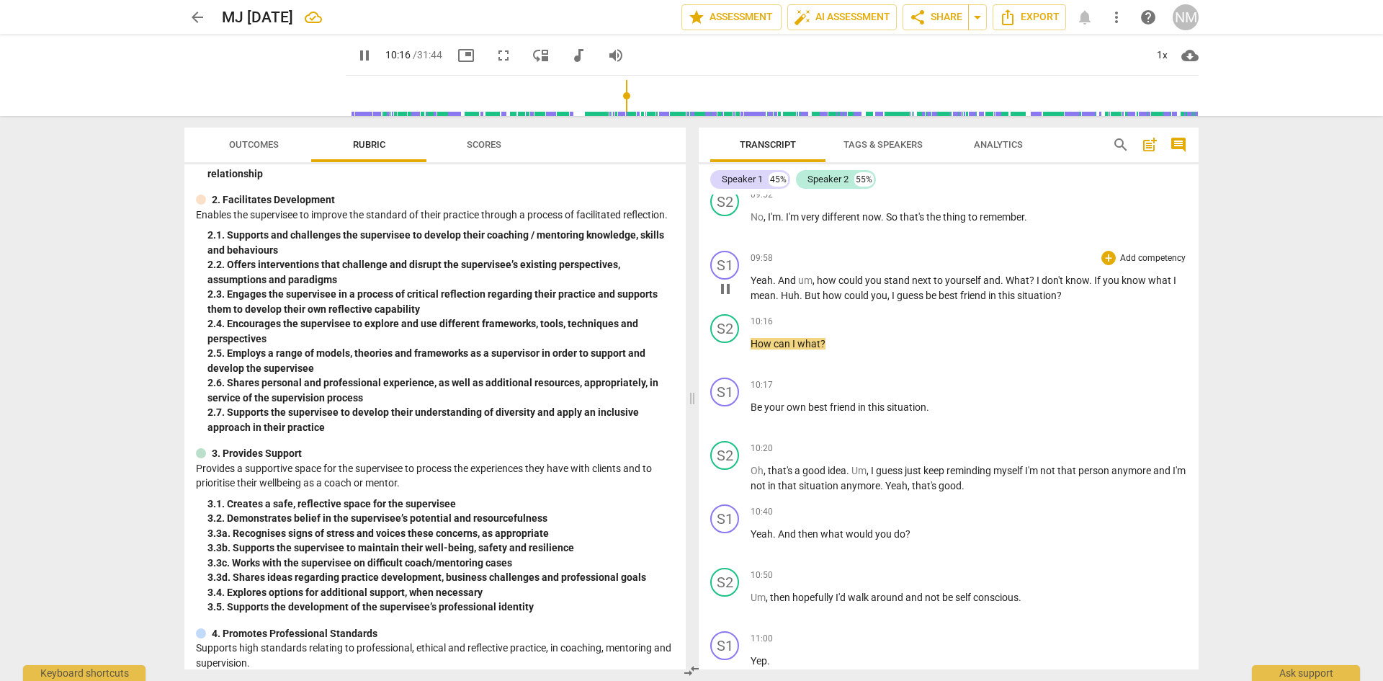
click at [722, 298] on span "pause" at bounding box center [725, 288] width 17 height 17
click at [719, 361] on span "play_arrow" at bounding box center [725, 352] width 17 height 17
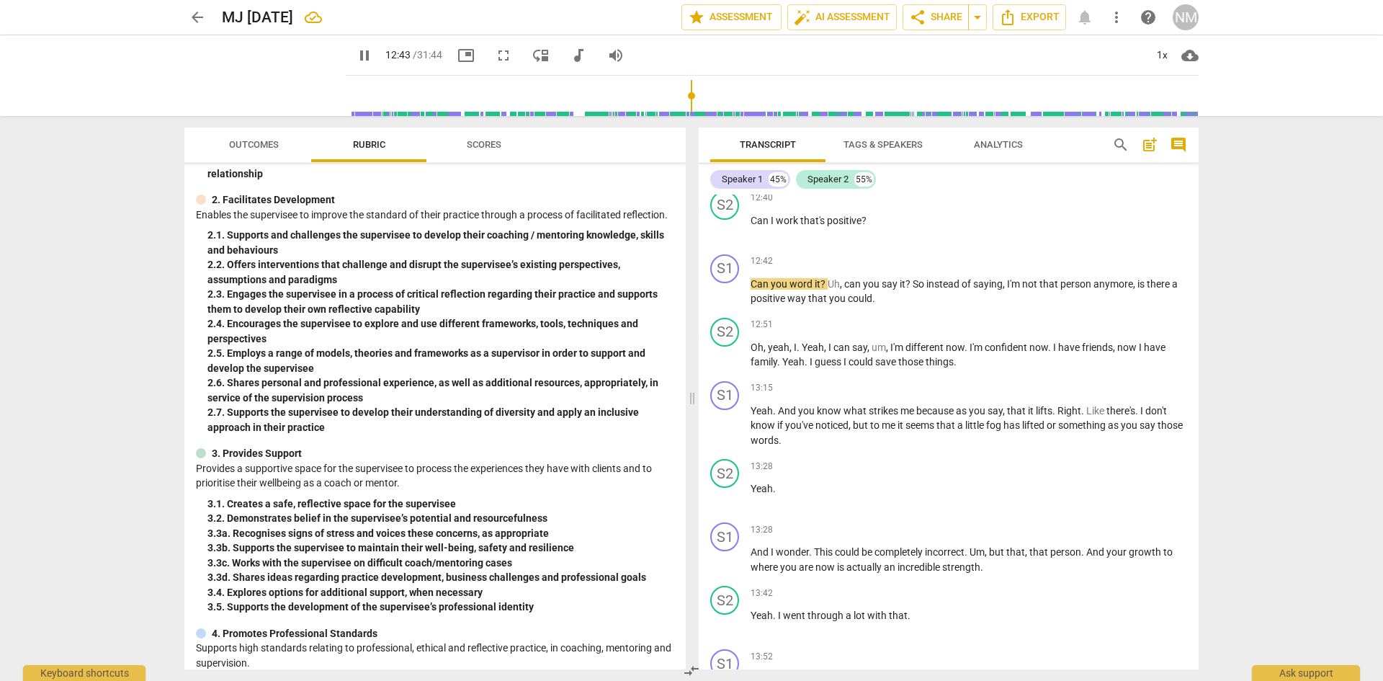
scroll to position [4155, 0]
click at [1136, 368] on p "Oh , yeah , I . Yeah , I can say , um , I'm different now . I'm confident now .…" at bounding box center [969, 354] width 437 height 30
type input "788"
click at [1142, 352] on span "have" at bounding box center [1153, 346] width 22 height 12
click at [725, 363] on span "pause" at bounding box center [725, 354] width 17 height 17
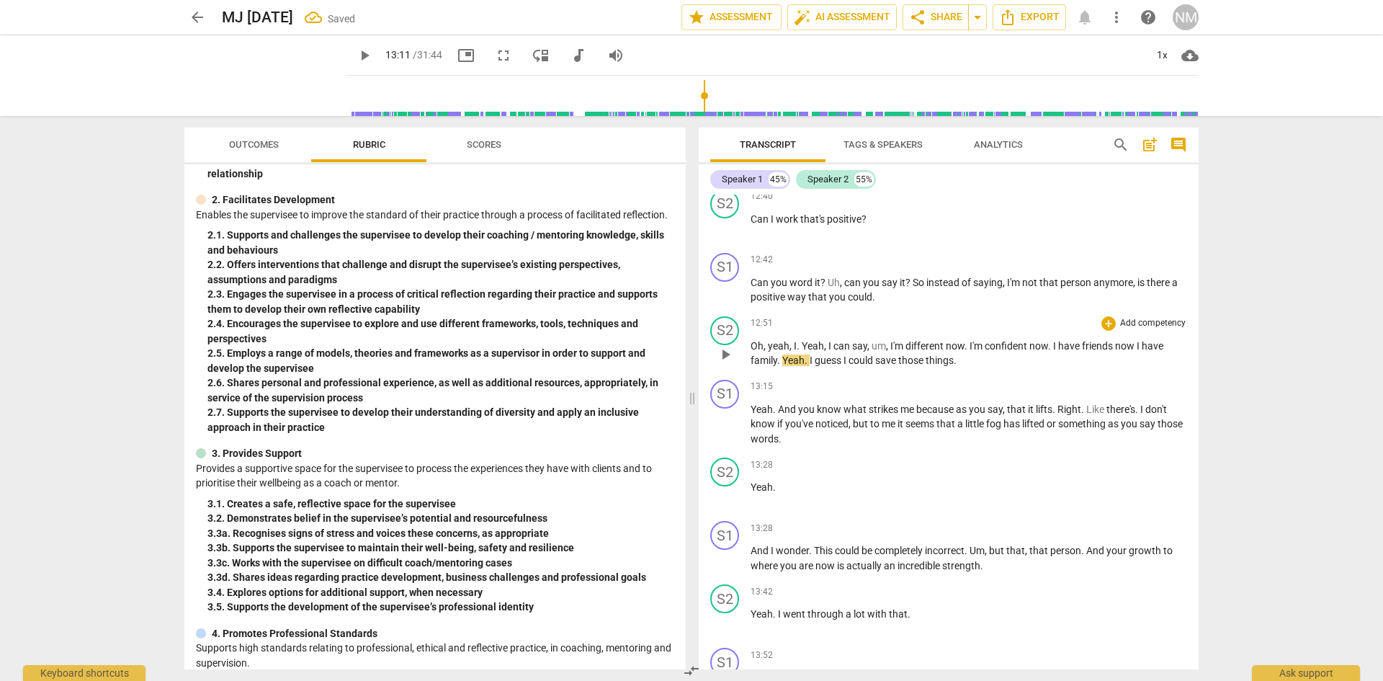
click at [728, 363] on span "play_arrow" at bounding box center [725, 354] width 17 height 17
click at [899, 366] on span "save" at bounding box center [886, 361] width 23 height 12
type input "797"
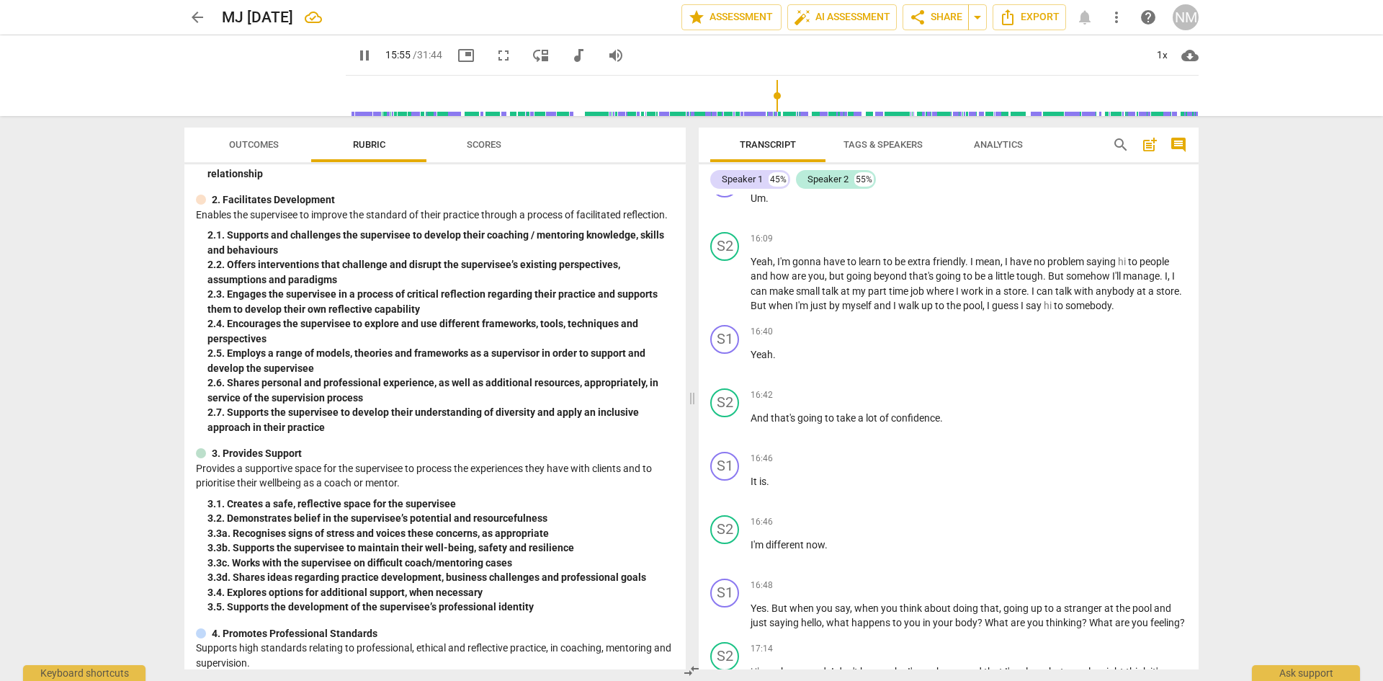
scroll to position [5500, 0]
click at [731, 197] on div "S1" at bounding box center [724, 182] width 29 height 29
click at [749, 405] on div "Speaker 1" at bounding box center [779, 403] width 108 height 23
click at [758, 428] on li "Speaker 2" at bounding box center [780, 432] width 110 height 27
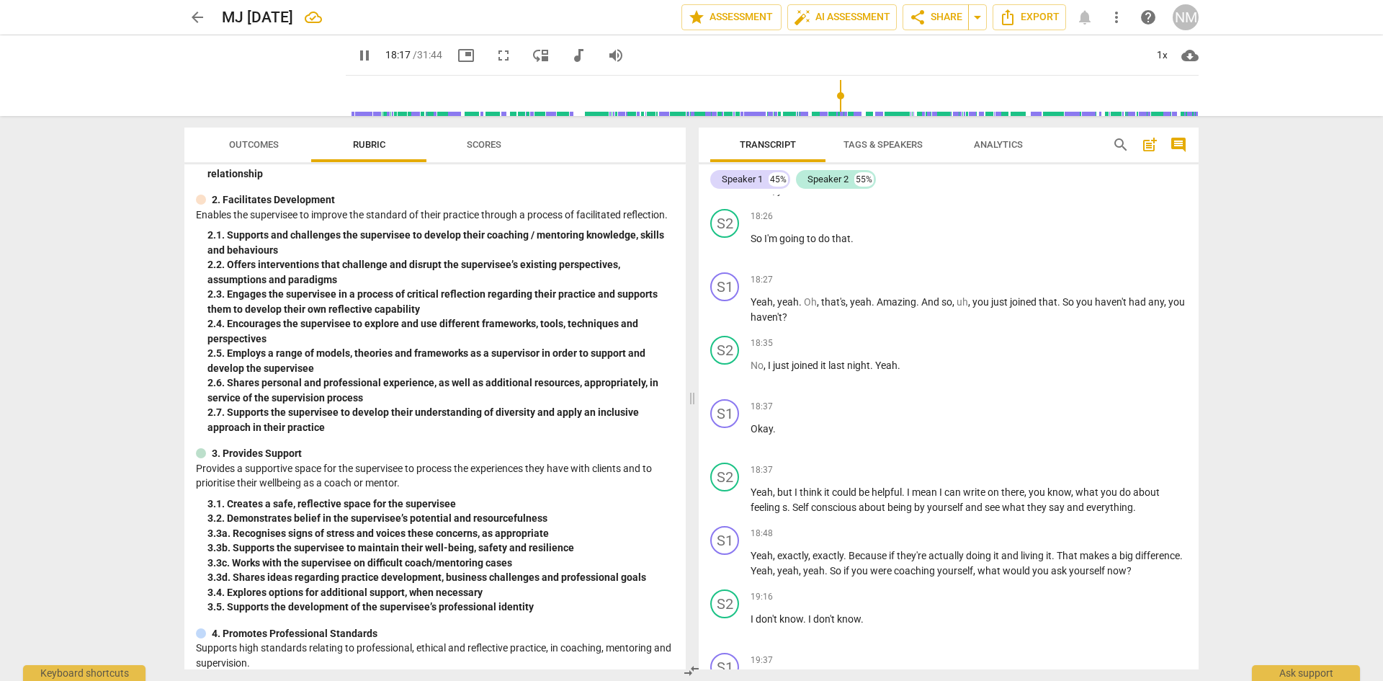
scroll to position [6365, 0]
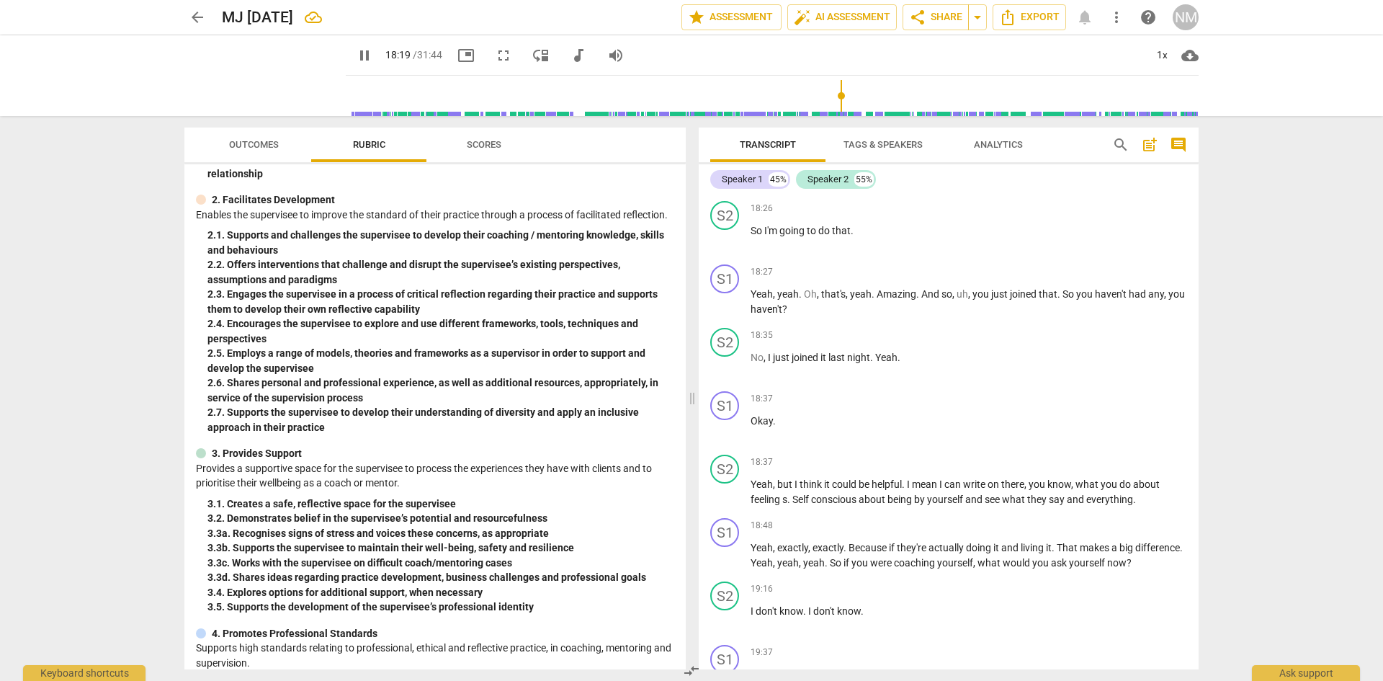
click at [1040, 110] on span "thing" at bounding box center [1028, 104] width 23 height 12
type input "1101"
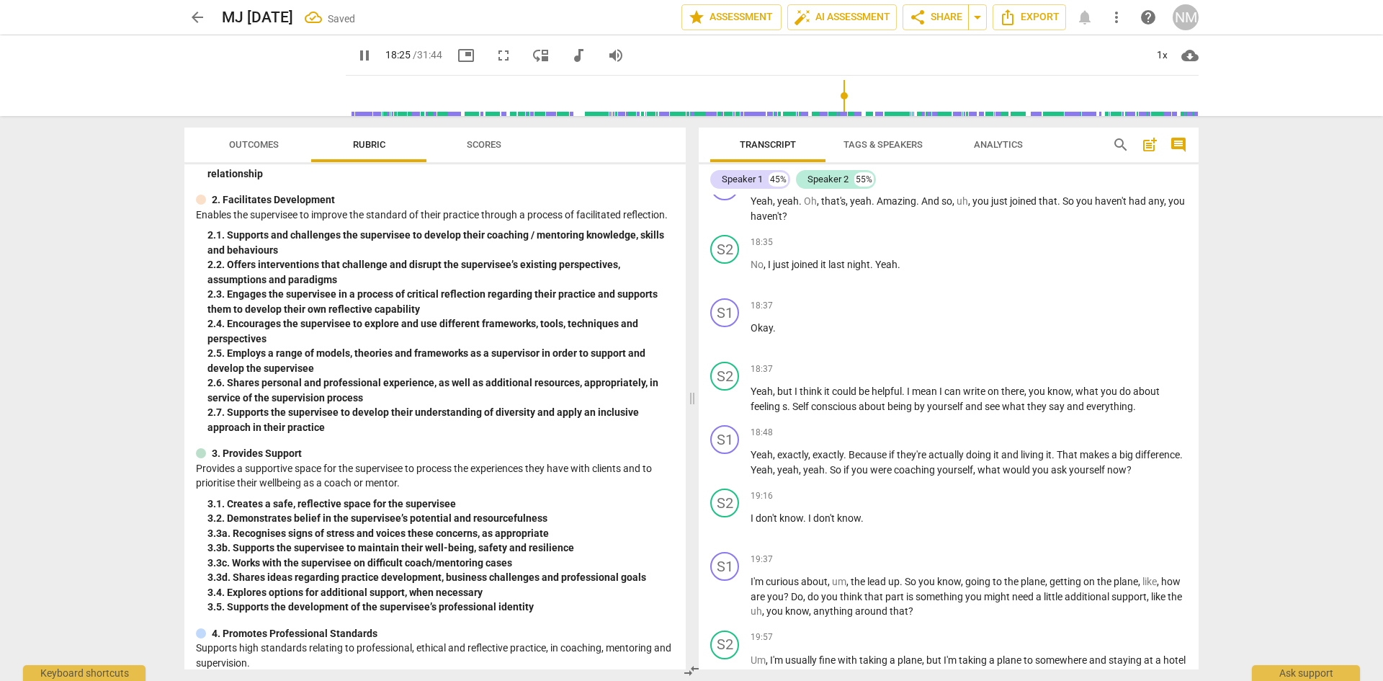
scroll to position [6461, 0]
click at [773, 92] on span "Yeah" at bounding box center [762, 86] width 22 height 12
click at [720, 88] on span "pause" at bounding box center [725, 79] width 17 height 17
click at [773, 92] on span "Yeah" at bounding box center [762, 86] width 22 height 12
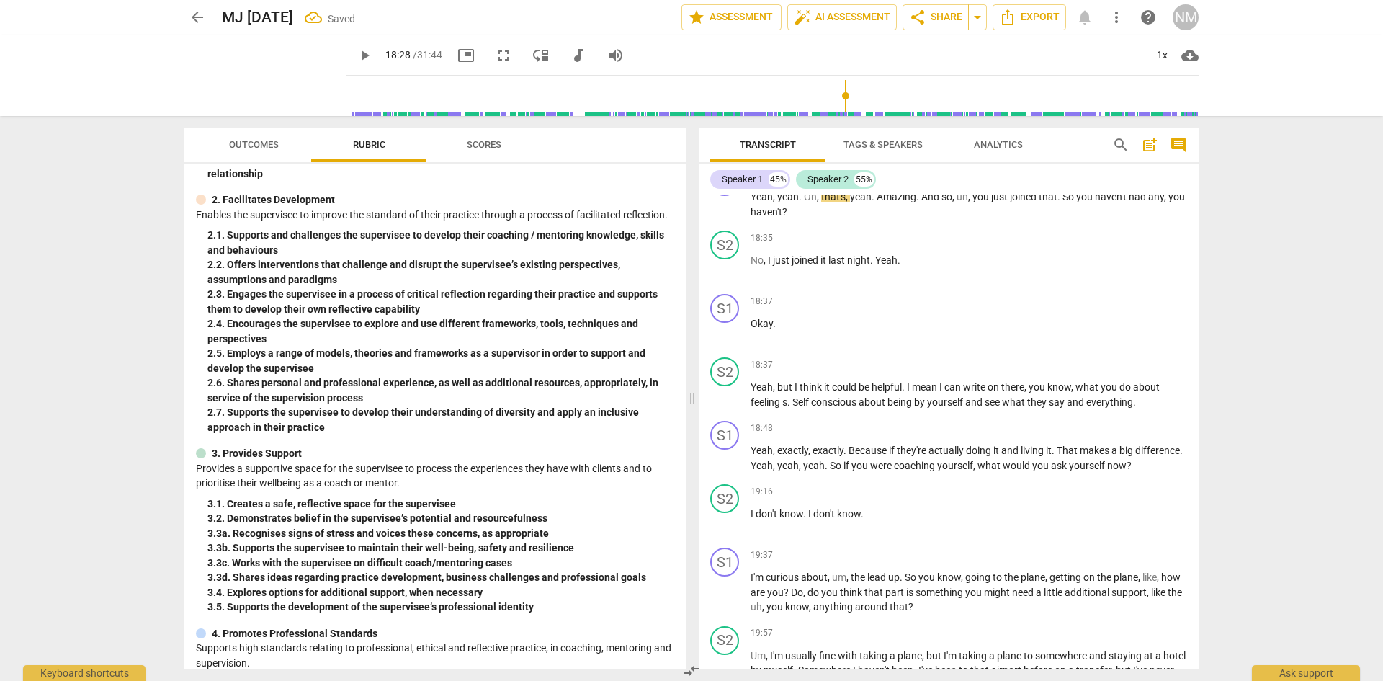
scroll to position [6533, 0]
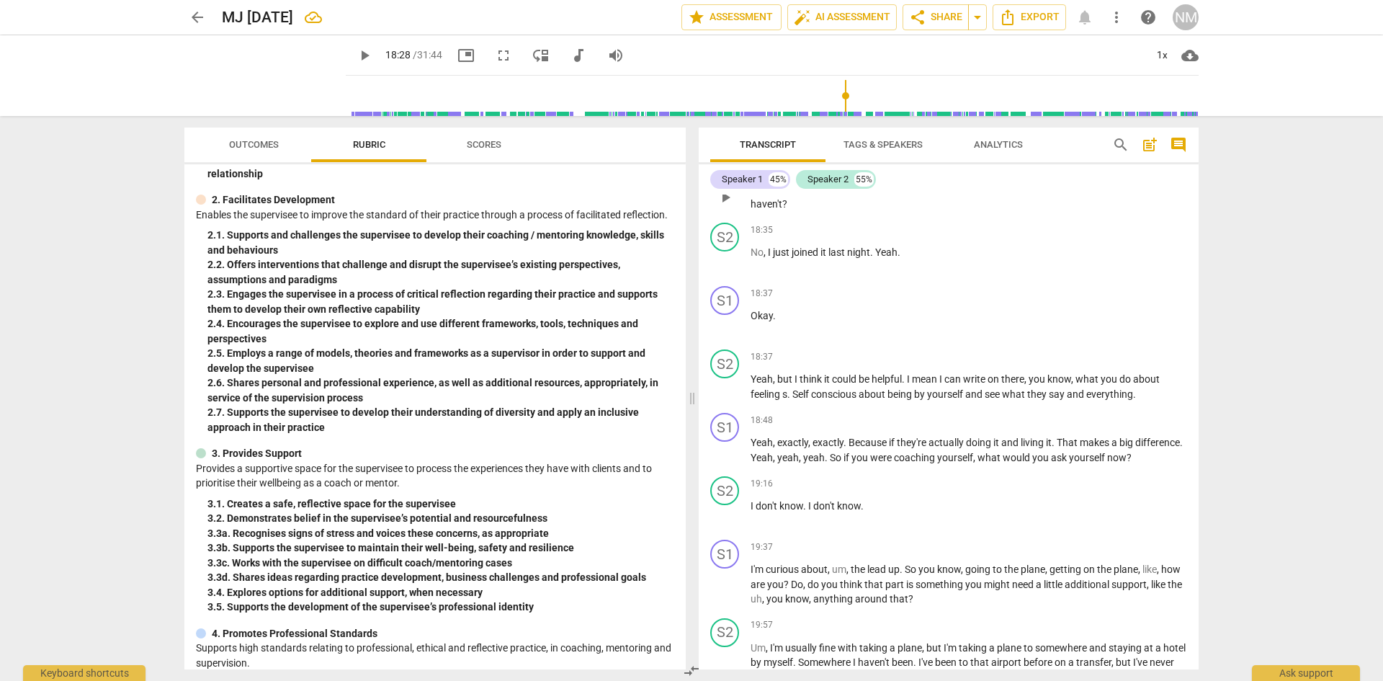
click at [726, 206] on span "play_arrow" at bounding box center [725, 197] width 17 height 17
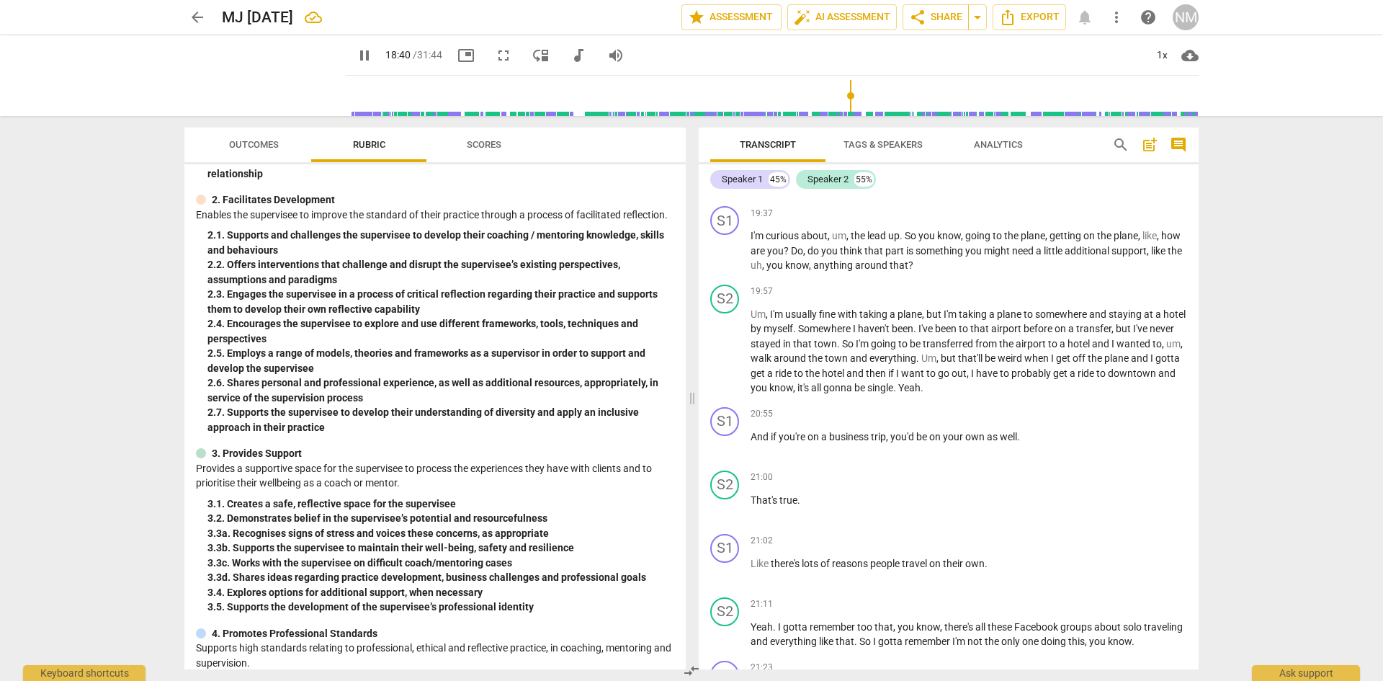
scroll to position [6869, 0]
click at [773, 128] on span "Yeah" at bounding box center [762, 122] width 22 height 12
click at [725, 124] on span "pause" at bounding box center [725, 115] width 17 height 17
click at [1180, 112] on span "." at bounding box center [1181, 107] width 3 height 12
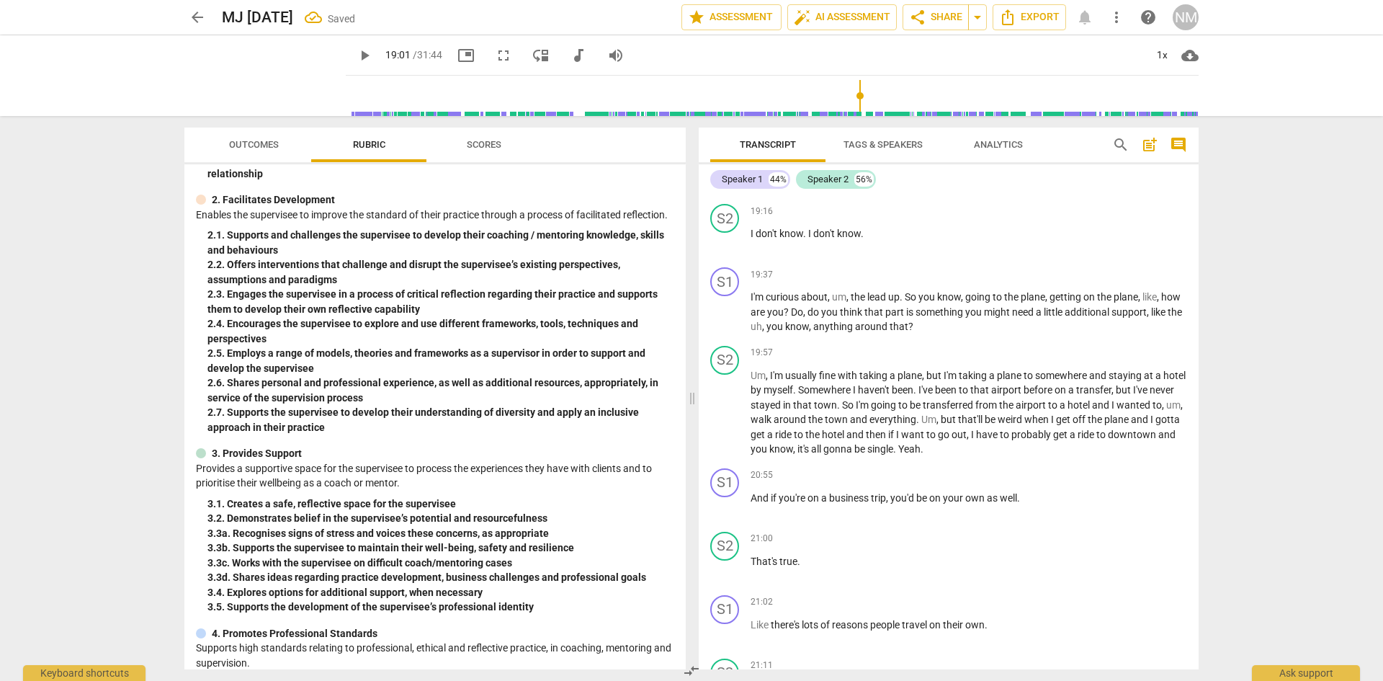
click at [726, 169] on div "S2" at bounding box center [724, 155] width 29 height 29
click at [760, 465] on div "Speaker 2" at bounding box center [779, 460] width 108 height 23
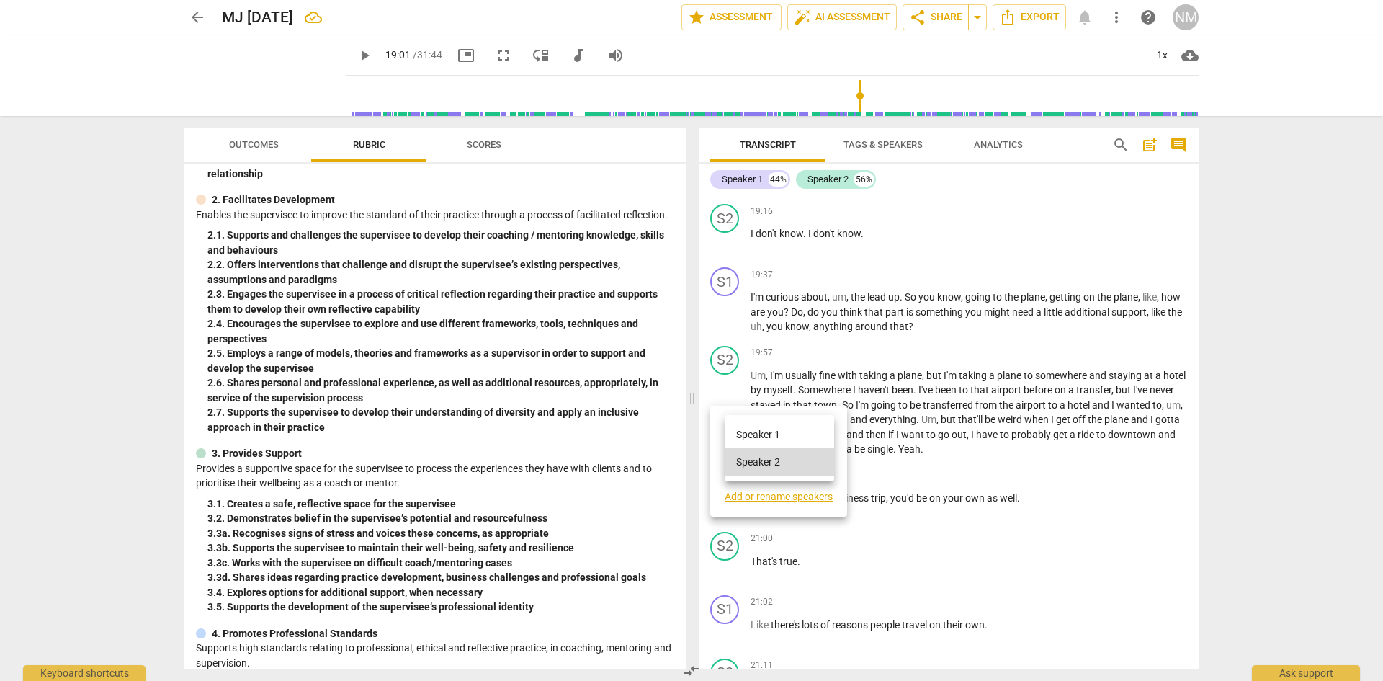
click at [760, 465] on li "Speaker 2" at bounding box center [780, 461] width 110 height 27
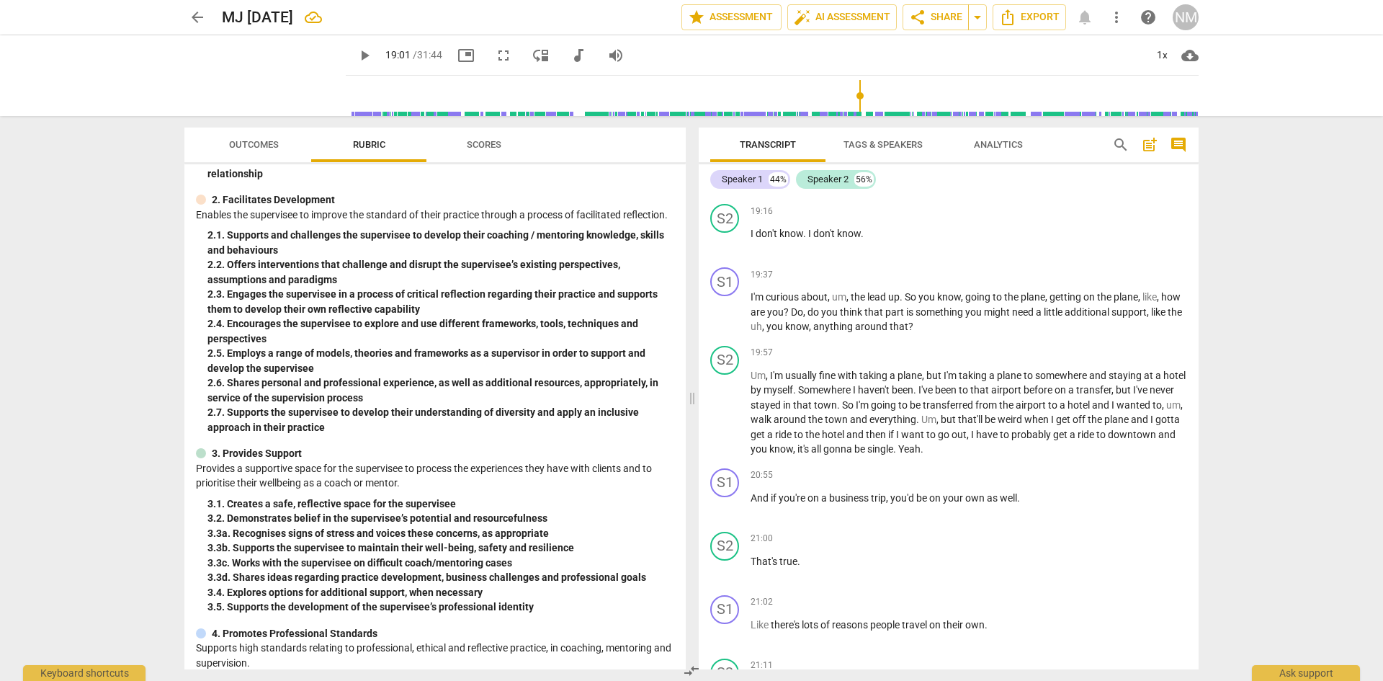
click at [777, 176] on span "," at bounding box center [775, 170] width 4 height 12
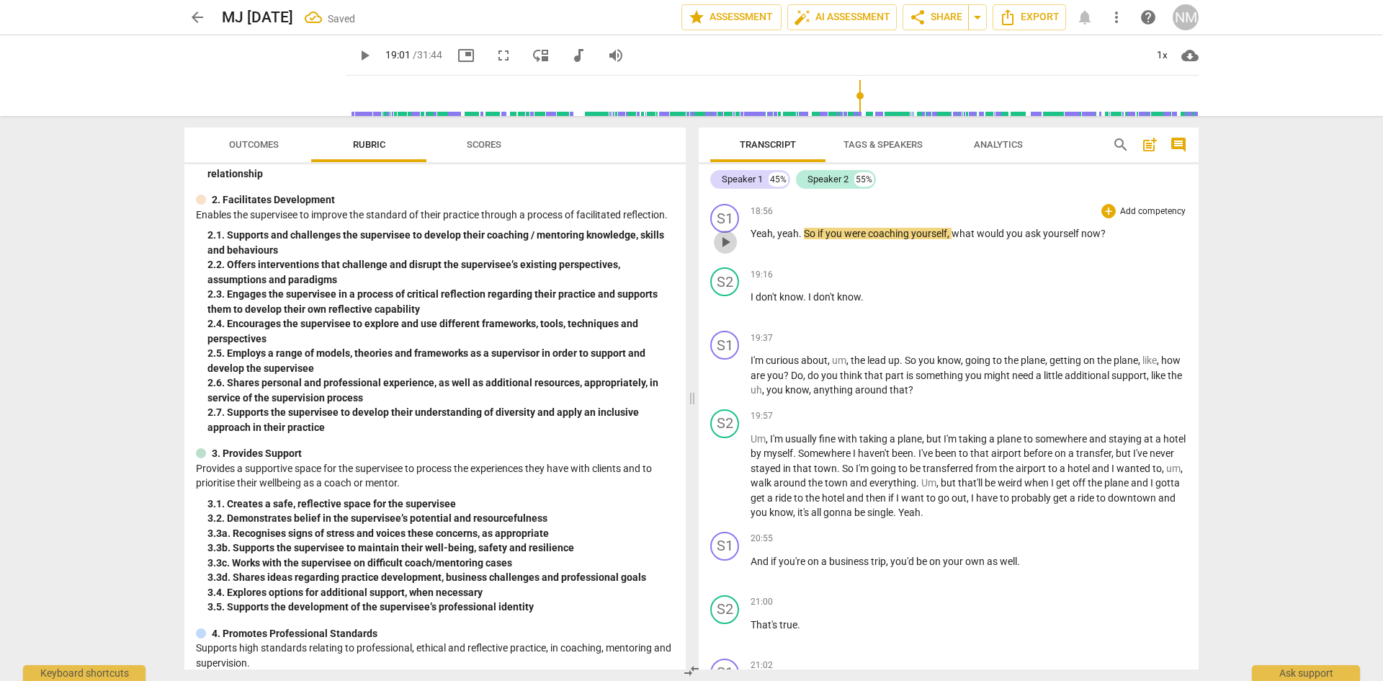
click at [726, 251] on span "play_arrow" at bounding box center [725, 241] width 17 height 17
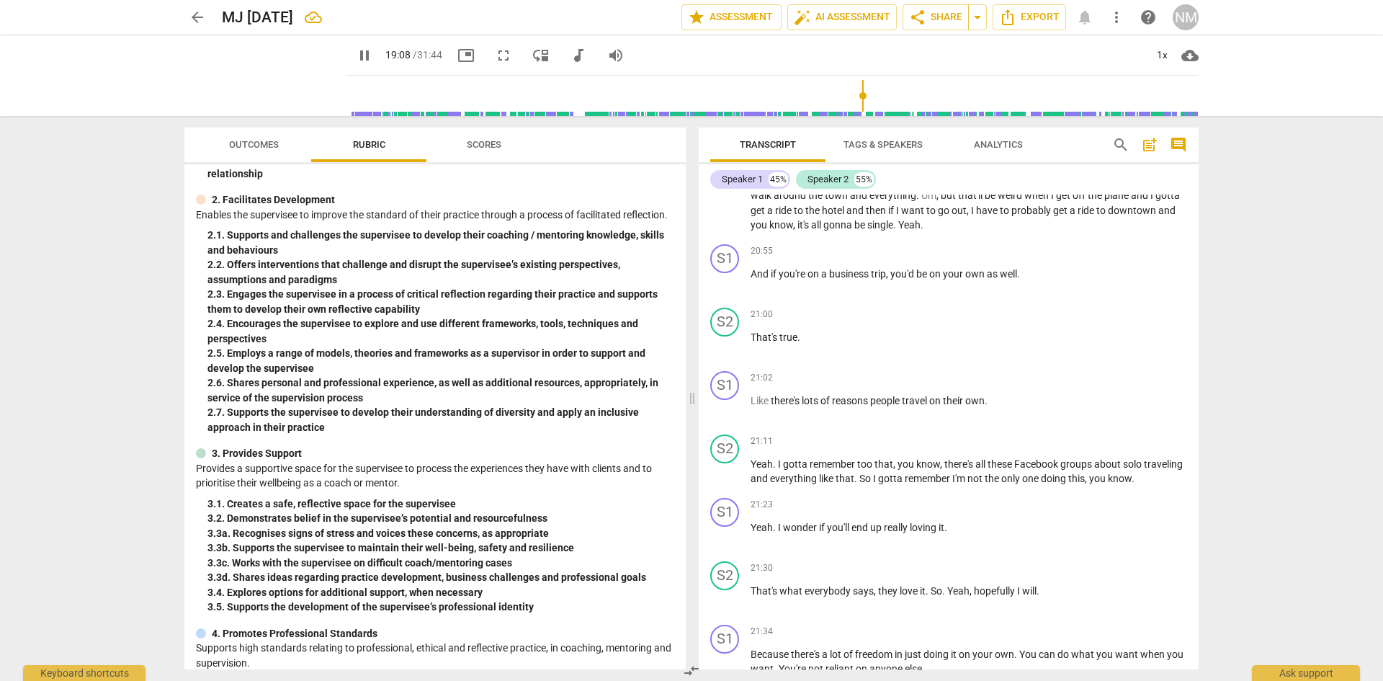
scroll to position [7157, 0]
click at [728, 26] on span "pause" at bounding box center [725, 17] width 17 height 17
click at [728, 26] on span "play_arrow" at bounding box center [725, 17] width 17 height 17
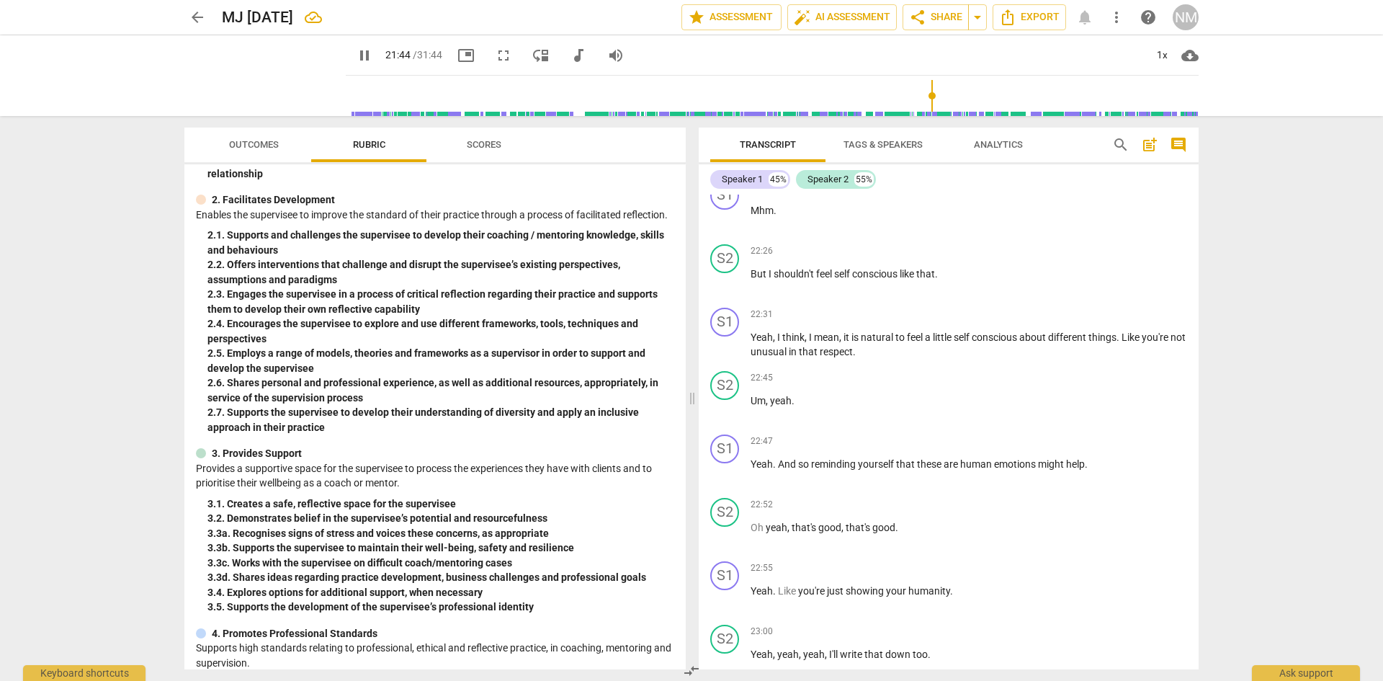
scroll to position [7902, 0]
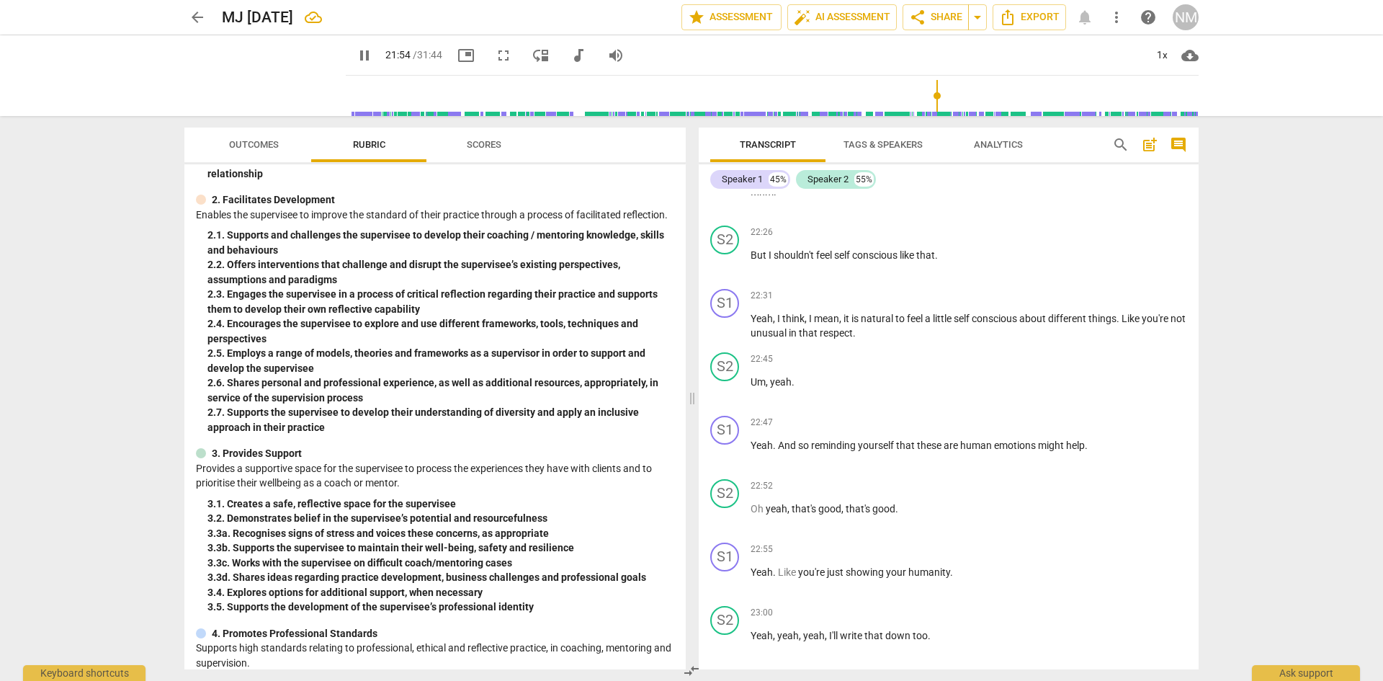
click at [1012, 41] on span "." at bounding box center [1009, 36] width 5 height 12
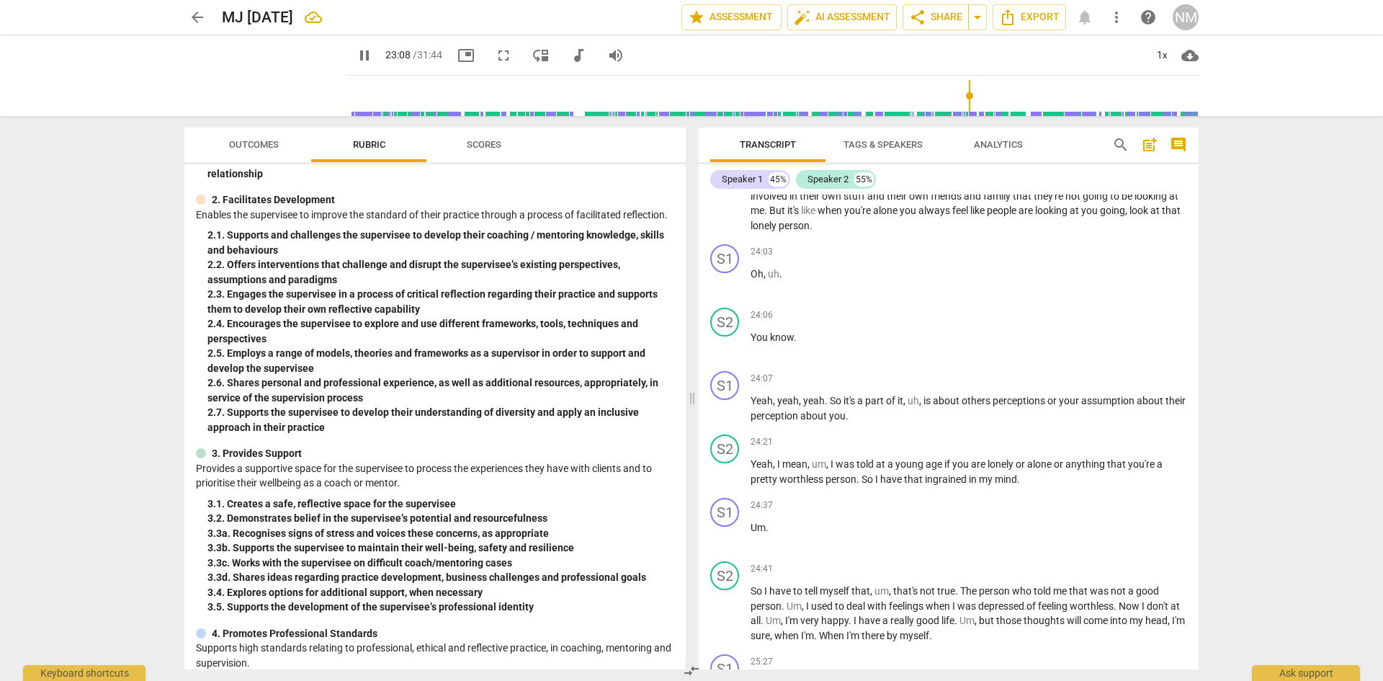
scroll to position [8695, 0]
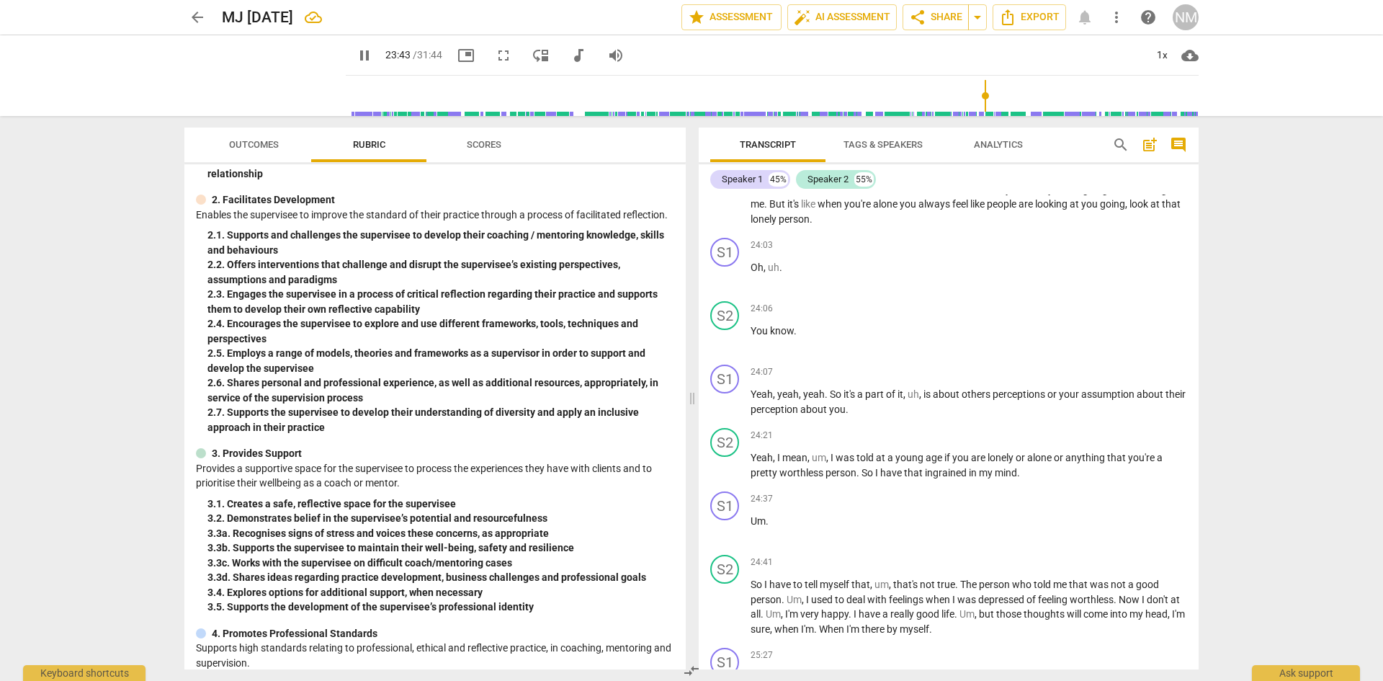
click at [850, 132] on span "just" at bounding box center [840, 126] width 19 height 12
type input "1425"
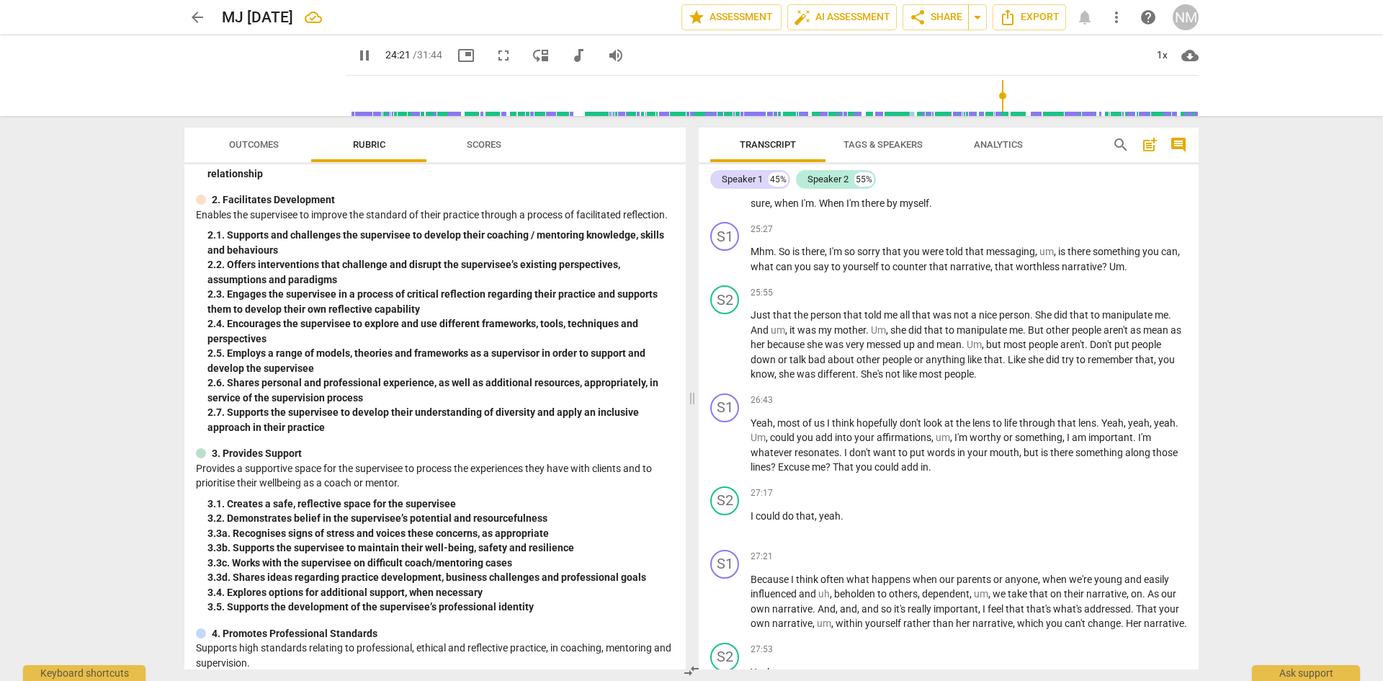
scroll to position [9127, 0]
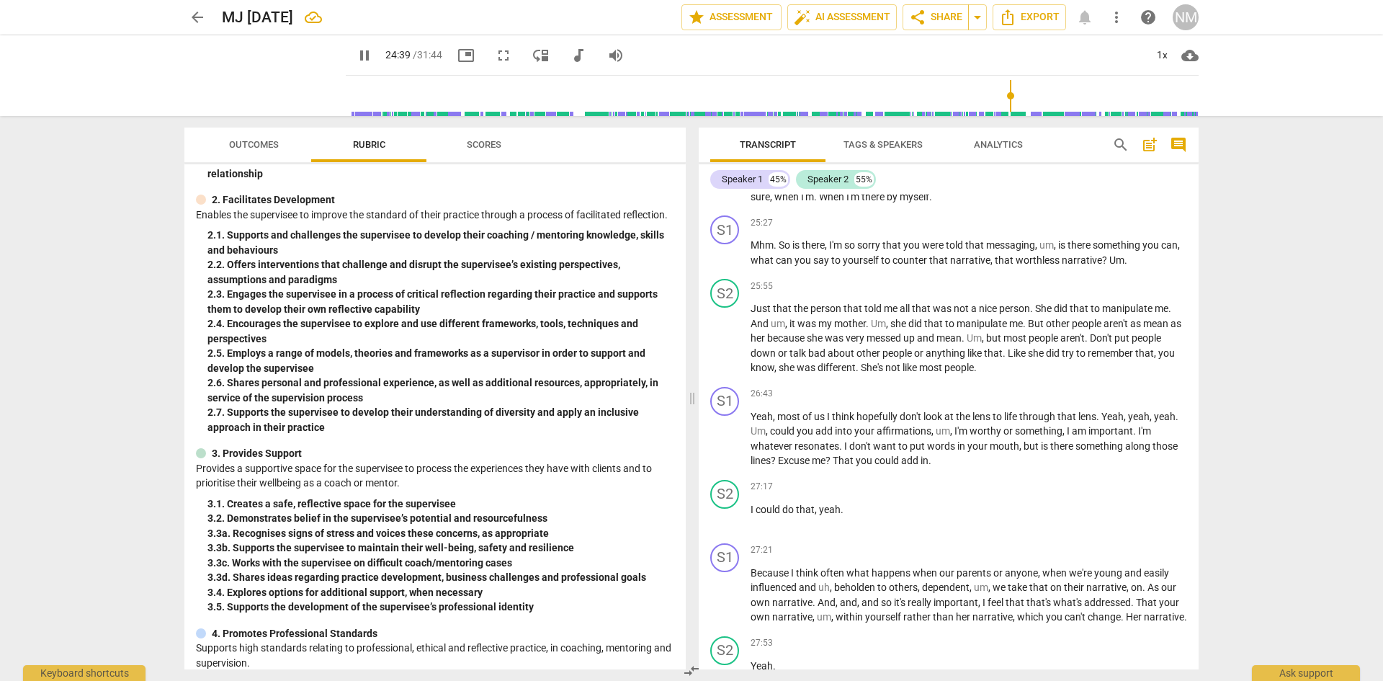
click at [731, 88] on div "S1" at bounding box center [724, 73] width 29 height 29
click at [768, 427] on div "Speaker 1" at bounding box center [779, 424] width 108 height 23
click at [776, 450] on li "Speaker 2" at bounding box center [780, 453] width 110 height 27
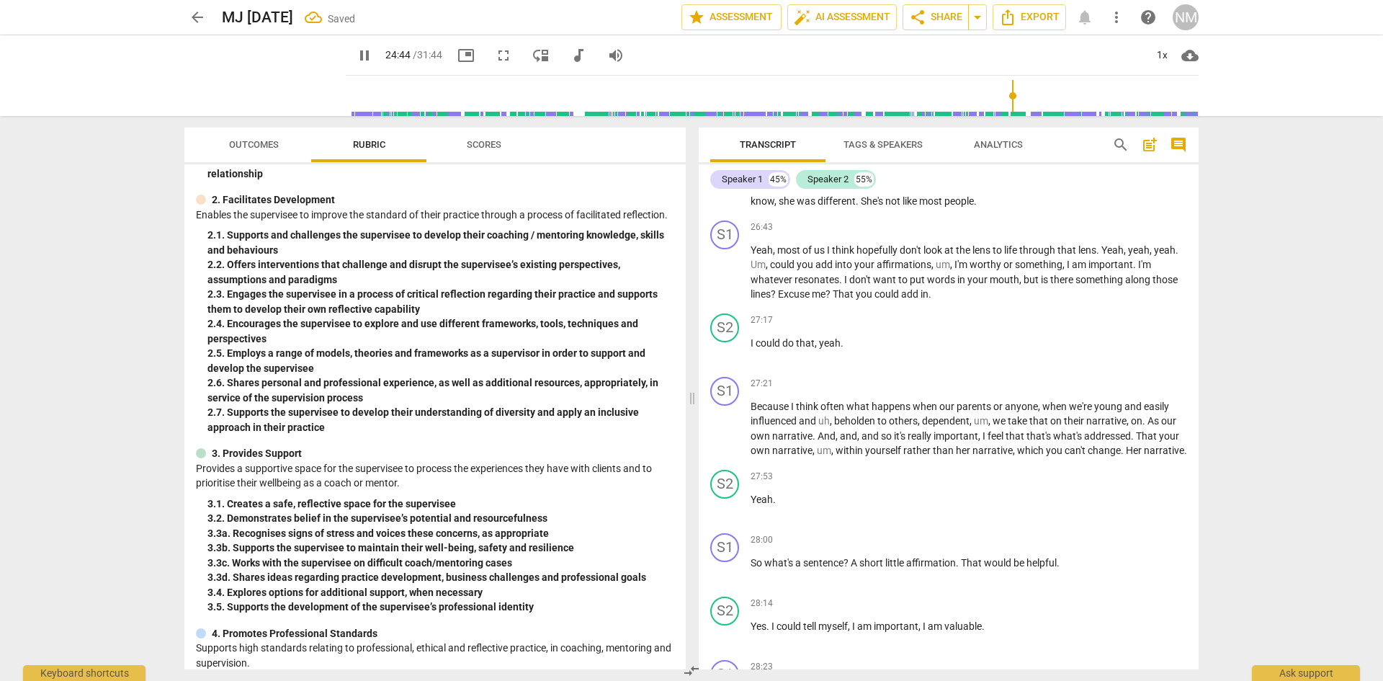
scroll to position [9295, 0]
click at [1062, 98] on span "worthless" at bounding box center [1039, 92] width 46 height 12
type input "1553"
click at [1008, 191] on span "." at bounding box center [1005, 185] width 5 height 12
type input "1604"
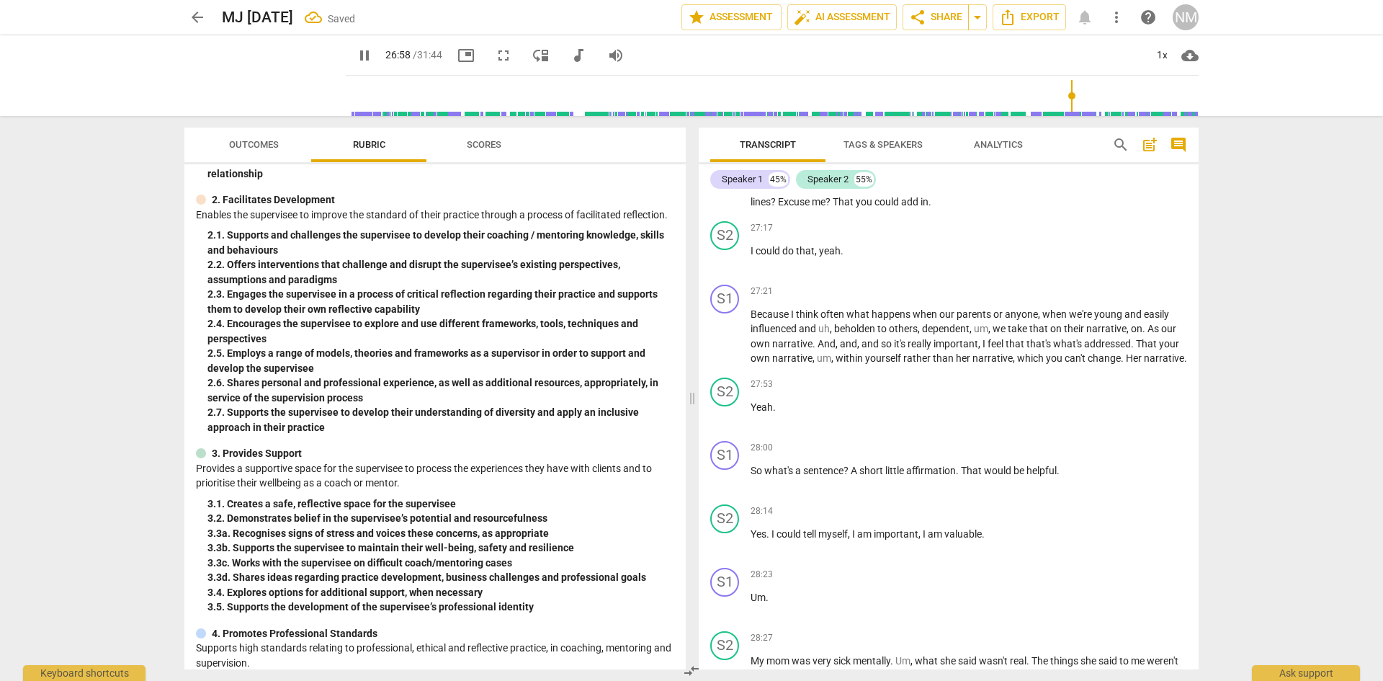
scroll to position [9391, 0]
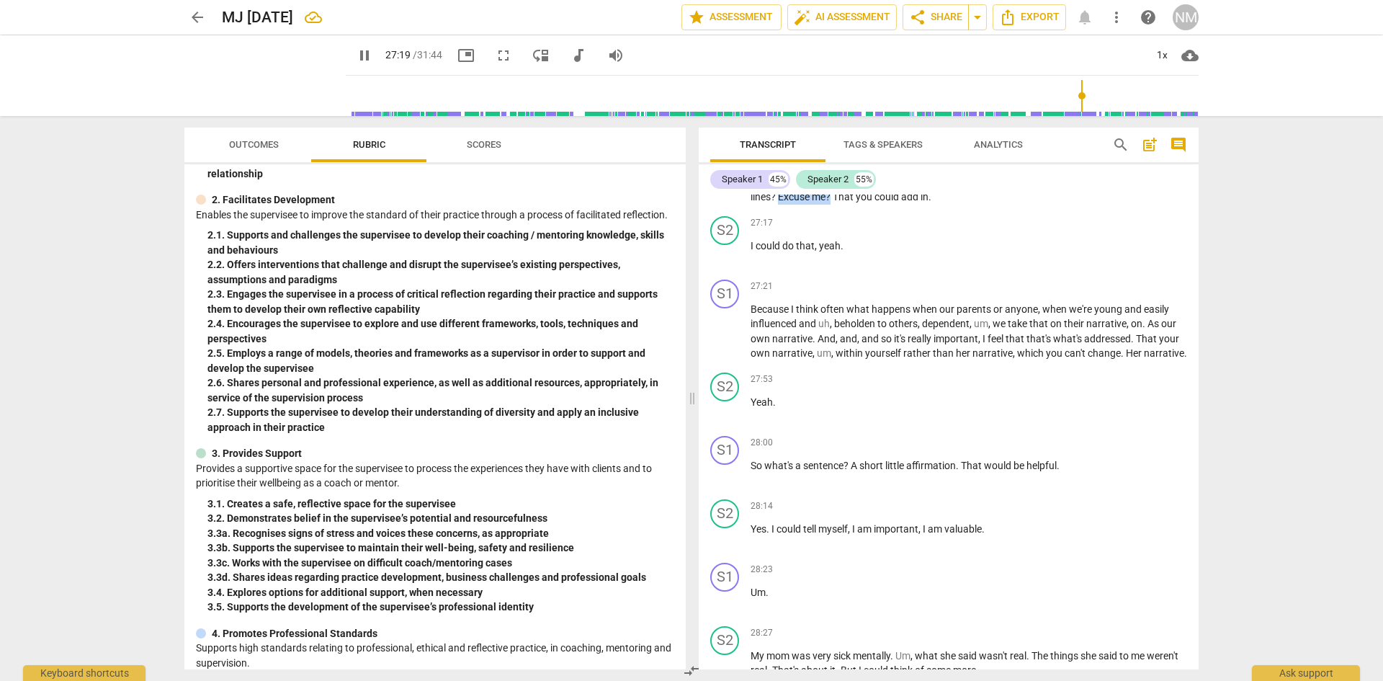
drag, startPoint x: 892, startPoint y: 507, endPoint x: 949, endPoint y: 509, distance: 57.0
click at [949, 205] on p "Yeah , most of us I think hopefully don't look at the lens to life through that…" at bounding box center [969, 175] width 437 height 59
type input "1641"
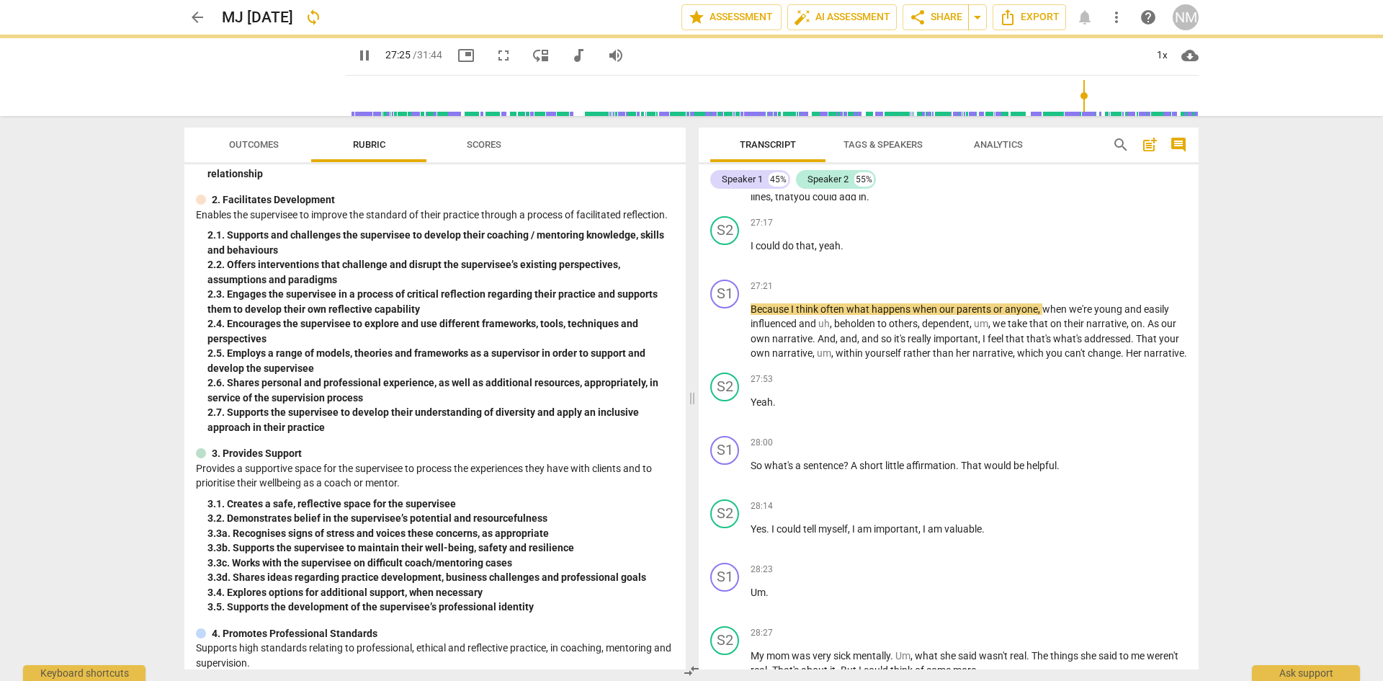
click at [867, 202] on span "in" at bounding box center [863, 197] width 8 height 12
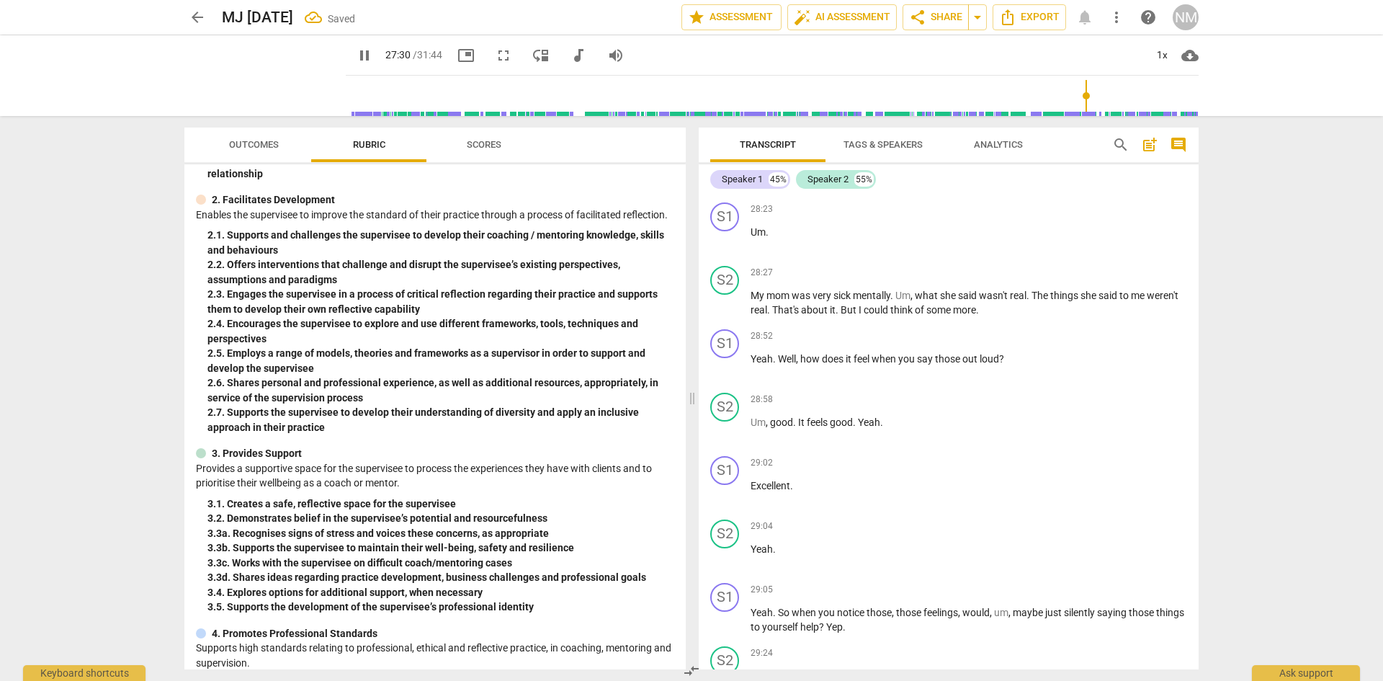
scroll to position [9776, 0]
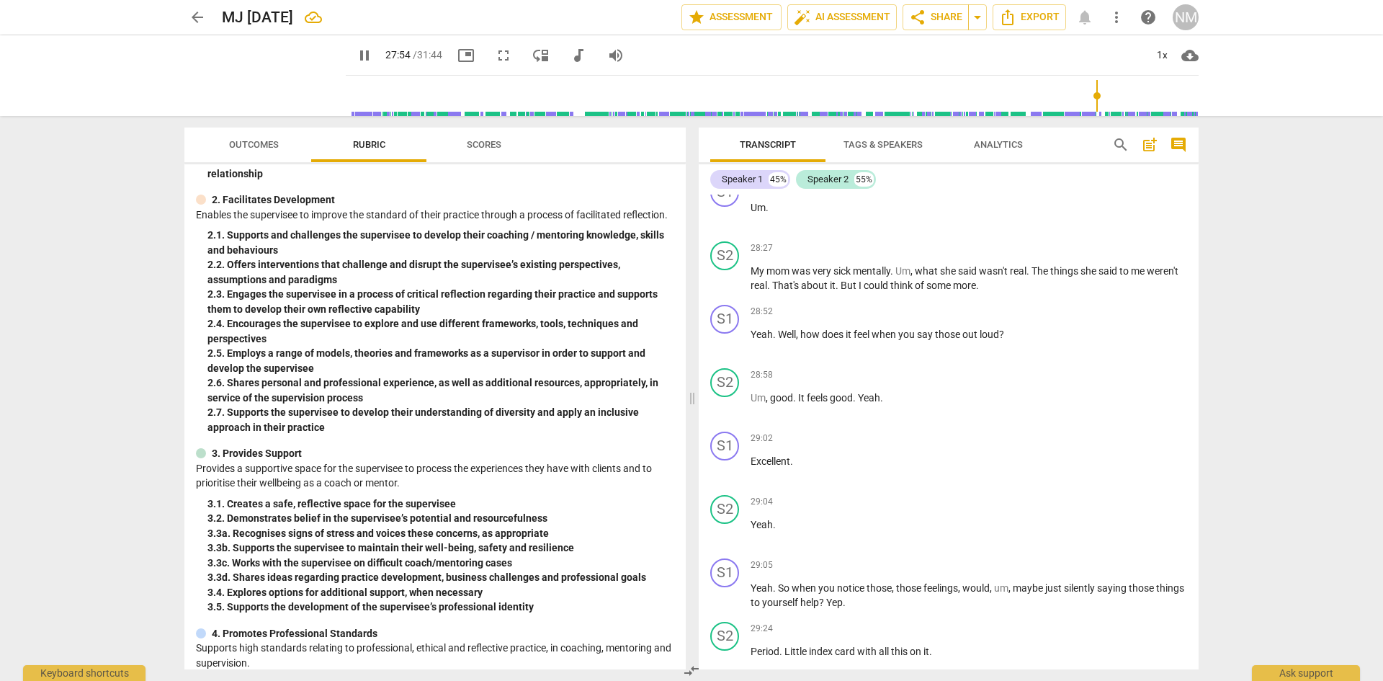
type input "1675"
click at [979, 86] on span "That" at bounding box center [972, 81] width 23 height 12
type input "1689"
click at [1052, 86] on span "helpful" at bounding box center [1037, 81] width 30 height 12
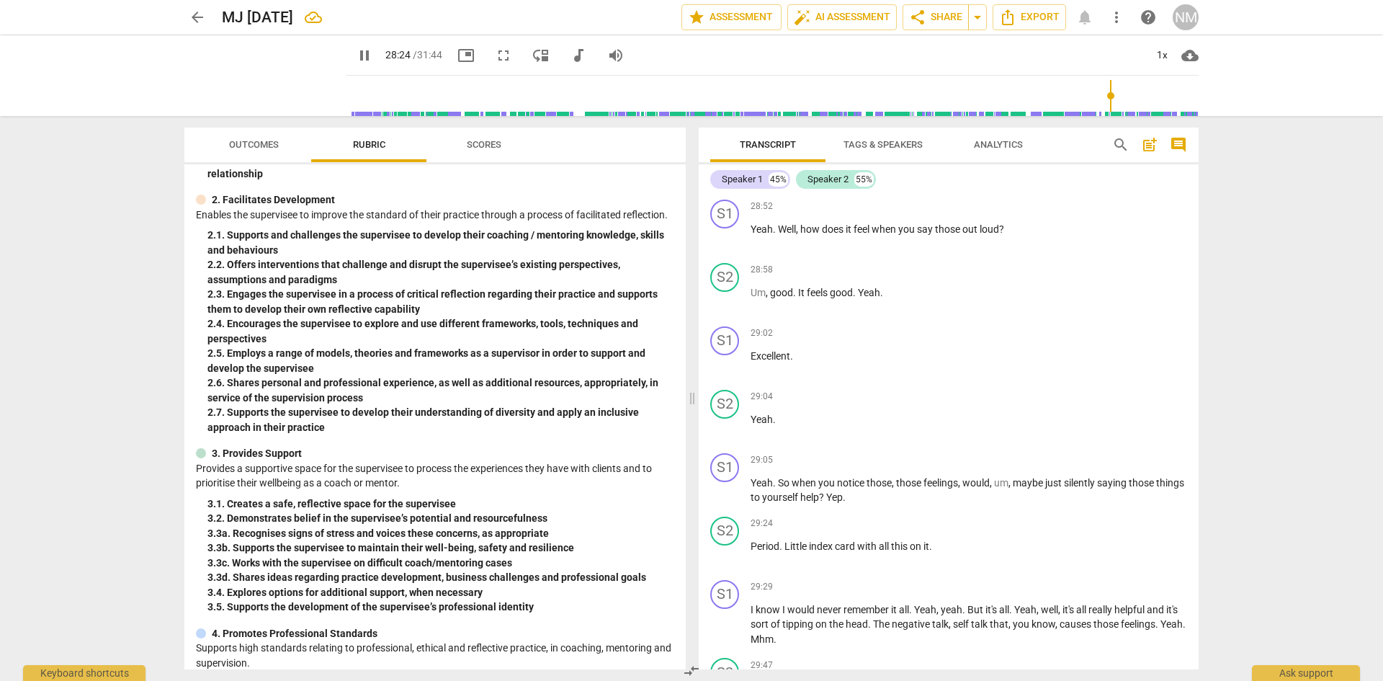
scroll to position [9895, 0]
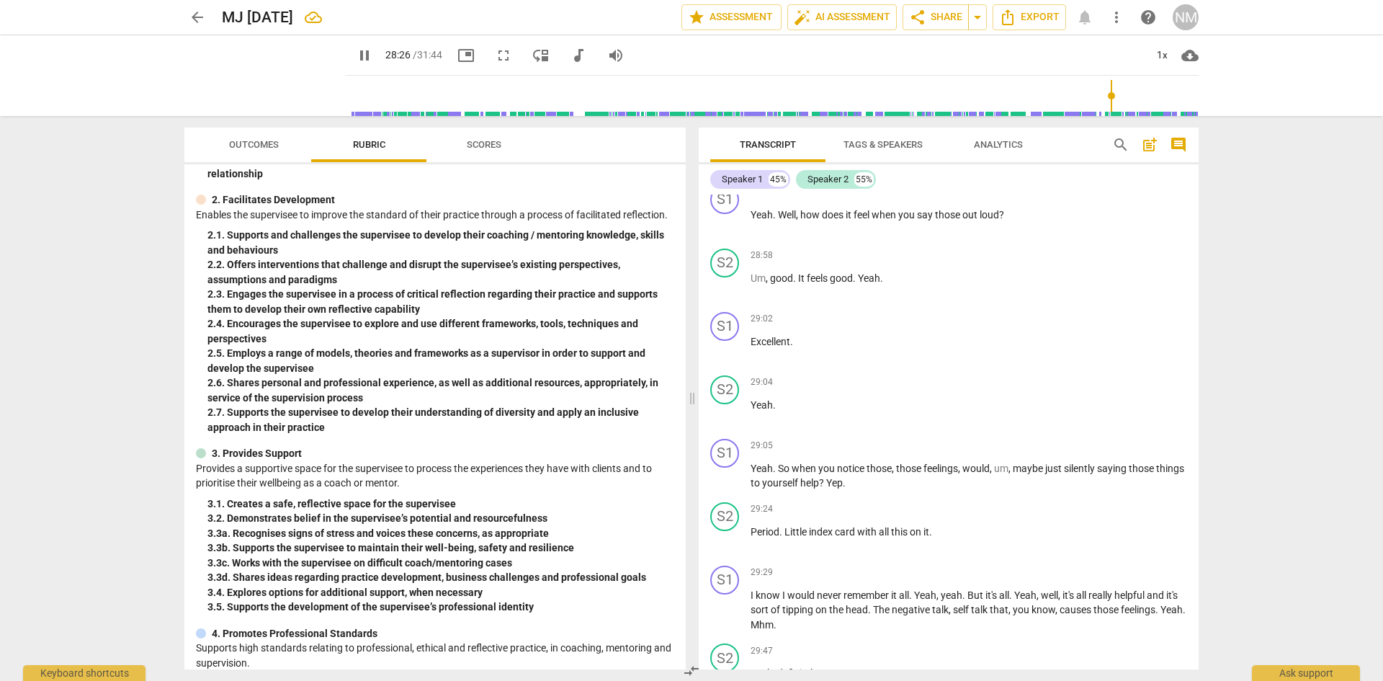
click at [724, 87] on div "S1" at bounding box center [724, 72] width 29 height 29
click at [752, 466] on div "Speaker 1" at bounding box center [779, 471] width 108 height 23
click at [768, 494] on li "Speaker 2" at bounding box center [780, 500] width 110 height 27
click at [728, 169] on span "pause" at bounding box center [725, 159] width 17 height 17
click at [726, 169] on span "play_arrow" at bounding box center [725, 159] width 17 height 17
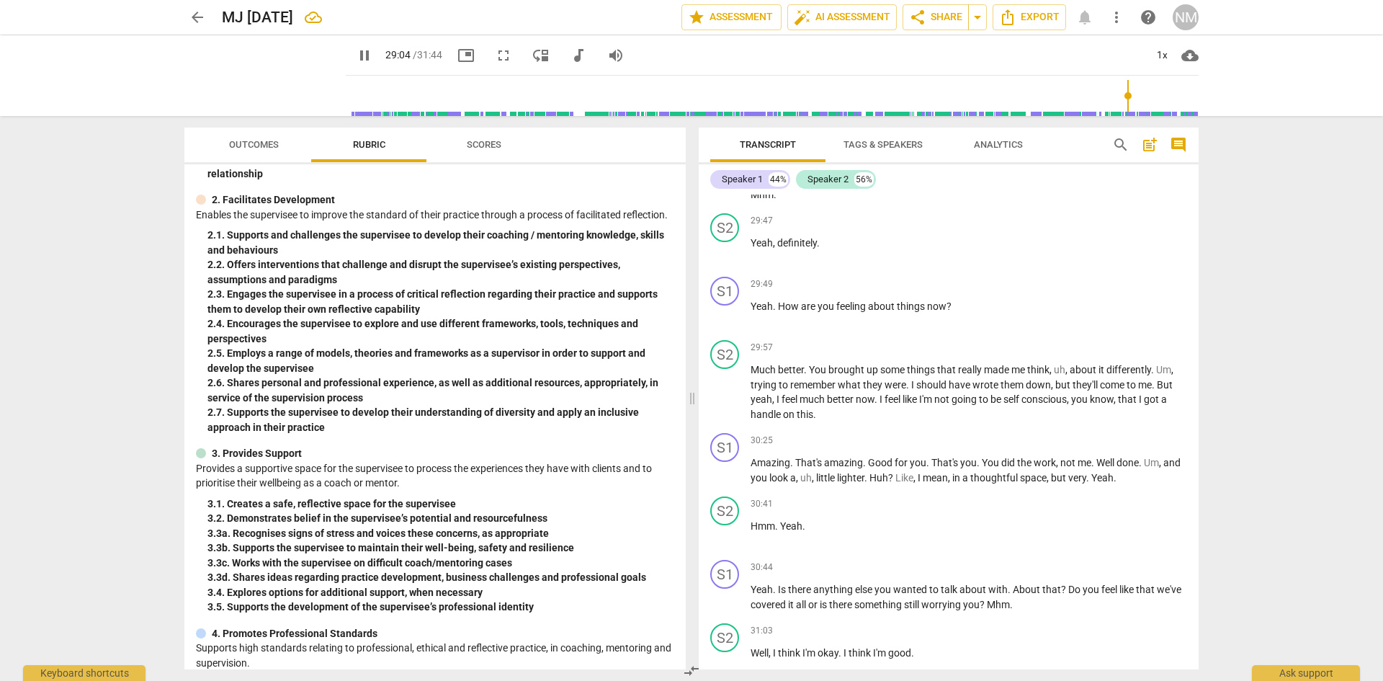
scroll to position [10328, 0]
click at [826, 56] on span "?" at bounding box center [822, 51] width 7 height 12
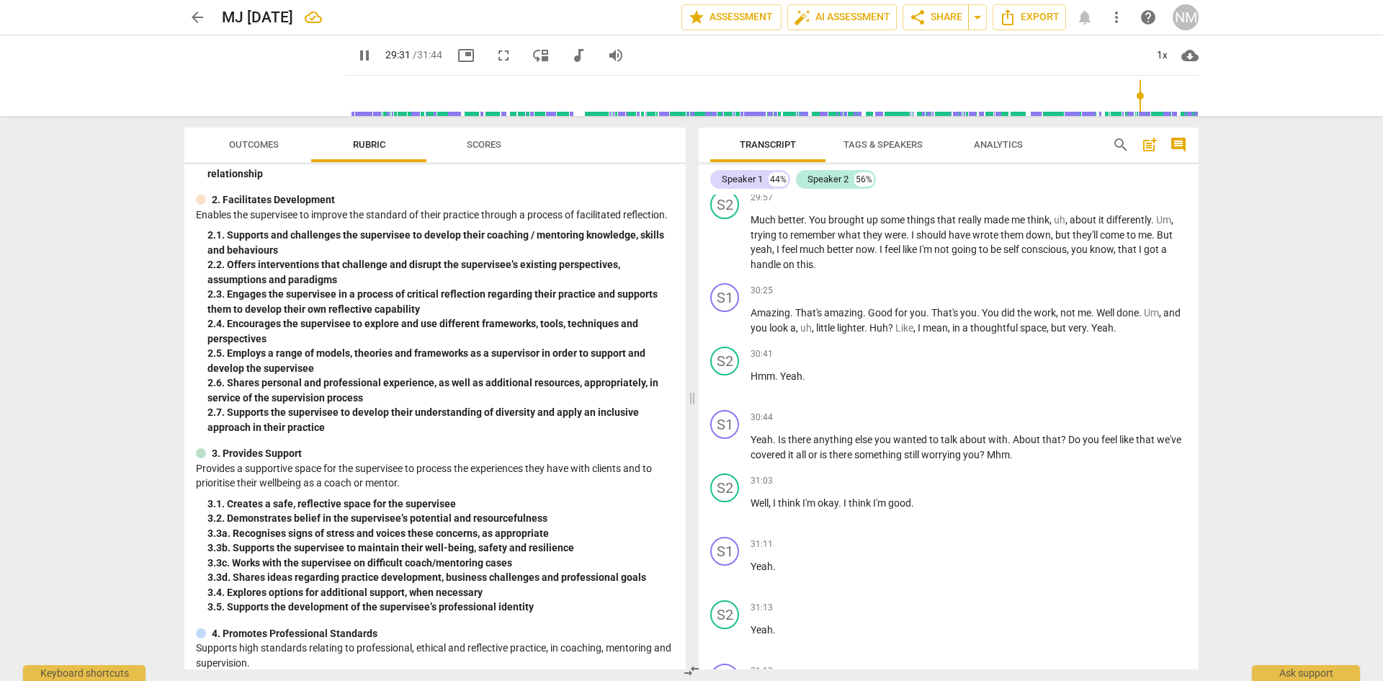
scroll to position [10544, 0]
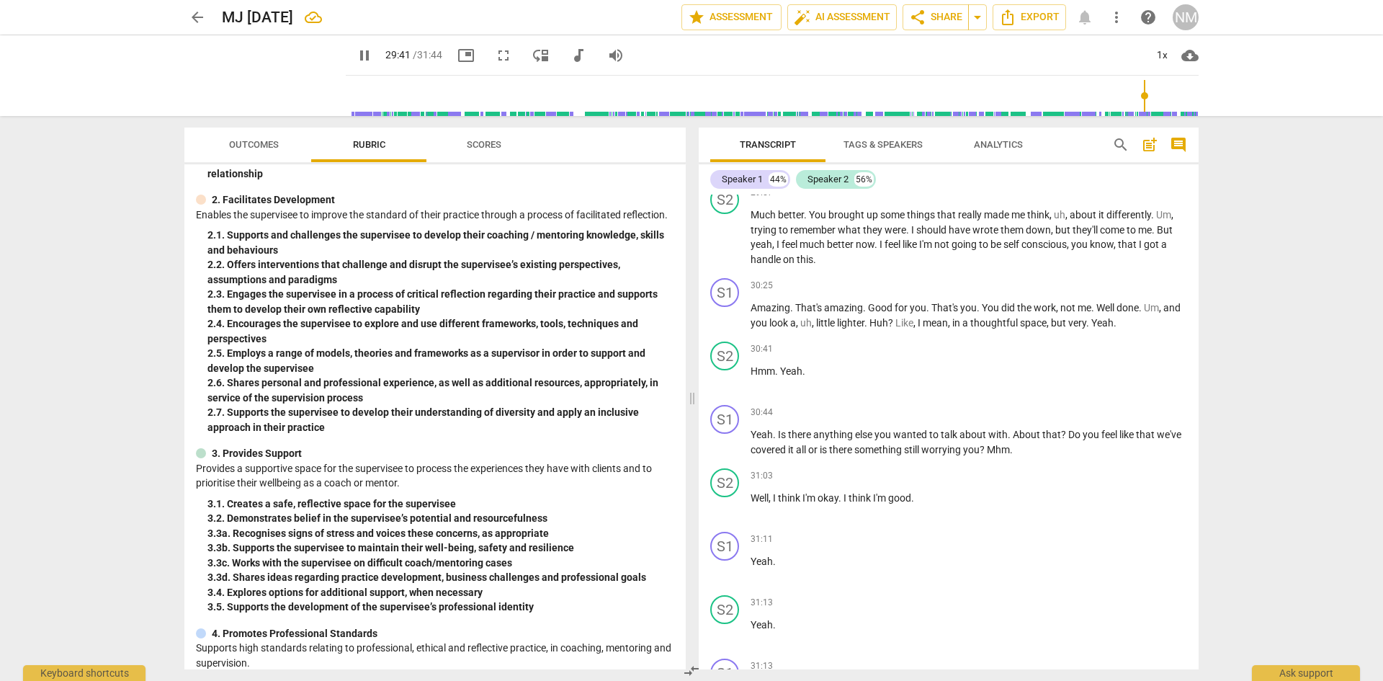
click at [873, 30] on span "." at bounding box center [870, 25] width 5 height 12
type input "1783"
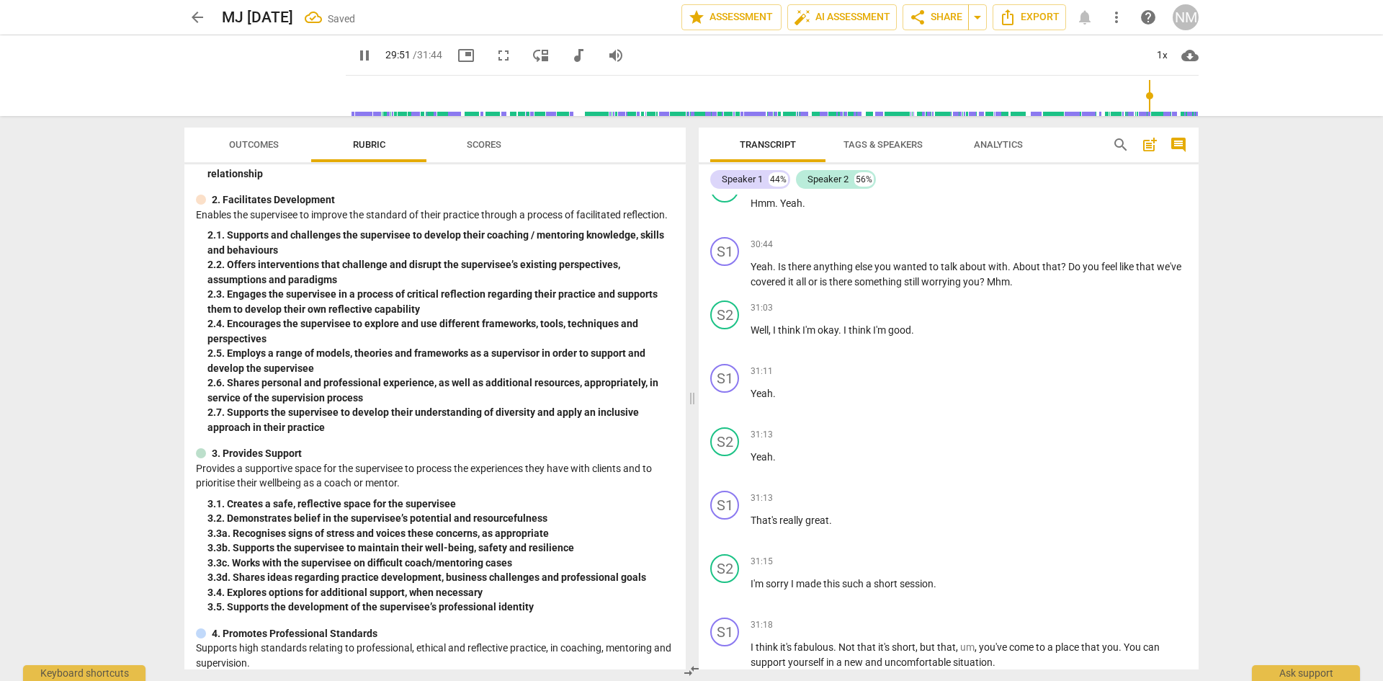
scroll to position [10713, 0]
type input "1797"
click at [896, 160] on span "?" at bounding box center [891, 154] width 7 height 12
type input "1841"
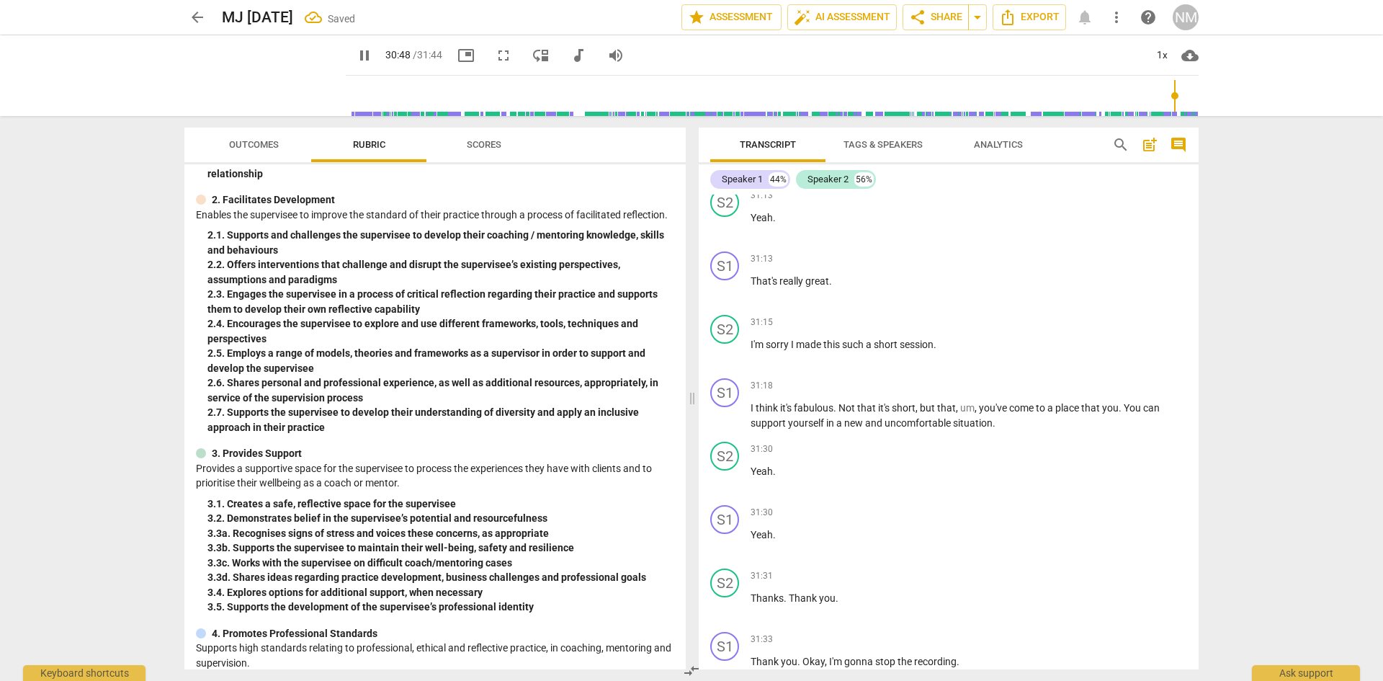
scroll to position [10952, 0]
click at [1010, 47] on span "Mhm" at bounding box center [998, 41] width 23 height 12
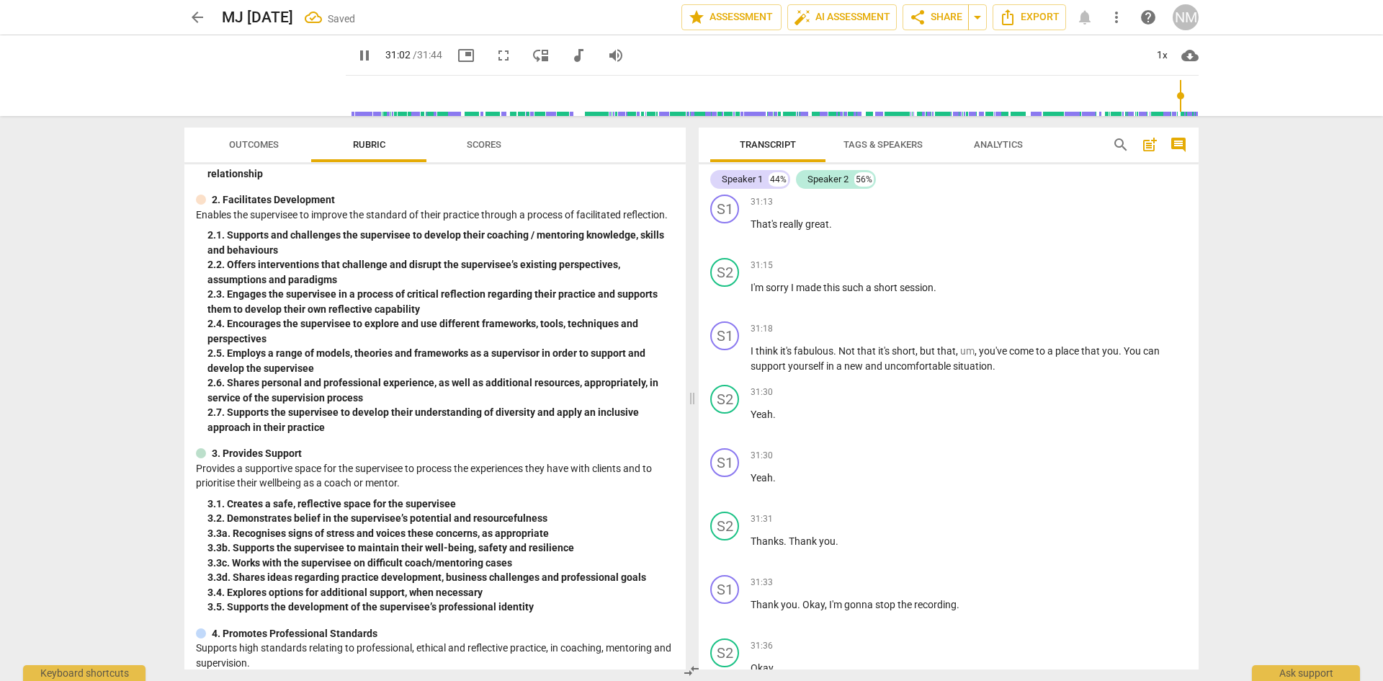
scroll to position [11073, 0]
click at [788, 104] on p "Yeah ." at bounding box center [969, 96] width 437 height 15
type input "1875"
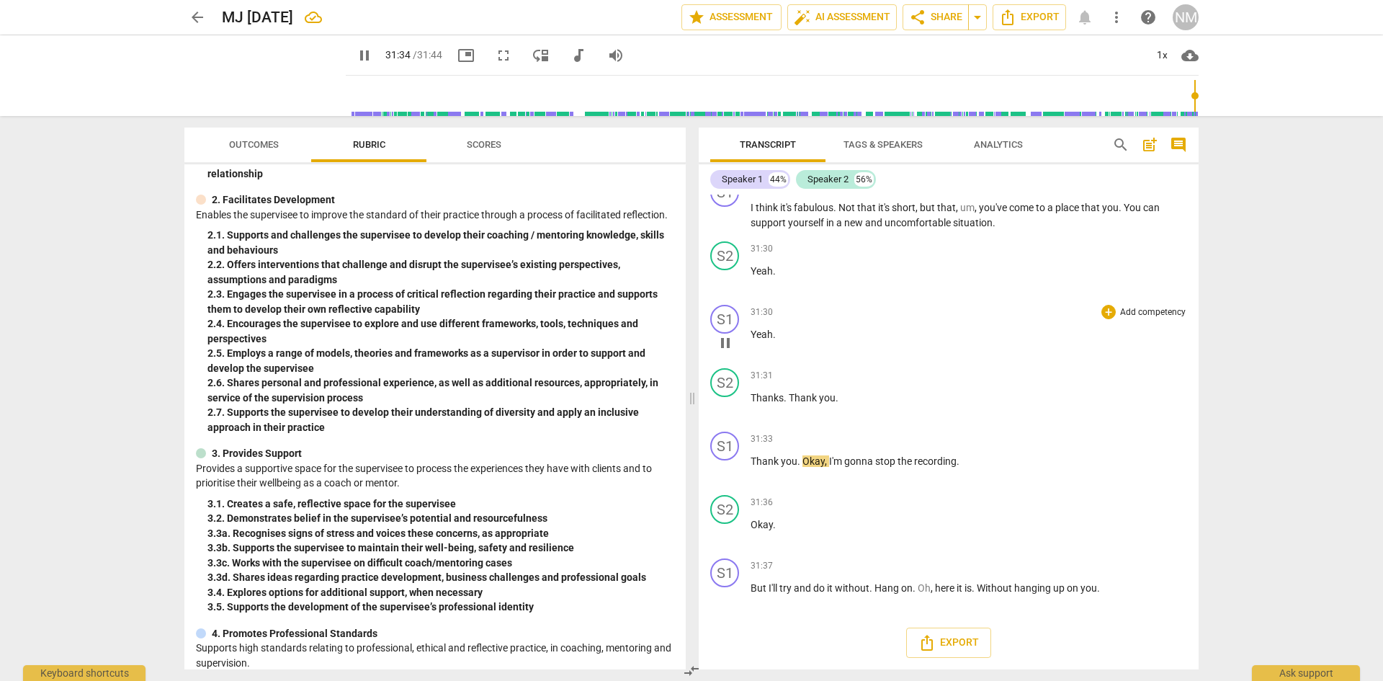
scroll to position [11561, 0]
type input "1904"
click at [958, 645] on span "Export" at bounding box center [949, 642] width 61 height 17
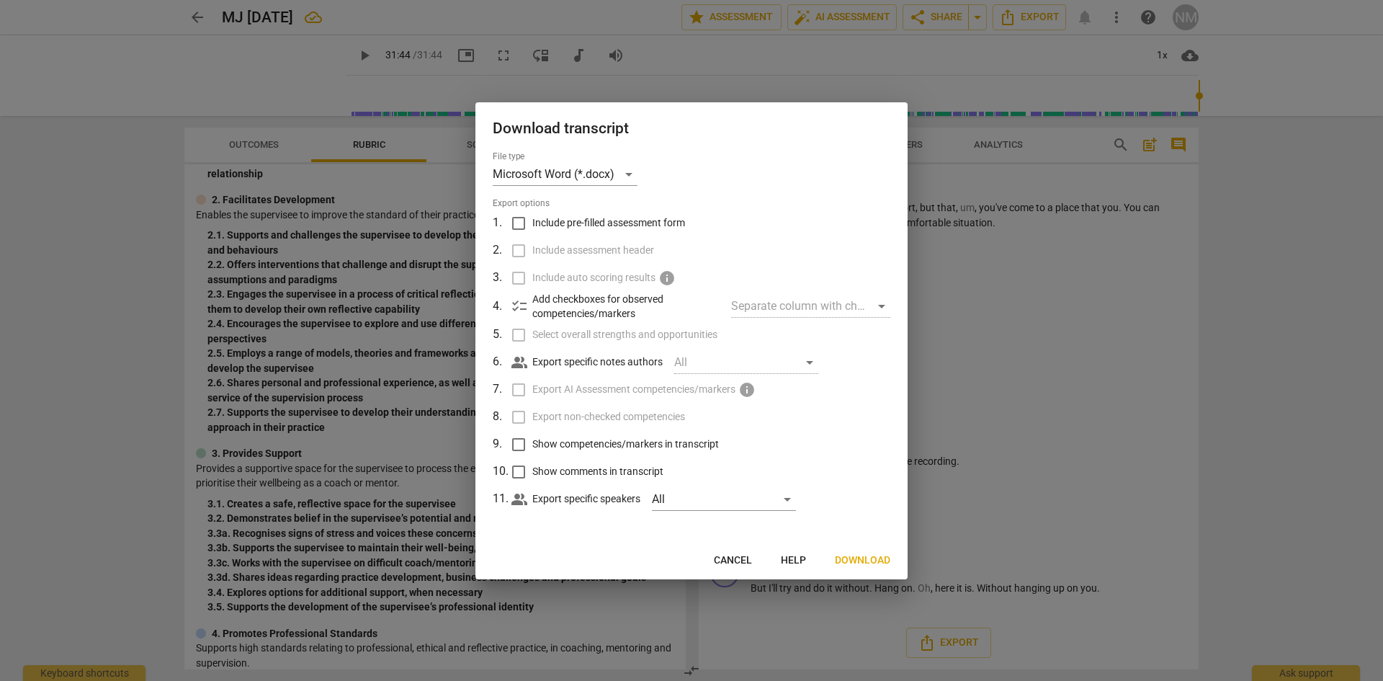
click at [738, 555] on span "Cancel" at bounding box center [733, 560] width 38 height 14
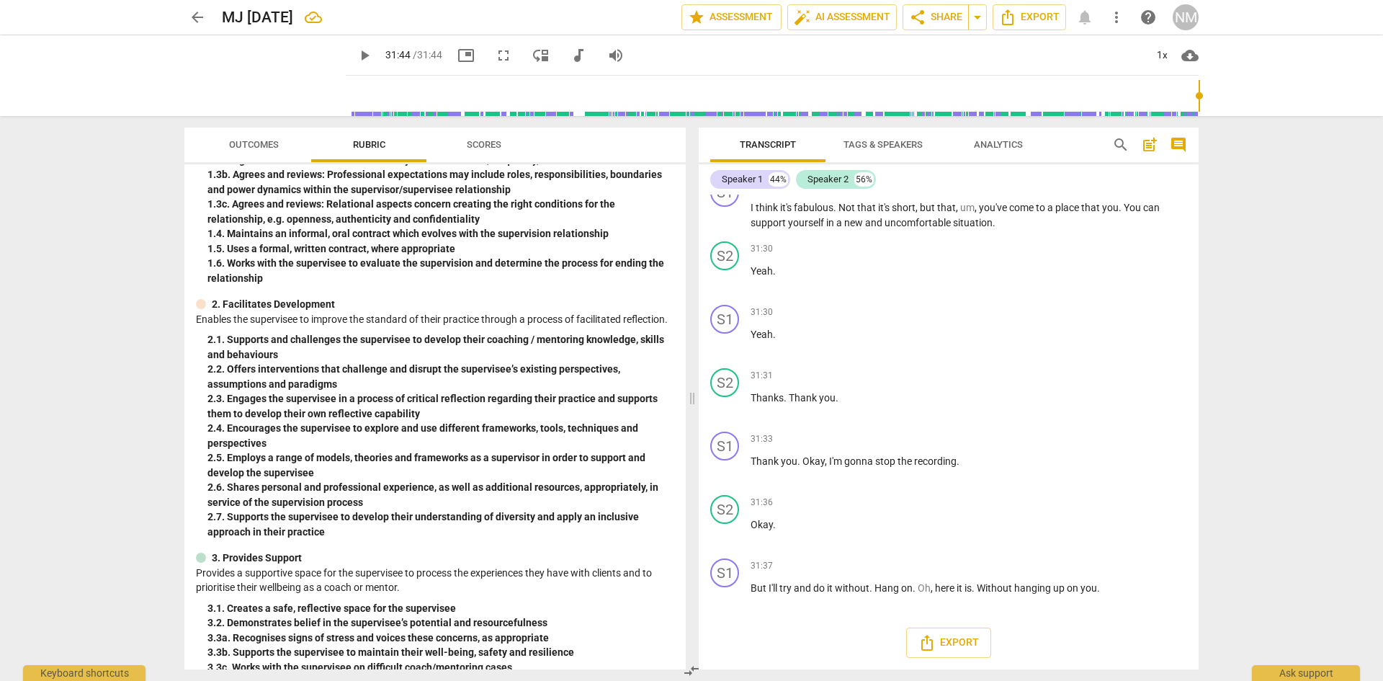
scroll to position [133, 0]
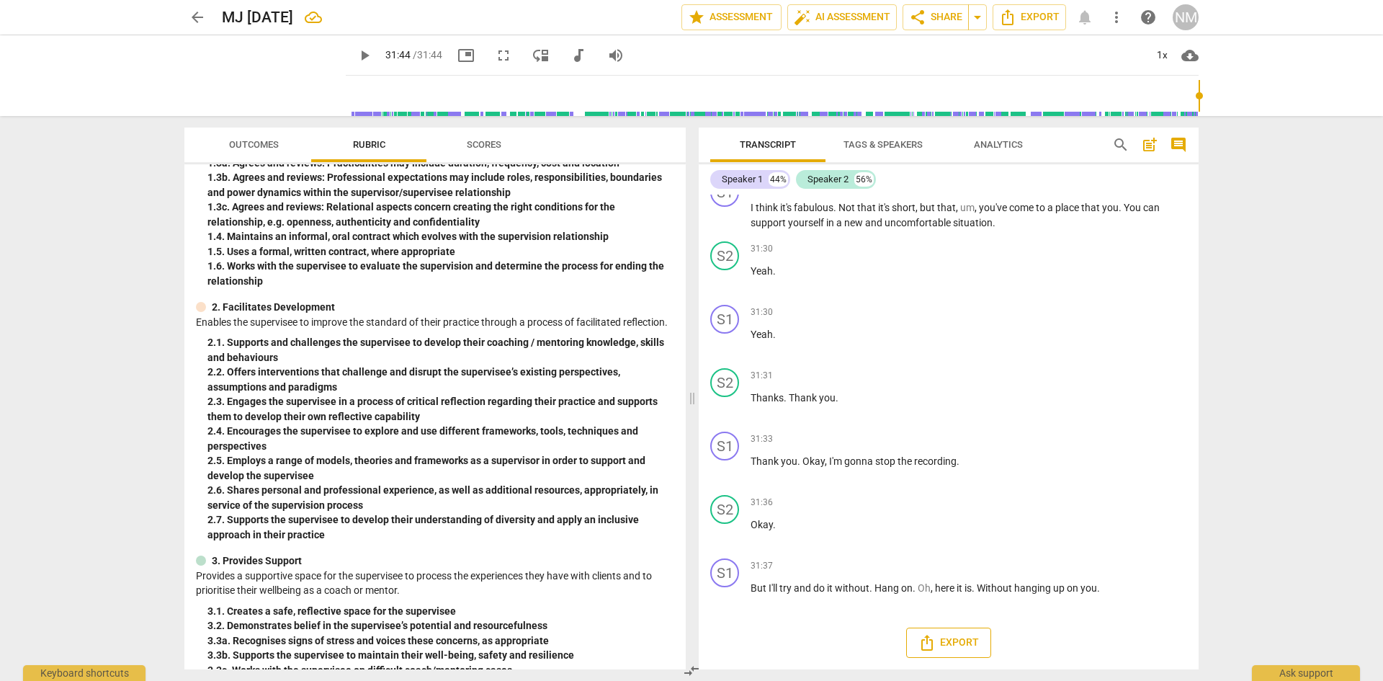
click at [966, 651] on span "Export" at bounding box center [949, 642] width 61 height 17
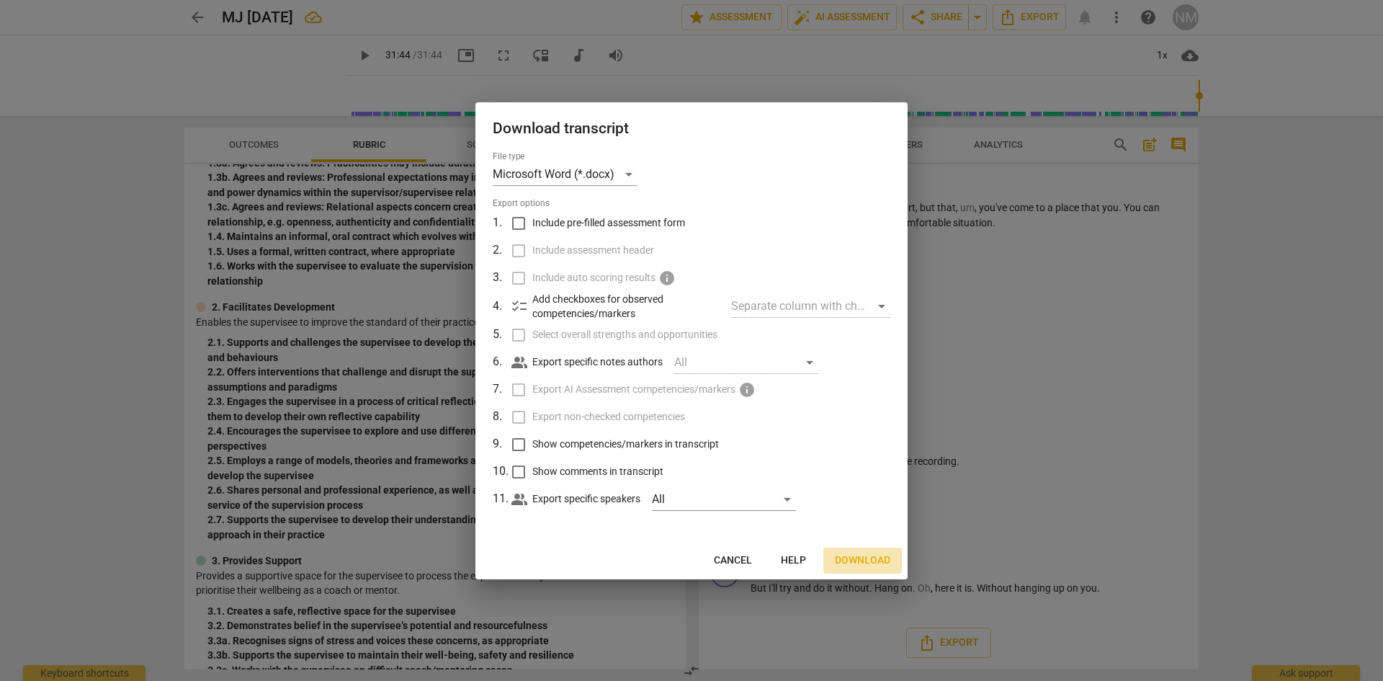
click at [853, 567] on span "Download" at bounding box center [862, 560] width 55 height 14
